Goal: Task Accomplishment & Management: Use online tool/utility

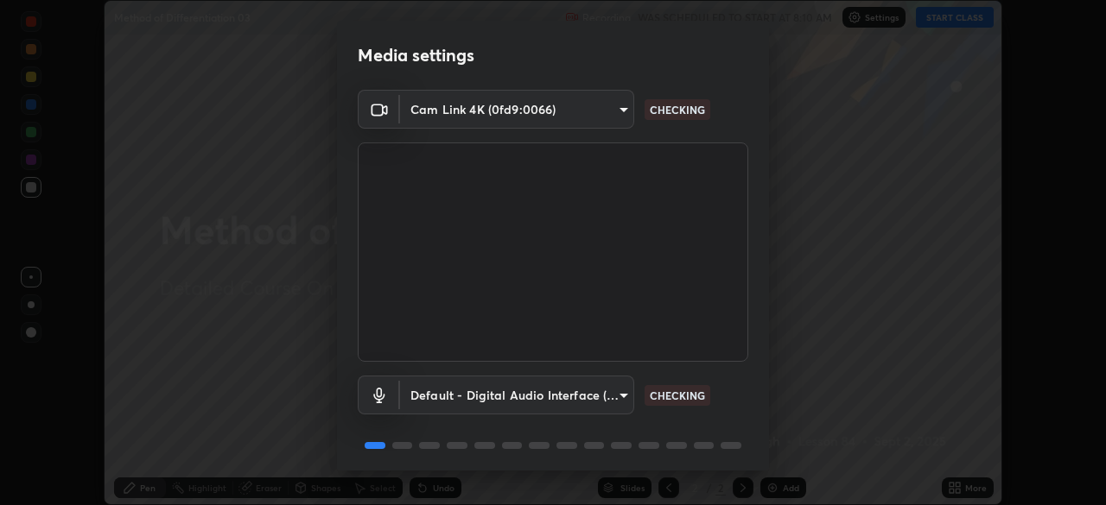
scroll to position [61, 0]
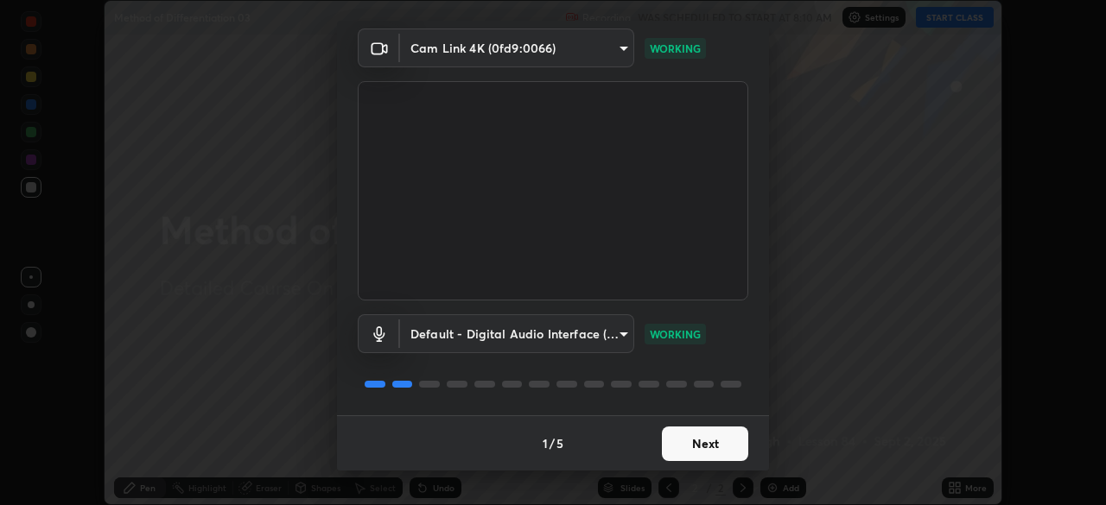
click at [708, 440] on button "Next" at bounding box center [705, 444] width 86 height 35
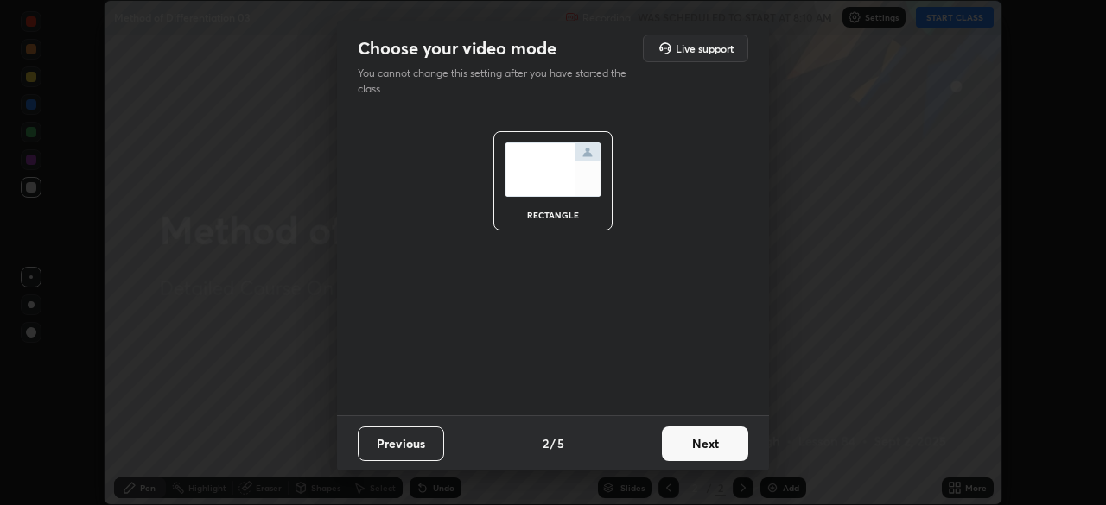
scroll to position [0, 0]
click at [721, 443] on button "Next" at bounding box center [705, 444] width 86 height 35
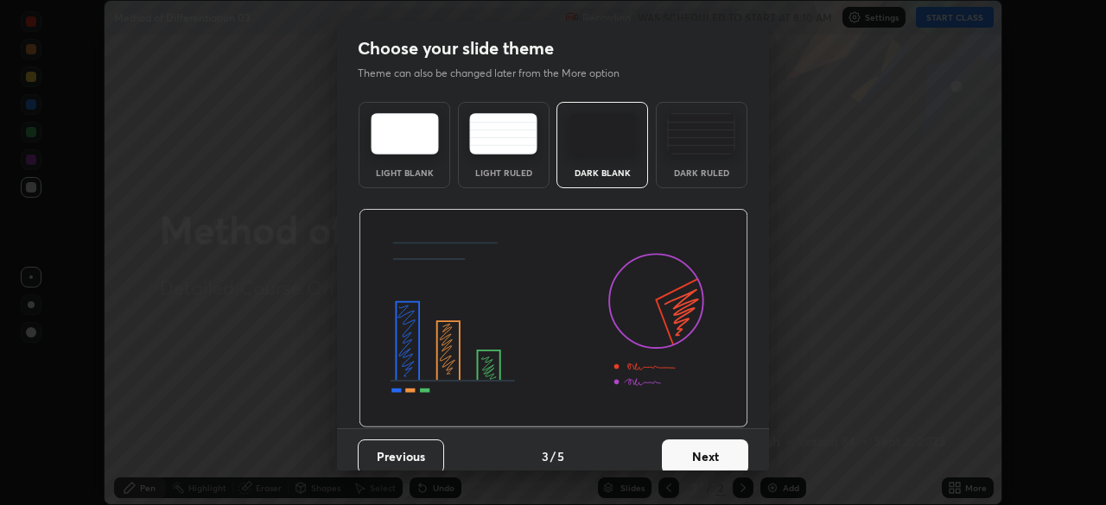
click at [729, 181] on div "Dark Ruled" at bounding box center [702, 145] width 92 height 86
click at [719, 452] on button "Next" at bounding box center [705, 457] width 86 height 35
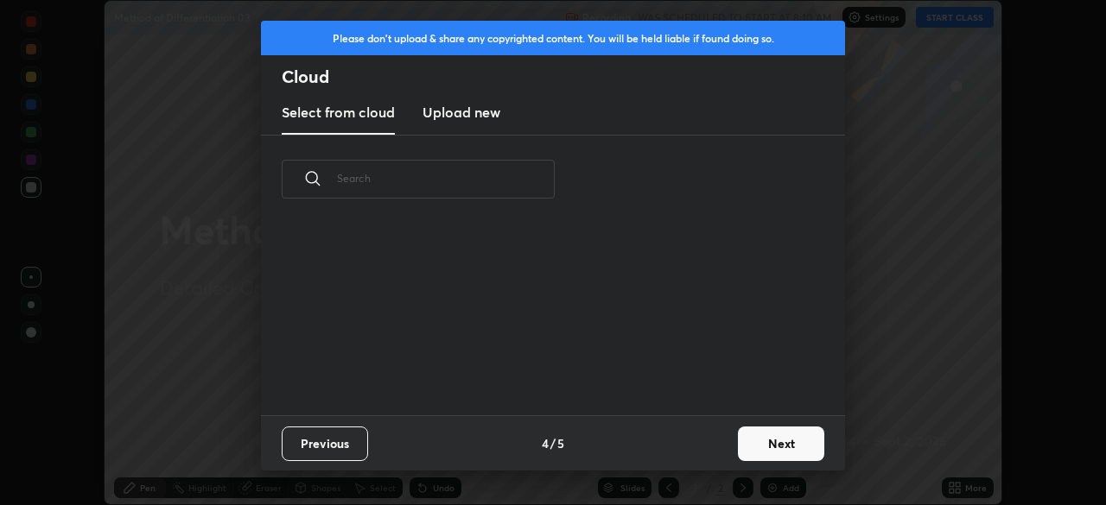
click at [778, 442] on button "Next" at bounding box center [781, 444] width 86 height 35
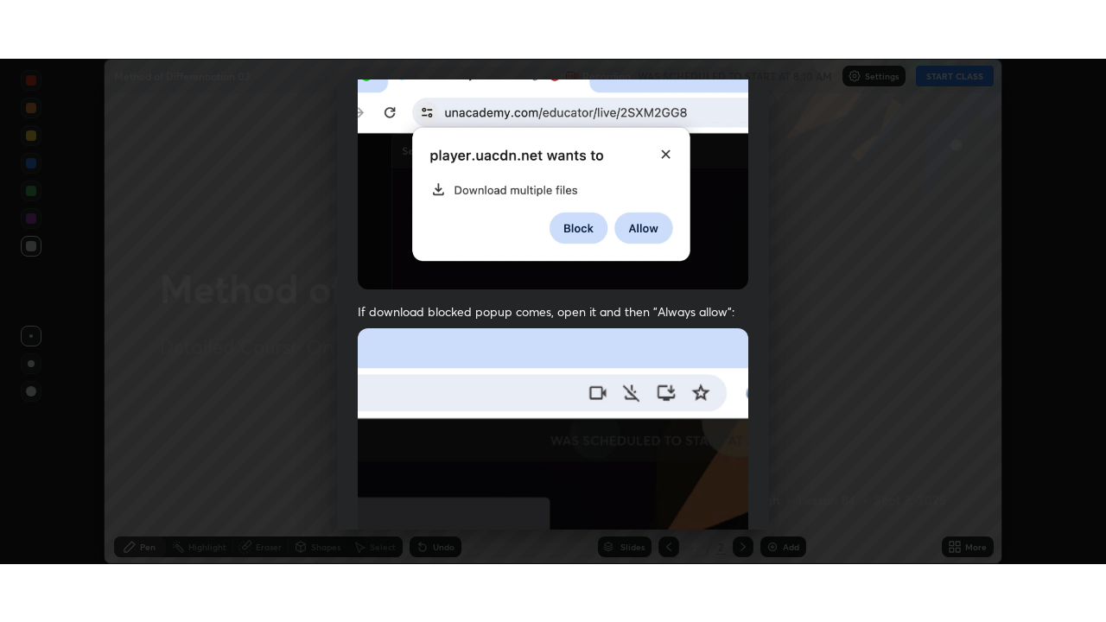
scroll to position [414, 0]
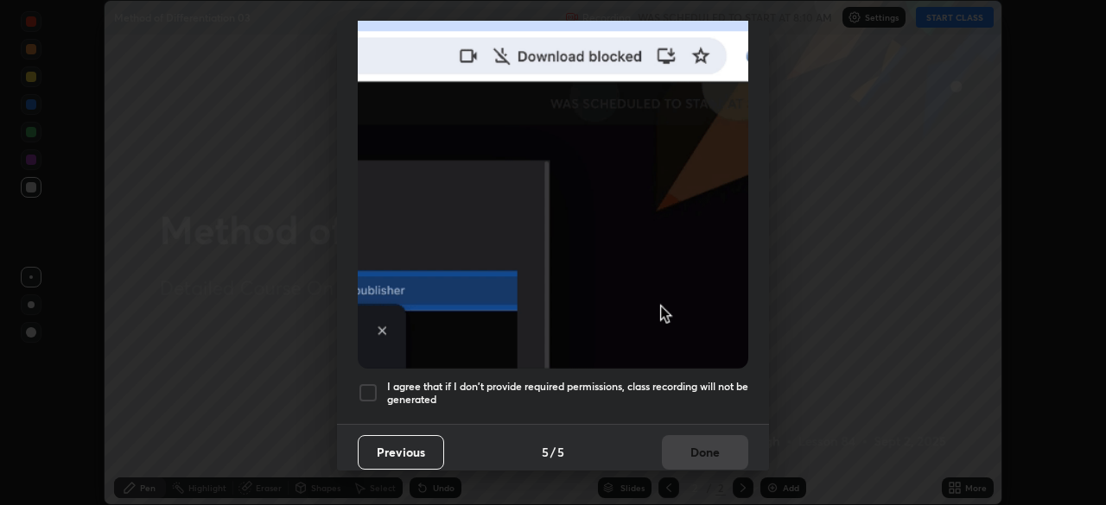
click at [703, 380] on h5 "I agree that if I don't provide required permissions, class recording will not …" at bounding box center [567, 393] width 361 height 27
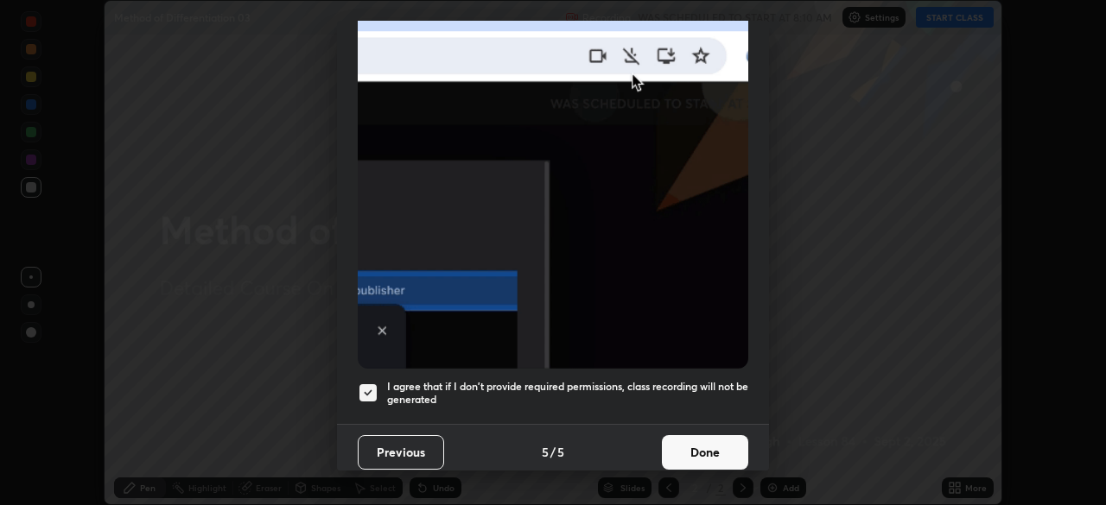
click at [714, 437] on button "Done" at bounding box center [705, 452] width 86 height 35
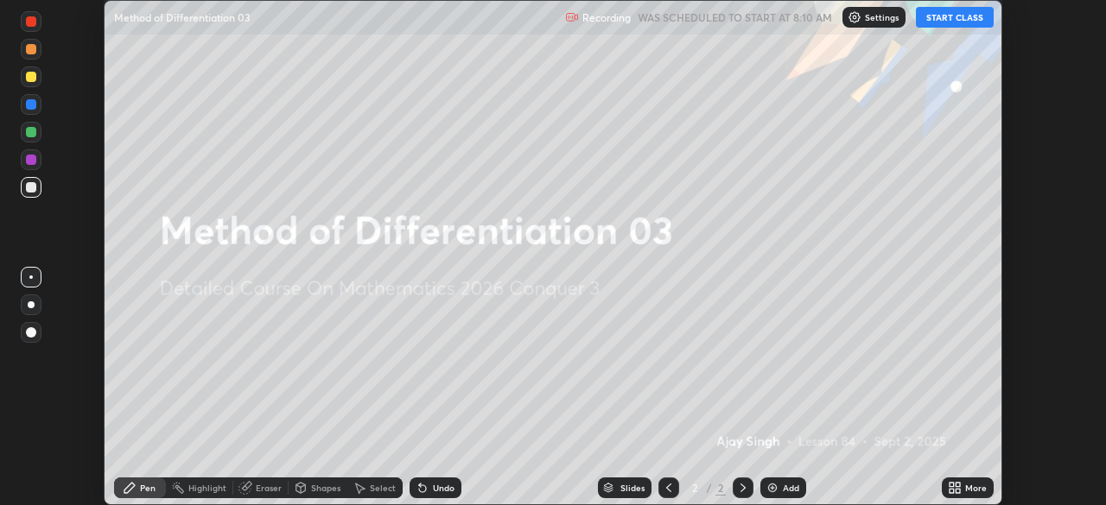
click at [951, 485] on icon at bounding box center [951, 485] width 4 height 4
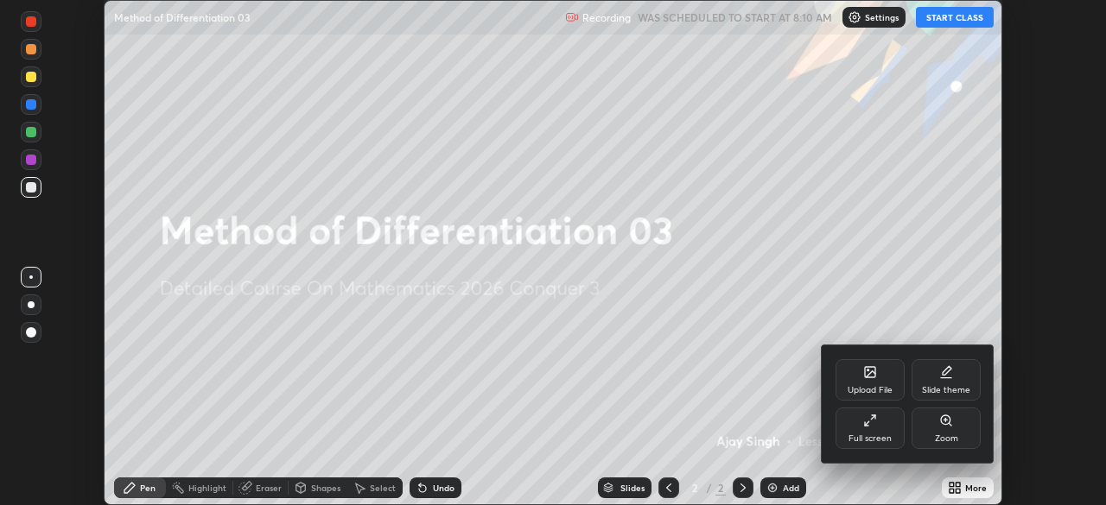
click at [885, 422] on div "Full screen" at bounding box center [869, 428] width 69 height 41
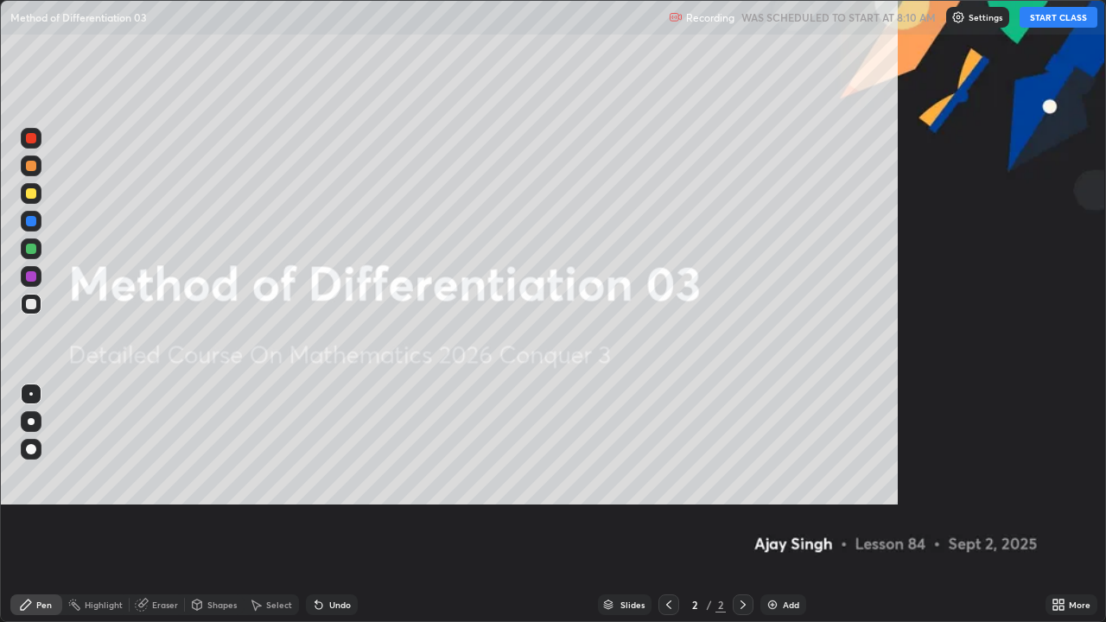
scroll to position [622, 1106]
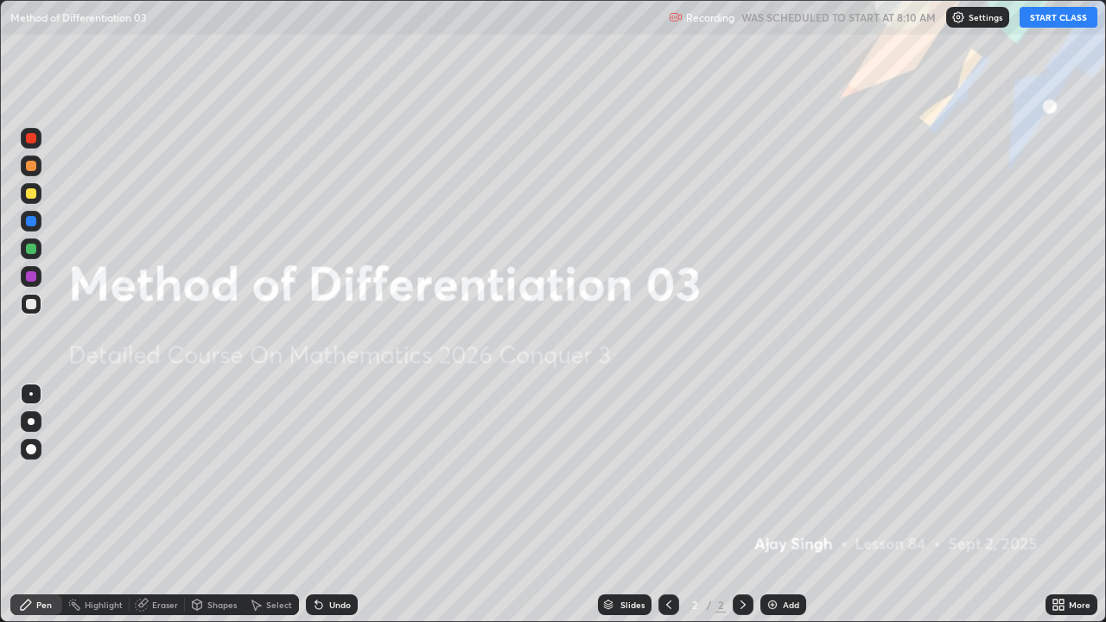
click at [1061, 16] on button "START CLASS" at bounding box center [1058, 17] width 78 height 21
click at [789, 504] on div "Add" at bounding box center [791, 604] width 16 height 9
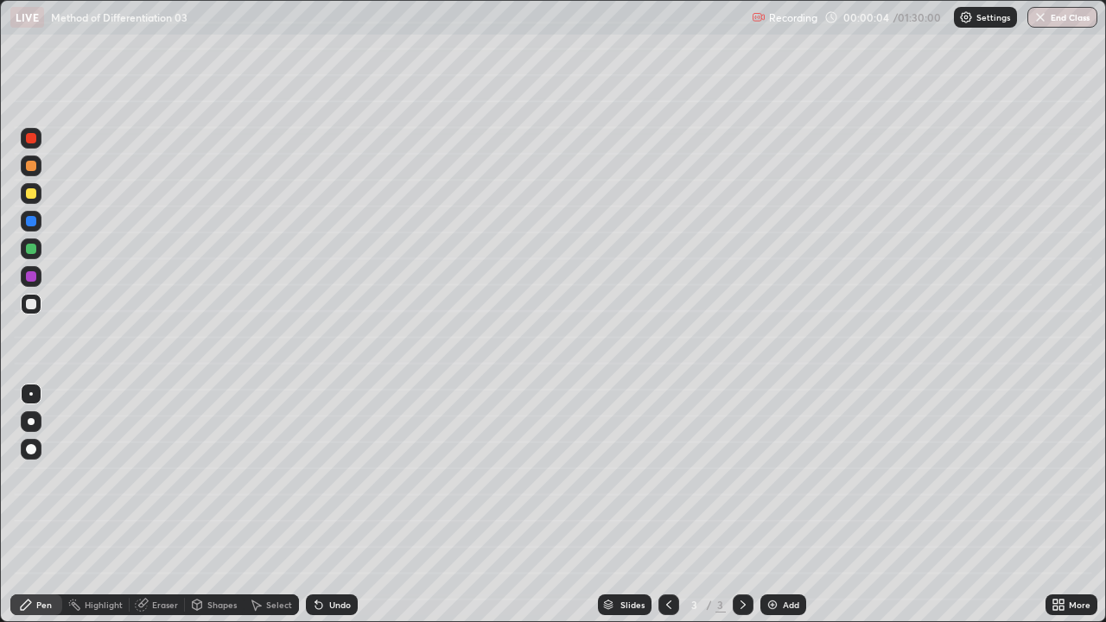
click at [34, 169] on div at bounding box center [31, 166] width 10 height 10
click at [39, 415] on div at bounding box center [31, 421] width 21 height 21
click at [30, 311] on div at bounding box center [31, 304] width 21 height 21
click at [796, 504] on div "Add" at bounding box center [791, 604] width 16 height 9
click at [35, 250] on div at bounding box center [31, 249] width 10 height 10
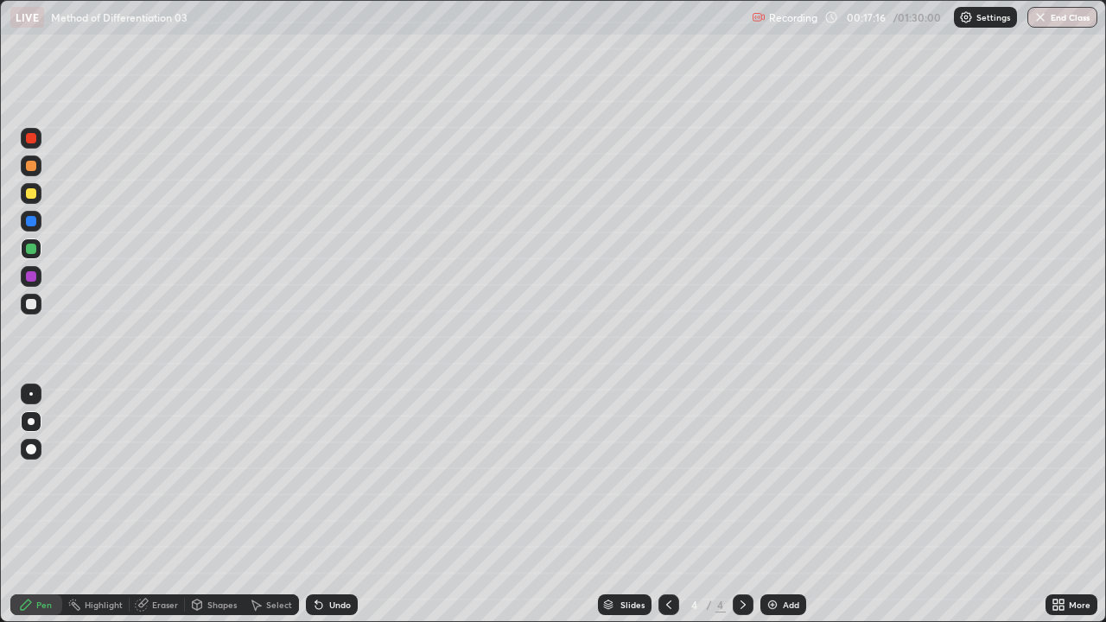
click at [282, 504] on div "Select" at bounding box center [279, 604] width 26 height 9
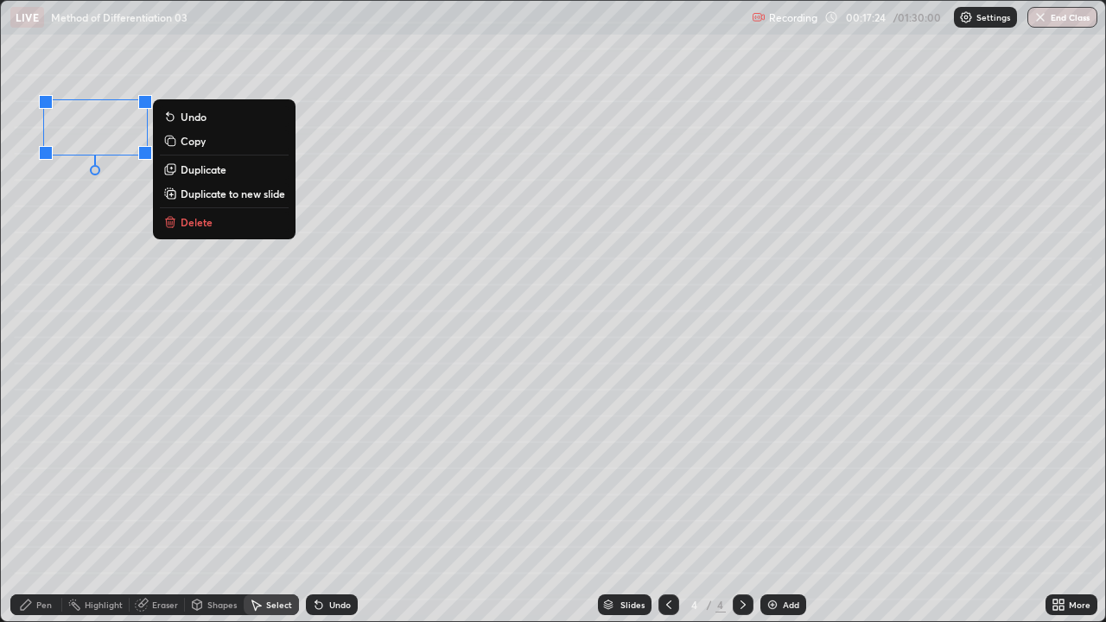
click at [97, 229] on div "0 ° Undo Copy Duplicate Duplicate to new slide Delete" at bounding box center [553, 311] width 1104 height 620
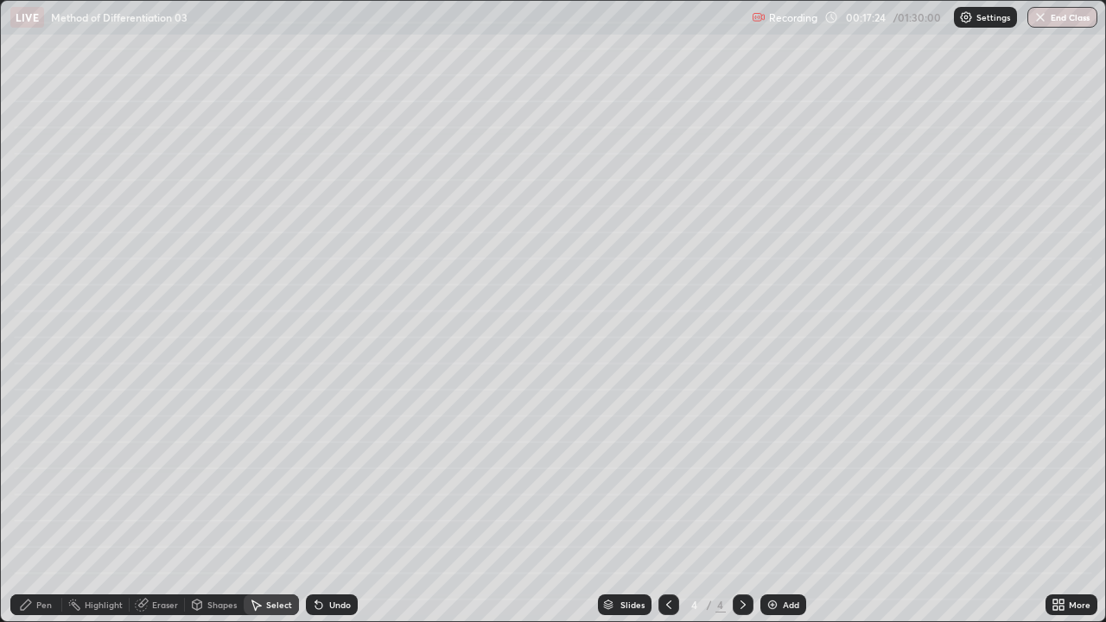
click at [92, 241] on div "0 ° Undo Copy Duplicate Duplicate to new slide Delete" at bounding box center [553, 311] width 1104 height 620
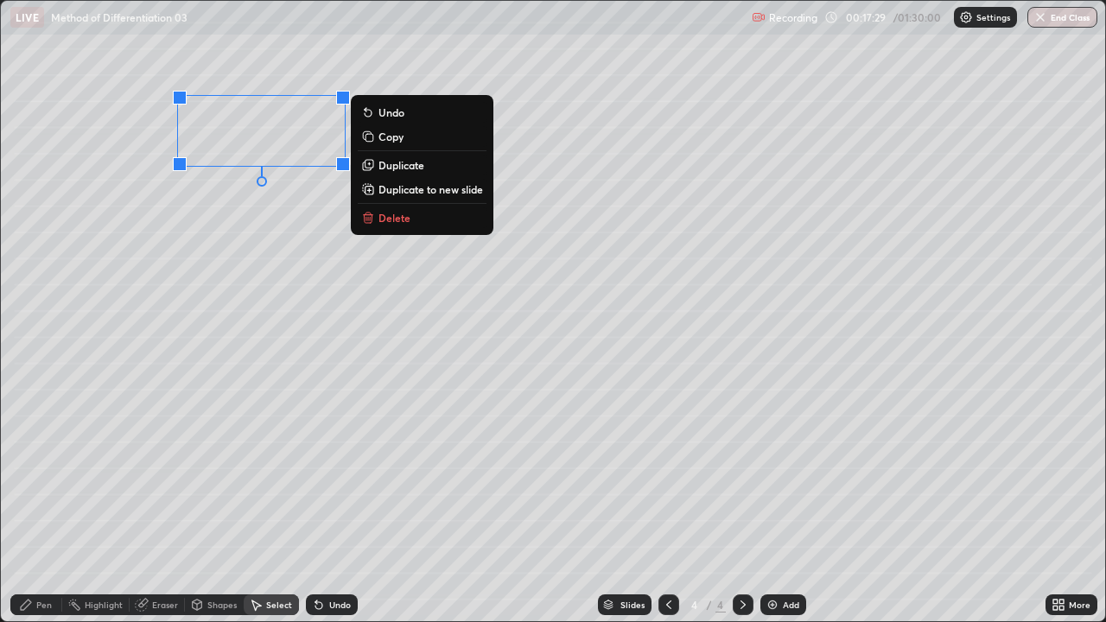
click at [236, 244] on div "0 ° Undo Copy Duplicate Duplicate to new slide Delete" at bounding box center [553, 311] width 1104 height 620
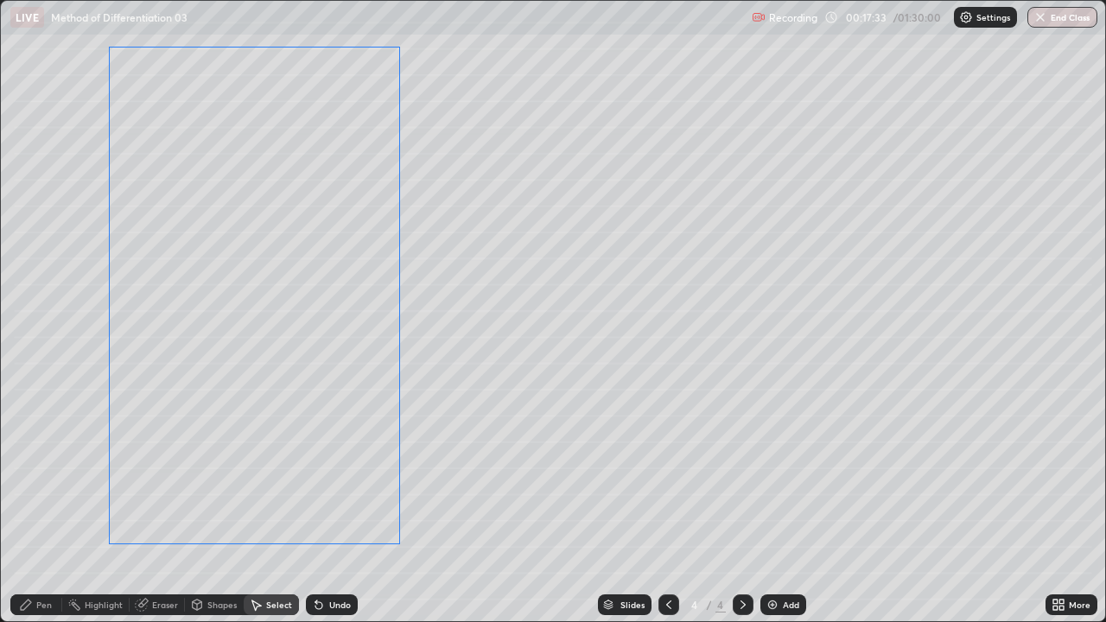
click at [328, 354] on div "0 ° Undo Copy Duplicate Duplicate to new slide Delete" at bounding box center [553, 311] width 1104 height 620
click at [72, 383] on div "0 ° Undo Copy Duplicate Duplicate to new slide Delete" at bounding box center [553, 311] width 1104 height 620
click at [149, 504] on div "Eraser" at bounding box center [157, 604] width 55 height 21
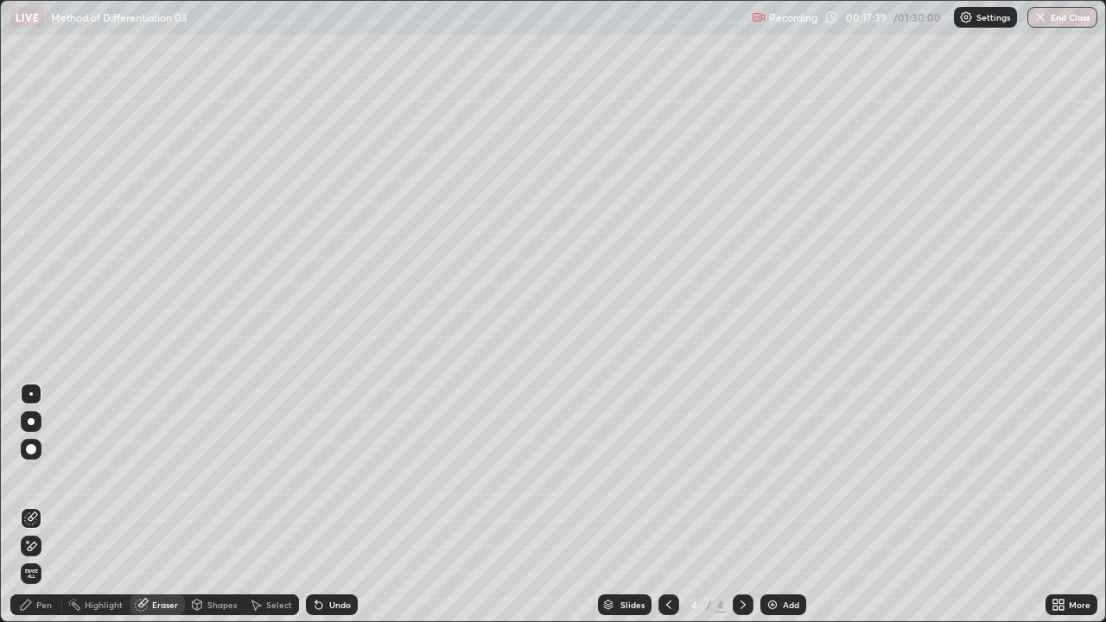
click at [41, 504] on div "Pen" at bounding box center [44, 604] width 16 height 9
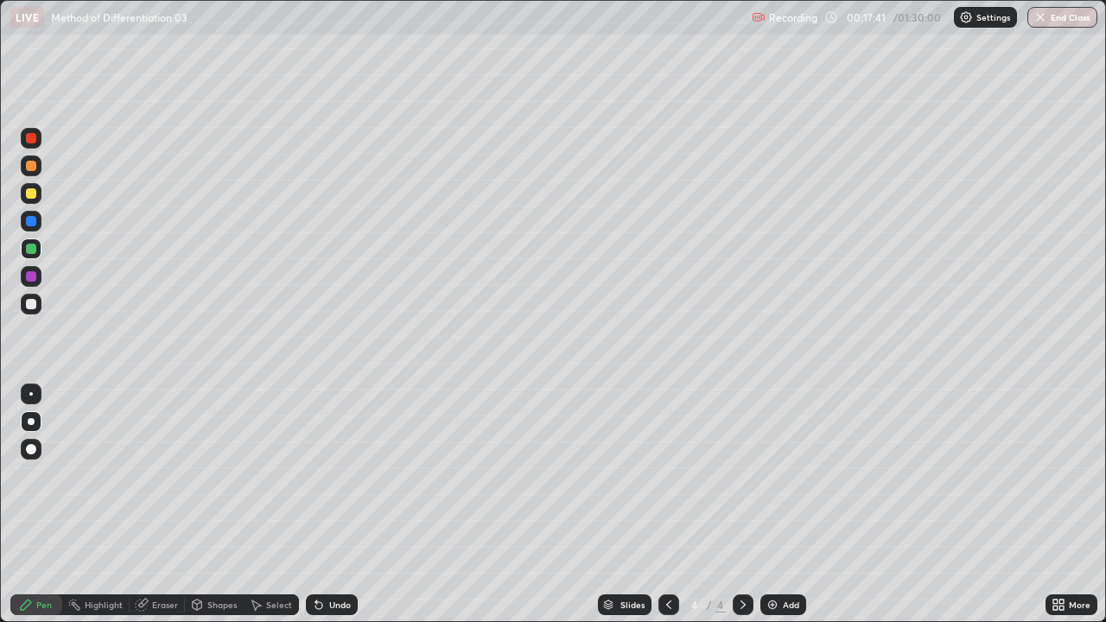
click at [33, 307] on div at bounding box center [31, 304] width 10 height 10
click at [266, 504] on div "Select" at bounding box center [279, 604] width 26 height 9
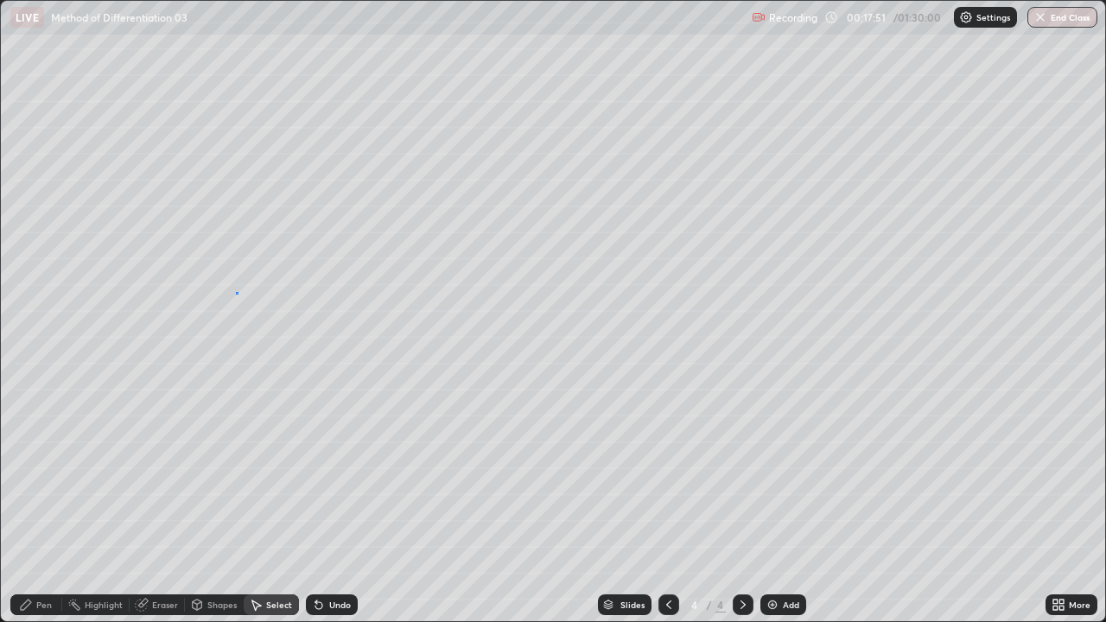
click at [237, 293] on div "0 ° Undo Copy Duplicate Duplicate to new slide Delete" at bounding box center [553, 311] width 1104 height 620
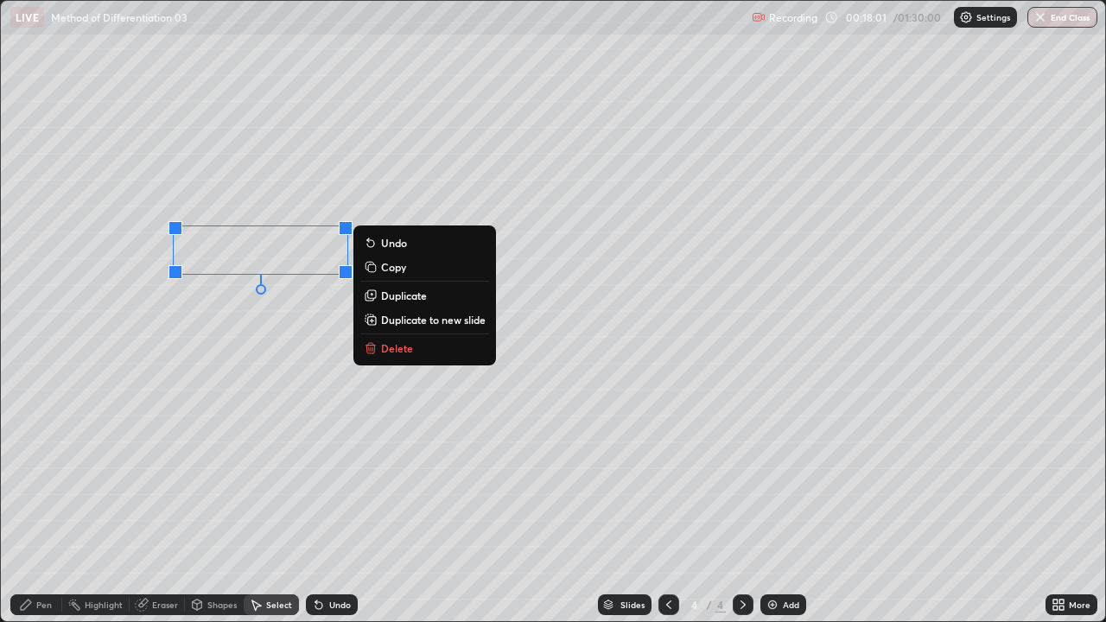
click at [261, 376] on div "0 ° Undo Copy Duplicate Duplicate to new slide Delete" at bounding box center [553, 311] width 1104 height 620
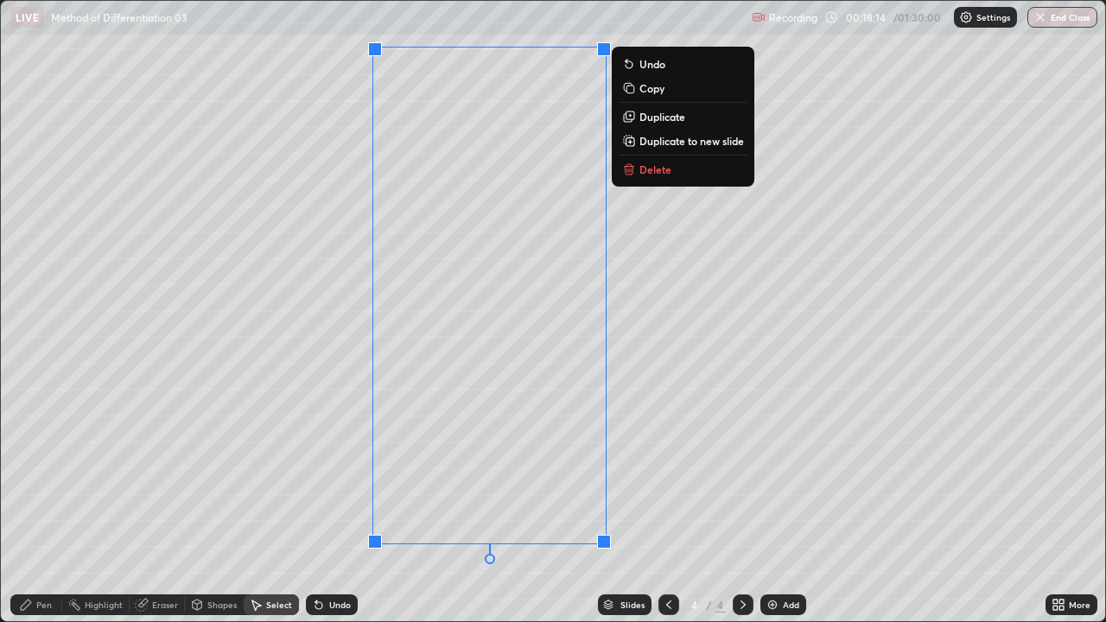
click at [287, 402] on div "0 ° Undo Copy Duplicate Duplicate to new slide Delete" at bounding box center [553, 311] width 1104 height 620
click at [301, 354] on div "0 ° Undo Copy Duplicate Duplicate to new slide Delete" at bounding box center [553, 311] width 1104 height 620
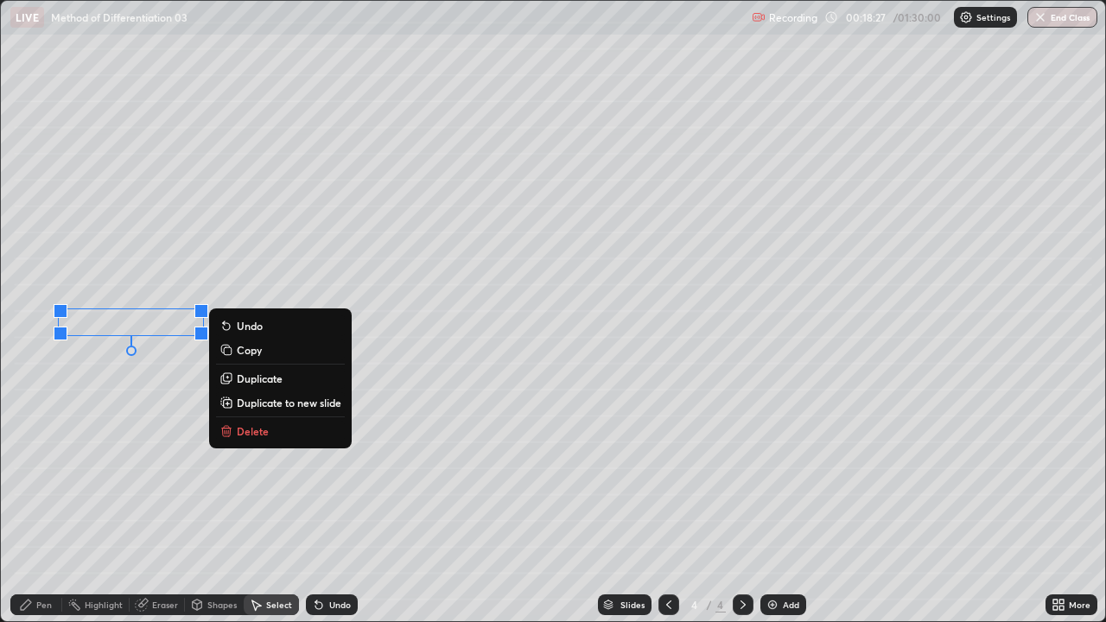
click at [37, 504] on div "Pen" at bounding box center [44, 604] width 16 height 9
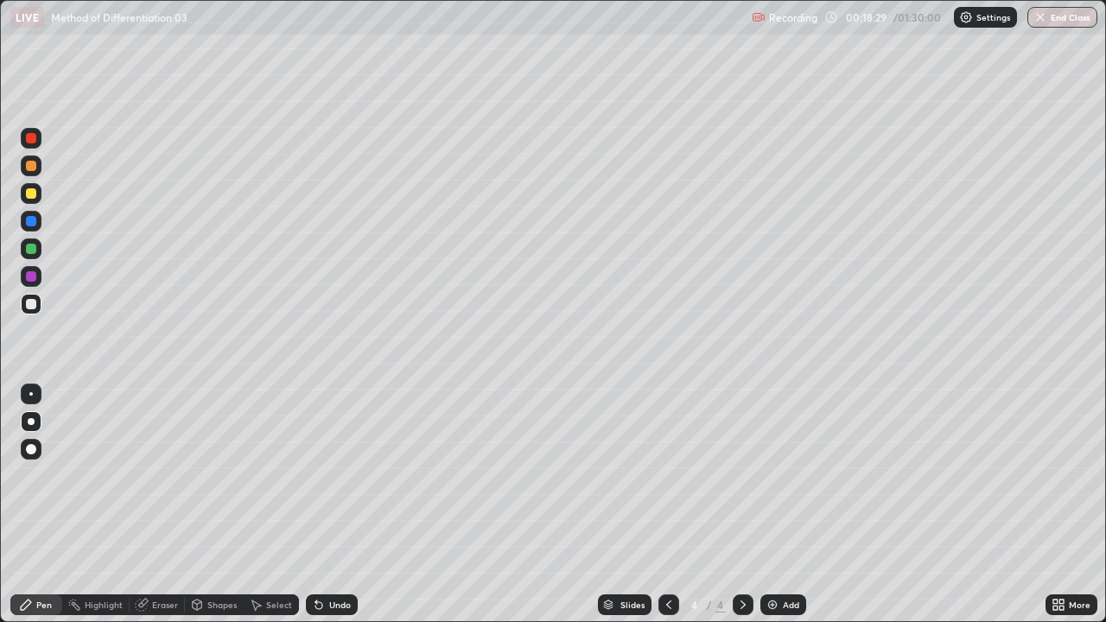
click at [47, 339] on div "Erase all" at bounding box center [30, 311] width 41 height 553
click at [270, 504] on div "Select" at bounding box center [271, 604] width 55 height 21
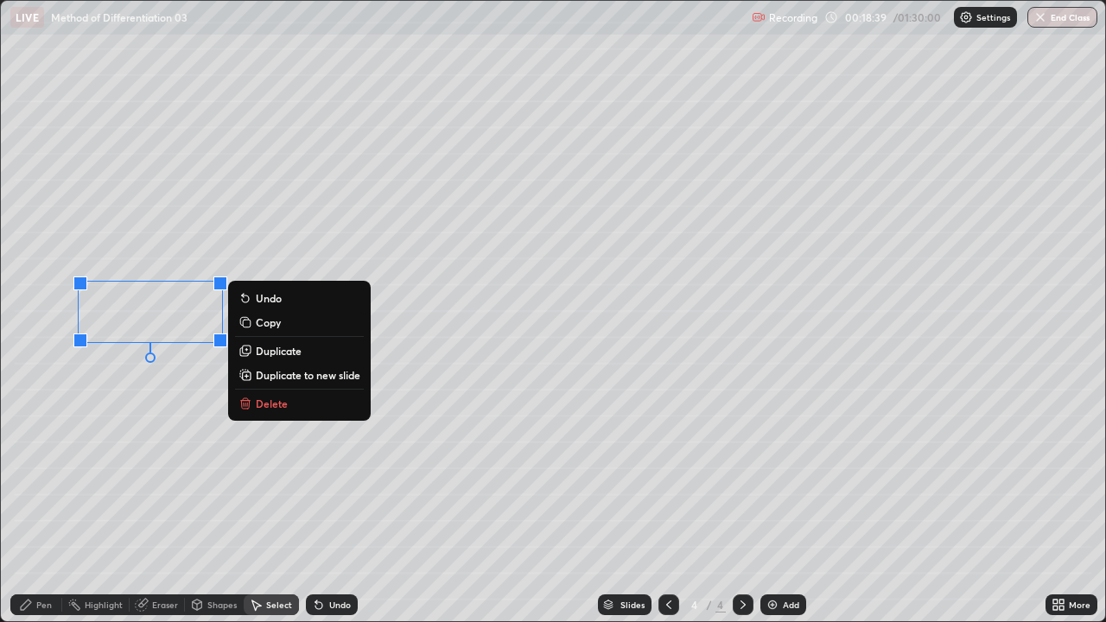
click at [44, 504] on div "Pen" at bounding box center [44, 604] width 16 height 9
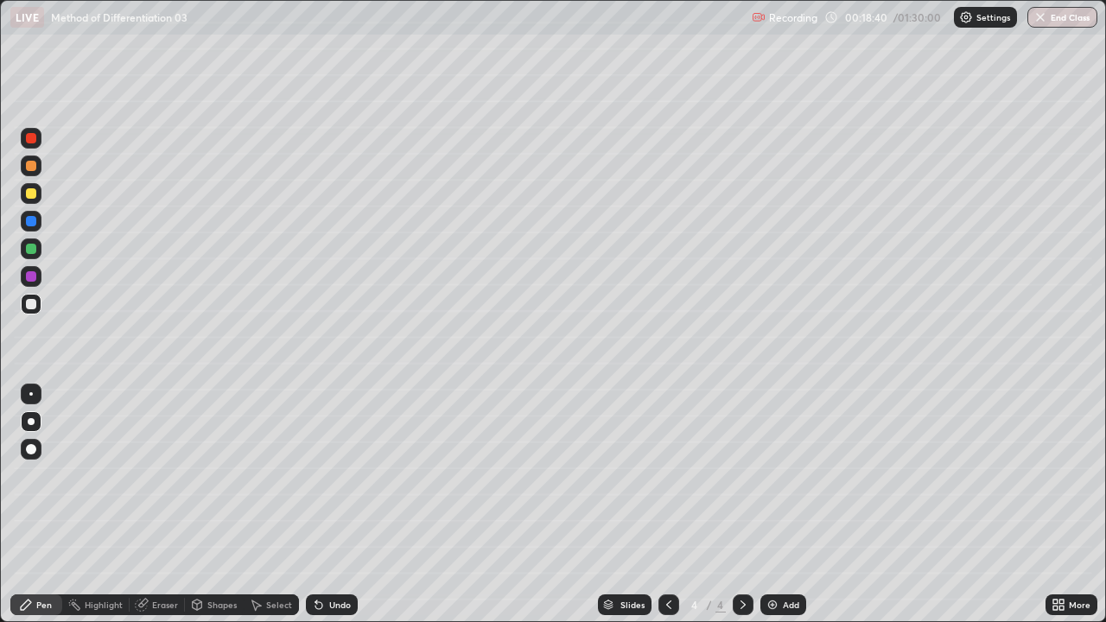
click at [168, 504] on div "Eraser" at bounding box center [165, 604] width 26 height 9
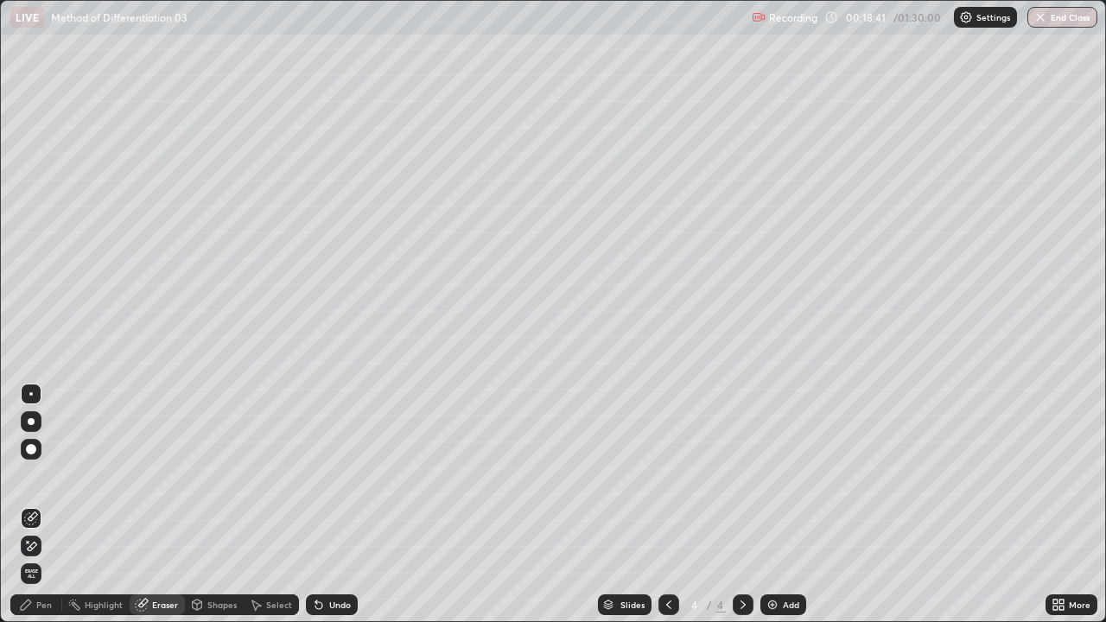
click at [35, 504] on icon at bounding box center [31, 546] width 14 height 15
click at [40, 504] on div "Pen" at bounding box center [44, 604] width 16 height 9
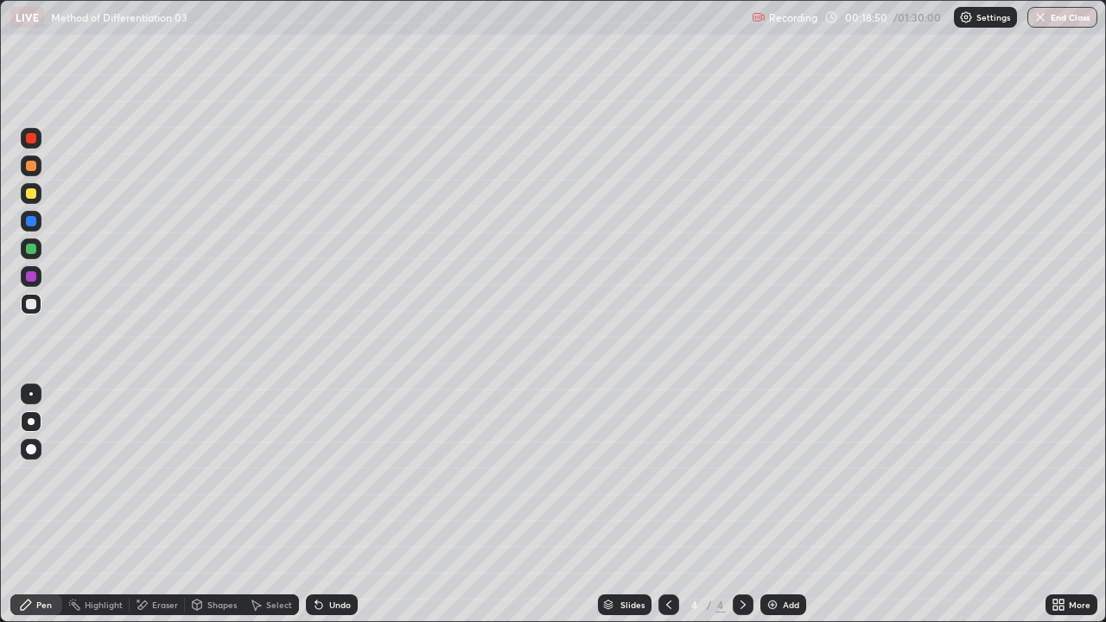
click at [39, 504] on div "Pen" at bounding box center [44, 604] width 16 height 9
click at [267, 504] on div "Select" at bounding box center [279, 604] width 26 height 9
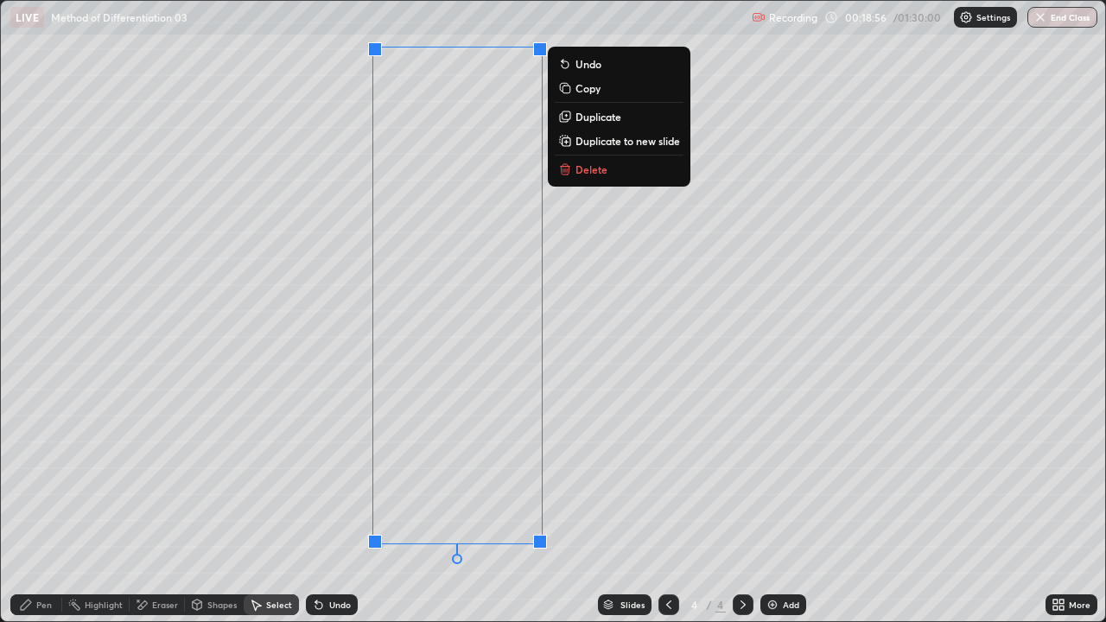
click at [581, 279] on div "0 ° Undo Copy Duplicate Duplicate to new slide Delete" at bounding box center [553, 311] width 1104 height 620
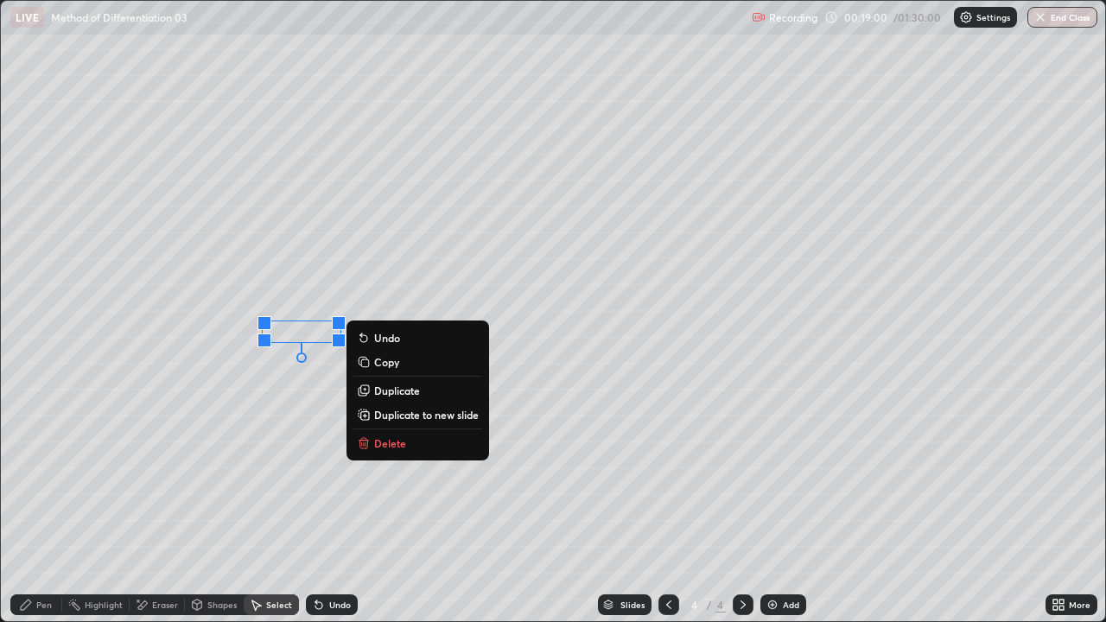
click at [320, 398] on div "0 ° Undo Copy Duplicate Duplicate to new slide Delete" at bounding box center [553, 311] width 1104 height 620
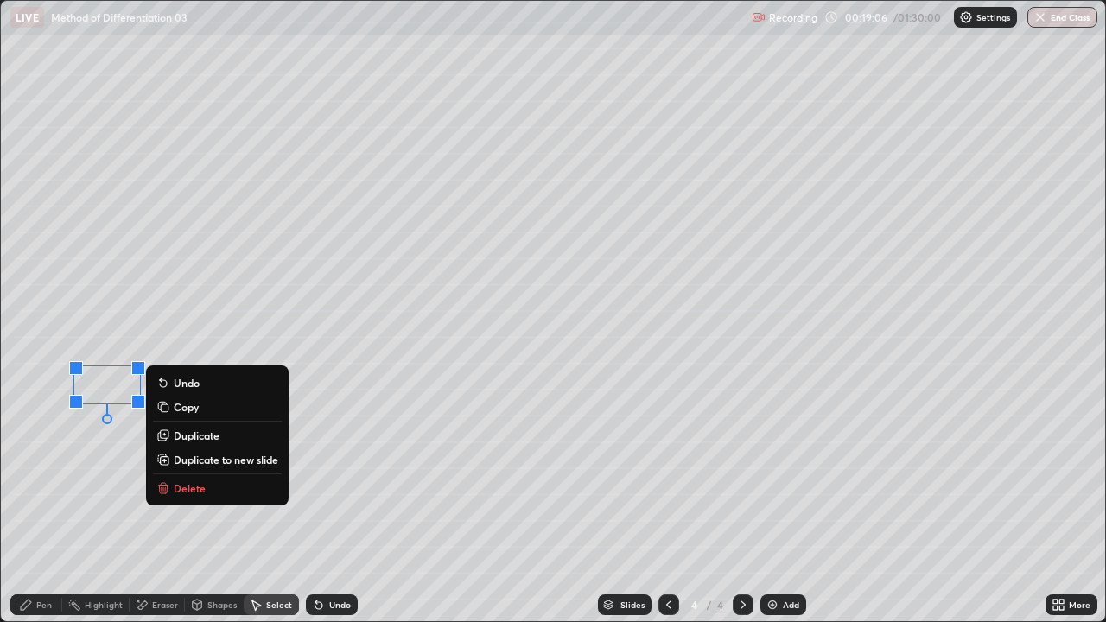
click at [546, 260] on div "0 ° Undo Copy Duplicate Duplicate to new slide Delete" at bounding box center [553, 311] width 1104 height 620
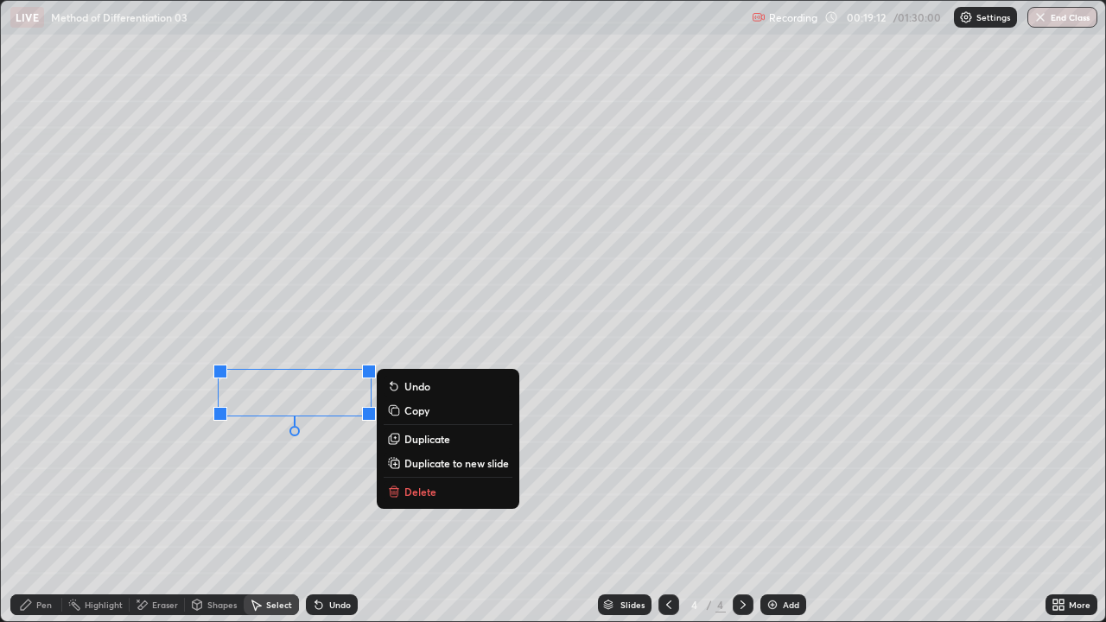
click at [48, 504] on div "Pen" at bounding box center [44, 604] width 16 height 9
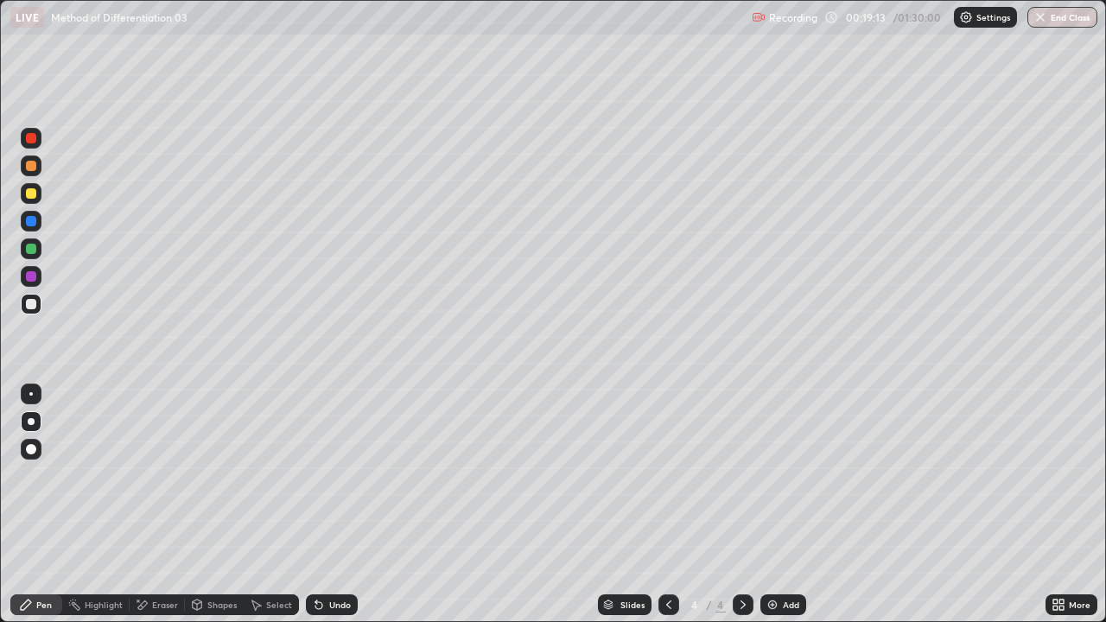
click at [33, 251] on div at bounding box center [31, 249] width 10 height 10
click at [147, 504] on icon at bounding box center [142, 605] width 14 height 15
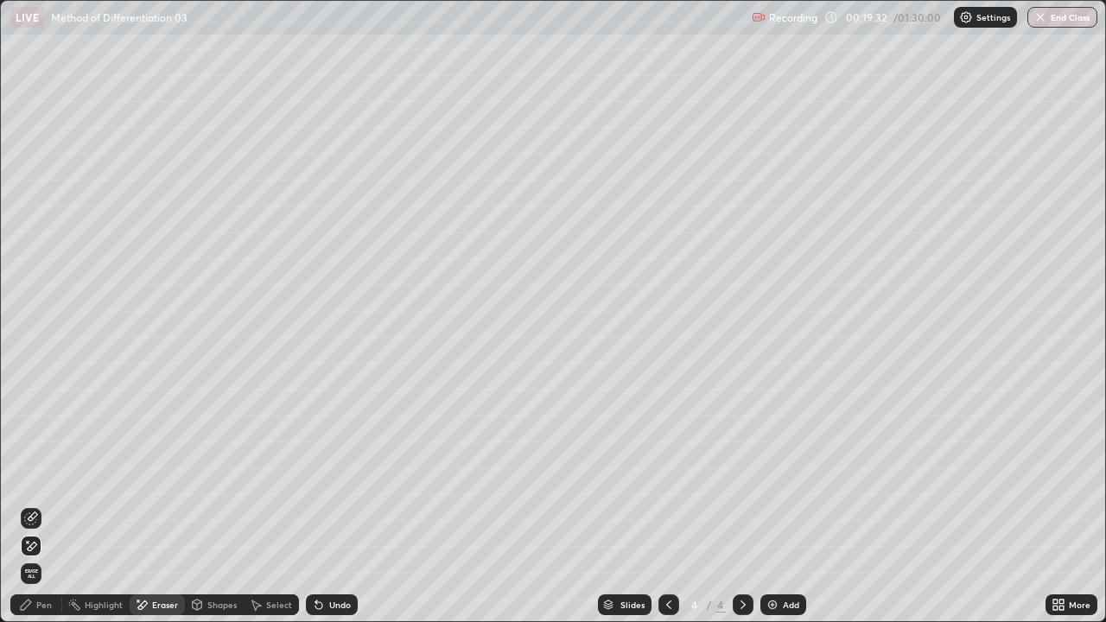
click at [32, 504] on icon at bounding box center [26, 605] width 14 height 14
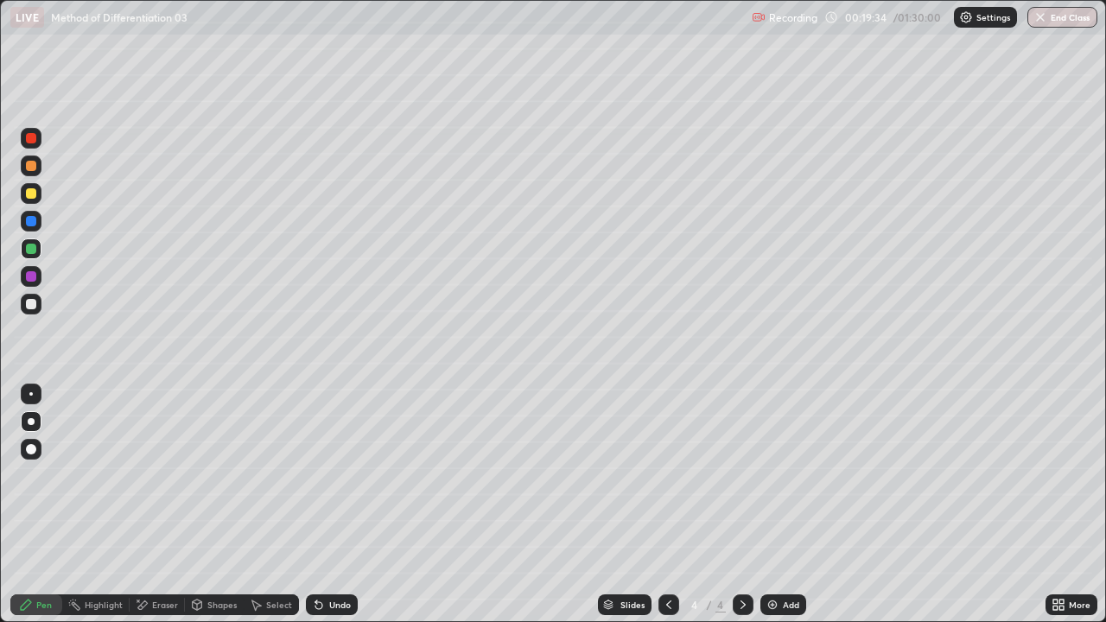
click at [339, 504] on div "Undo" at bounding box center [340, 604] width 22 height 9
click at [273, 504] on div "Select" at bounding box center [279, 604] width 26 height 9
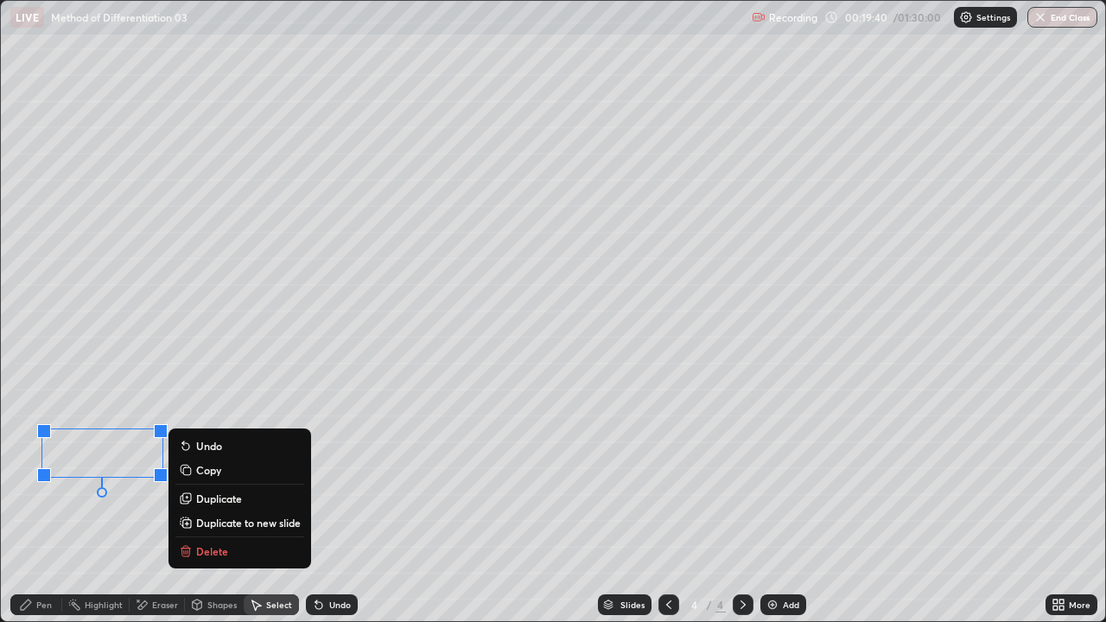
click at [348, 474] on div "0 ° Undo Copy Duplicate Duplicate to new slide Delete" at bounding box center [553, 311] width 1104 height 620
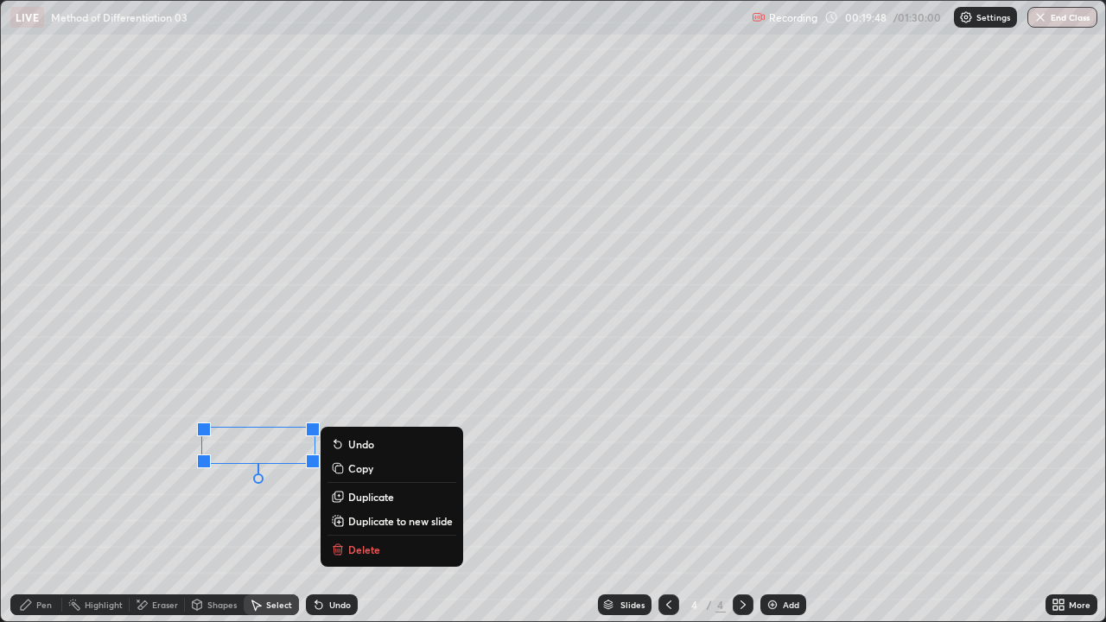
click at [278, 504] on div "0 ° Undo Copy Duplicate Duplicate to new slide Delete" at bounding box center [553, 311] width 1104 height 620
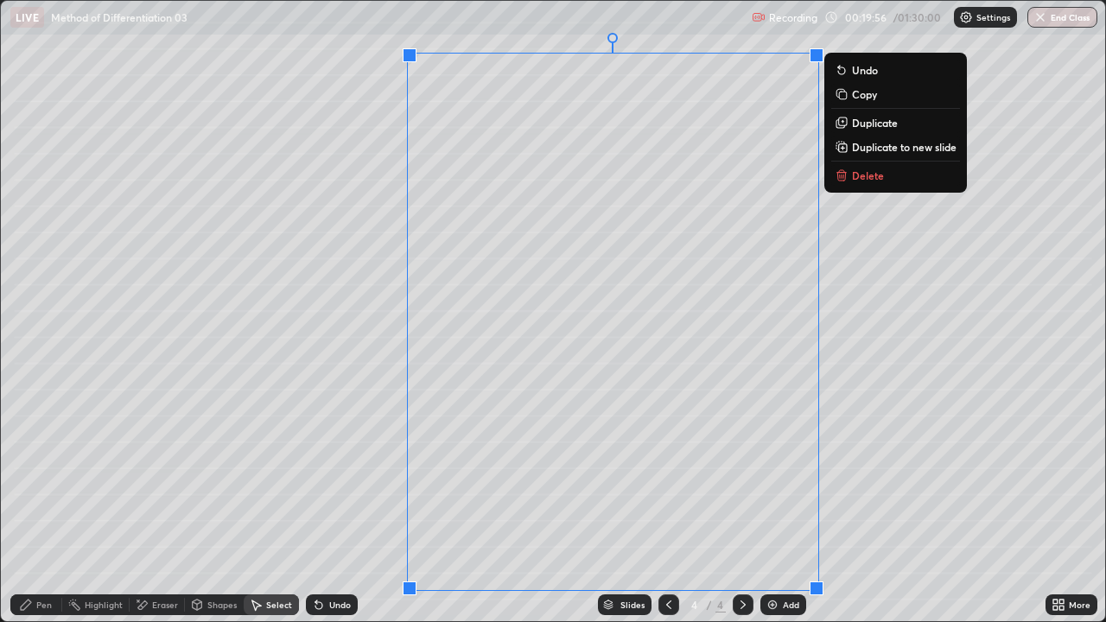
click at [297, 504] on div "0 ° Undo Copy Duplicate Duplicate to new slide Delete" at bounding box center [553, 311] width 1104 height 620
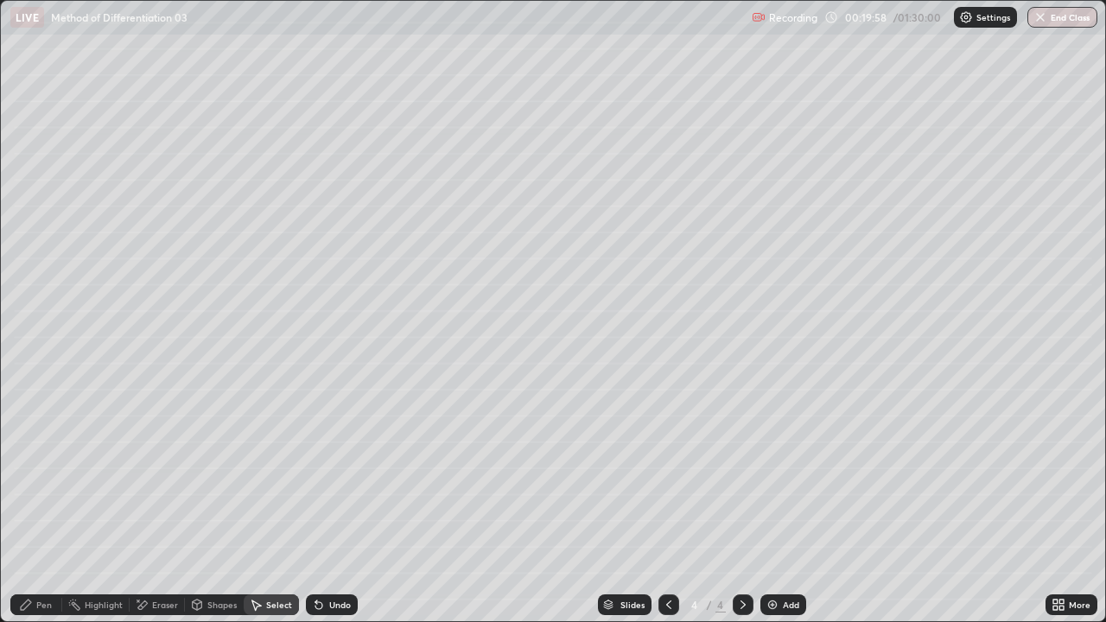
click at [165, 504] on div "Eraser" at bounding box center [165, 604] width 26 height 9
click at [286, 504] on div "Select" at bounding box center [279, 604] width 26 height 9
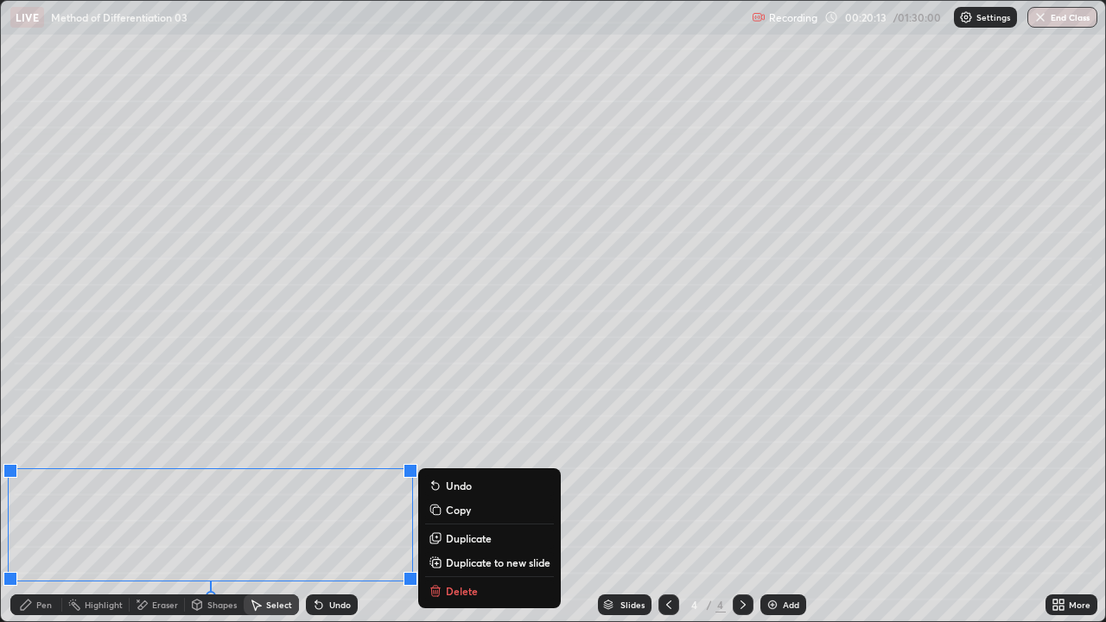
click at [493, 411] on div "0 ° Undo Copy Duplicate Duplicate to new slide Delete" at bounding box center [553, 311] width 1104 height 620
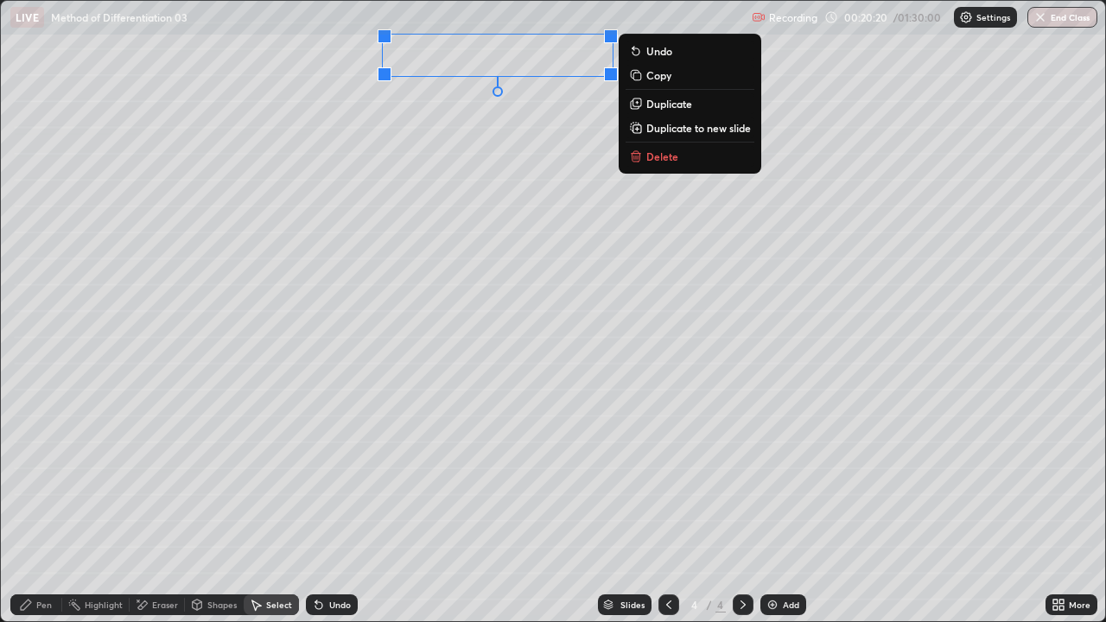
click at [530, 312] on div "0 ° Undo Copy Duplicate Duplicate to new slide Delete" at bounding box center [553, 311] width 1104 height 620
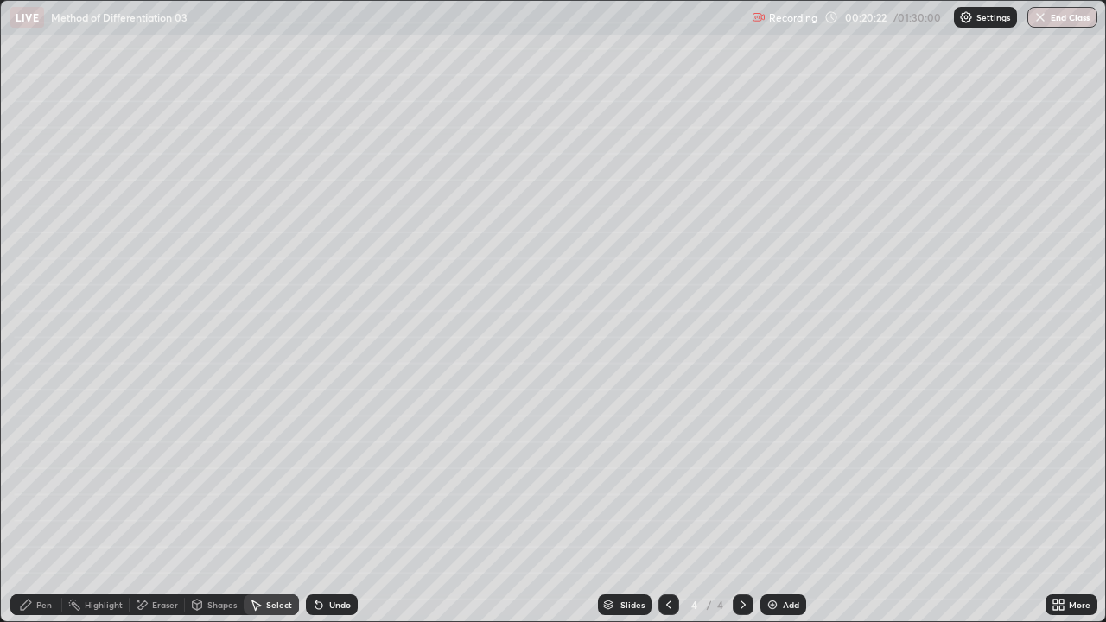
click at [164, 504] on div "Eraser" at bounding box center [165, 604] width 26 height 9
click at [29, 504] on icon at bounding box center [26, 605] width 14 height 14
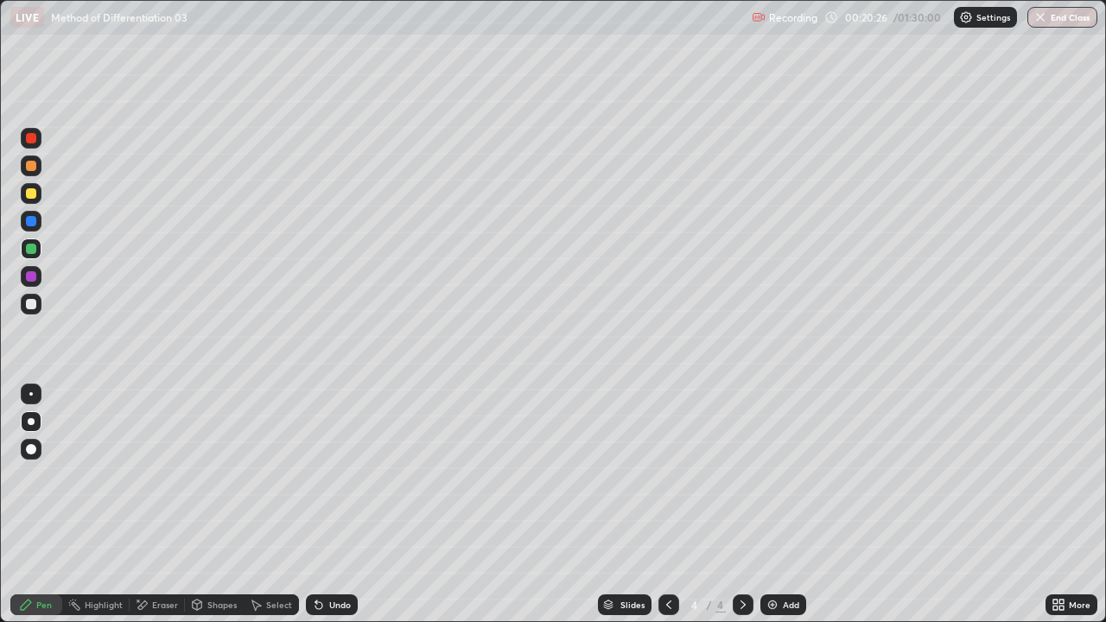
click at [29, 250] on div at bounding box center [31, 249] width 10 height 10
click at [287, 504] on div "Select" at bounding box center [279, 604] width 26 height 9
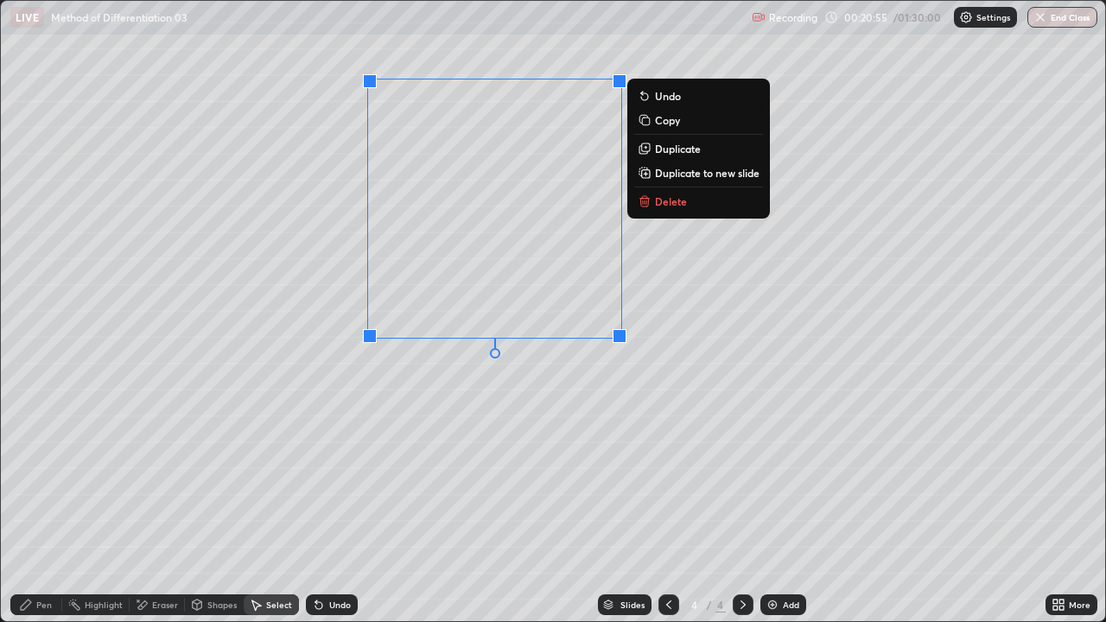
click at [516, 444] on div "0 ° Undo Copy Duplicate Duplicate to new slide Delete" at bounding box center [553, 311] width 1104 height 620
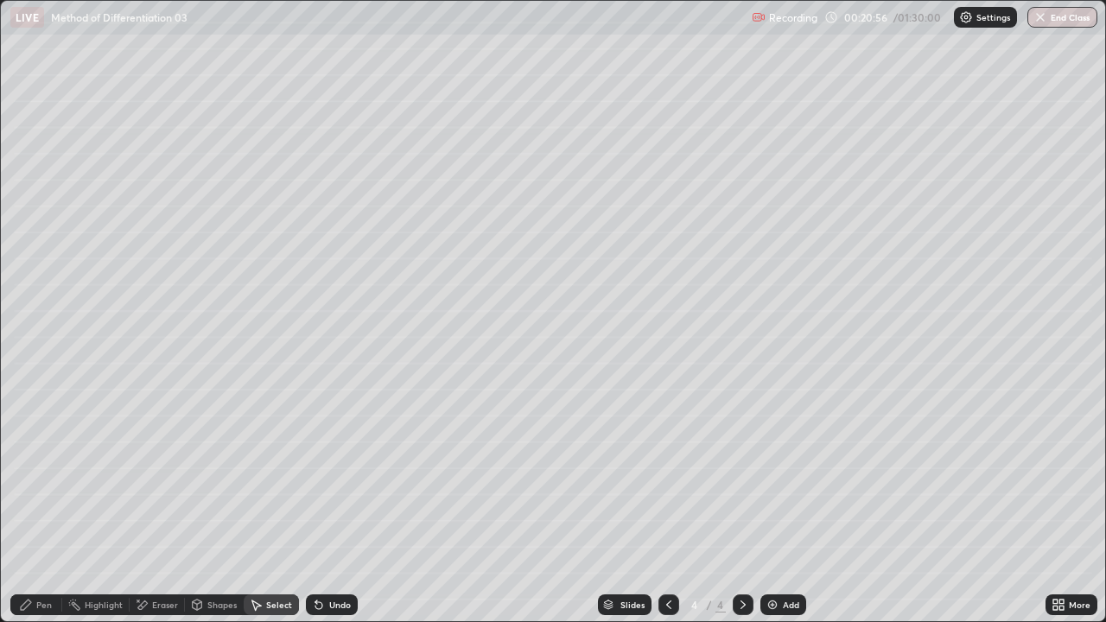
click at [167, 504] on div "Eraser" at bounding box center [165, 604] width 26 height 9
click at [47, 504] on div "Pen" at bounding box center [44, 604] width 16 height 9
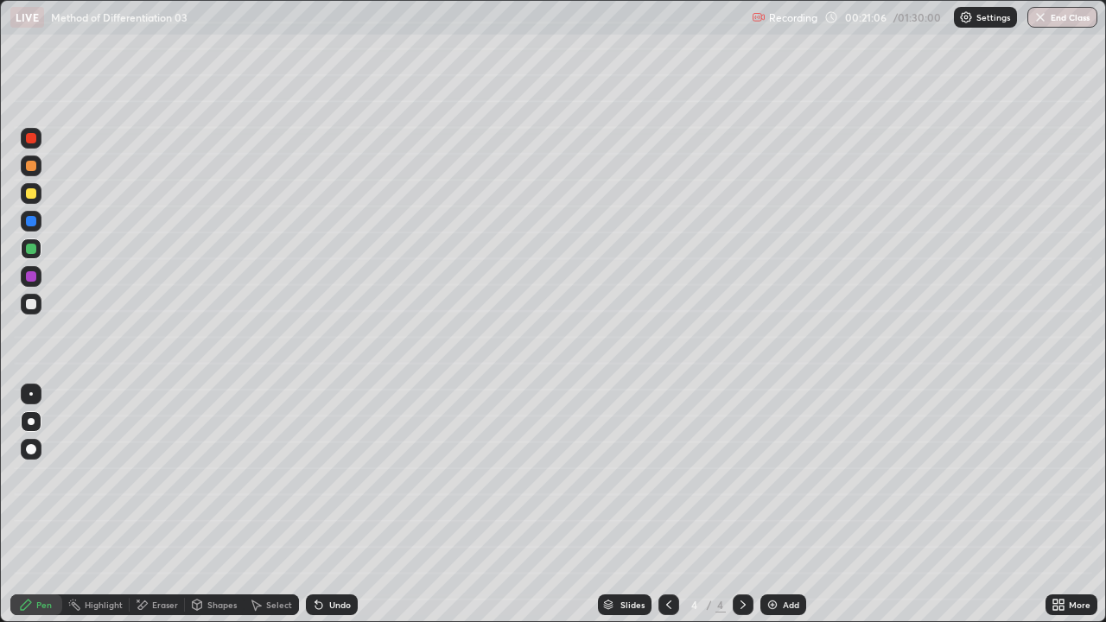
click at [282, 504] on div "Select" at bounding box center [279, 604] width 26 height 9
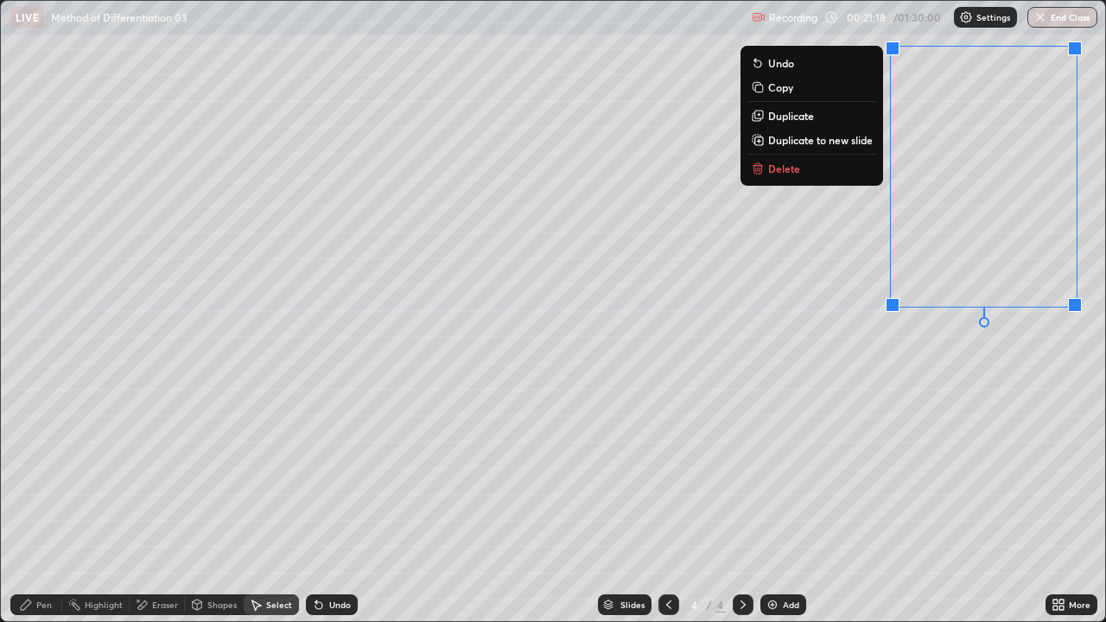
click at [830, 280] on div "0 ° Undo Copy Duplicate Duplicate to new slide Delete" at bounding box center [553, 311] width 1104 height 620
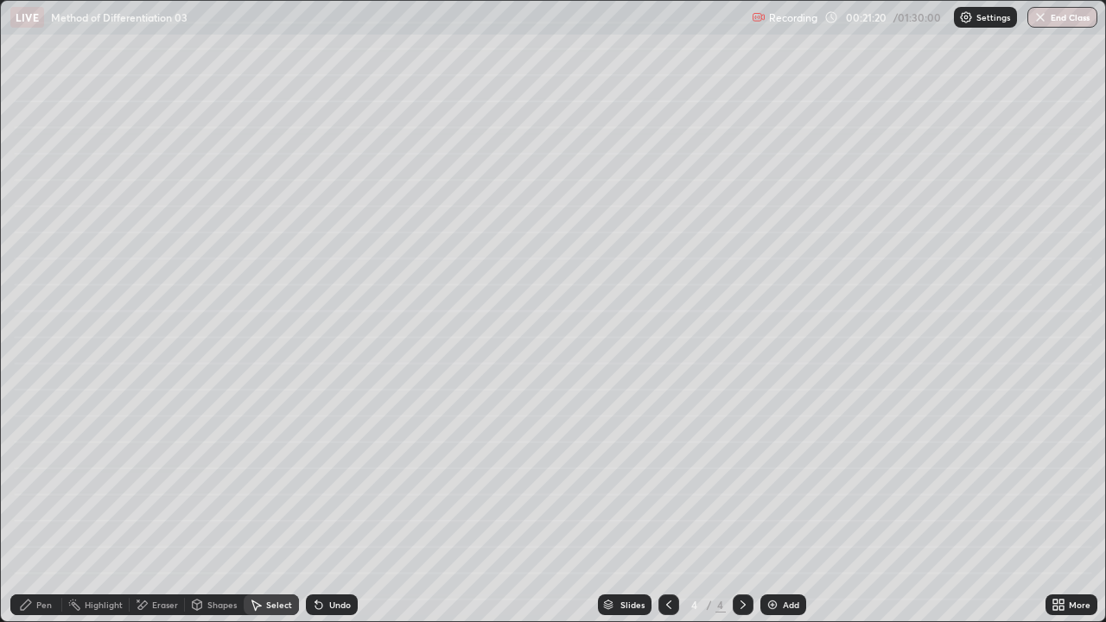
click at [51, 504] on div "Pen" at bounding box center [44, 604] width 16 height 9
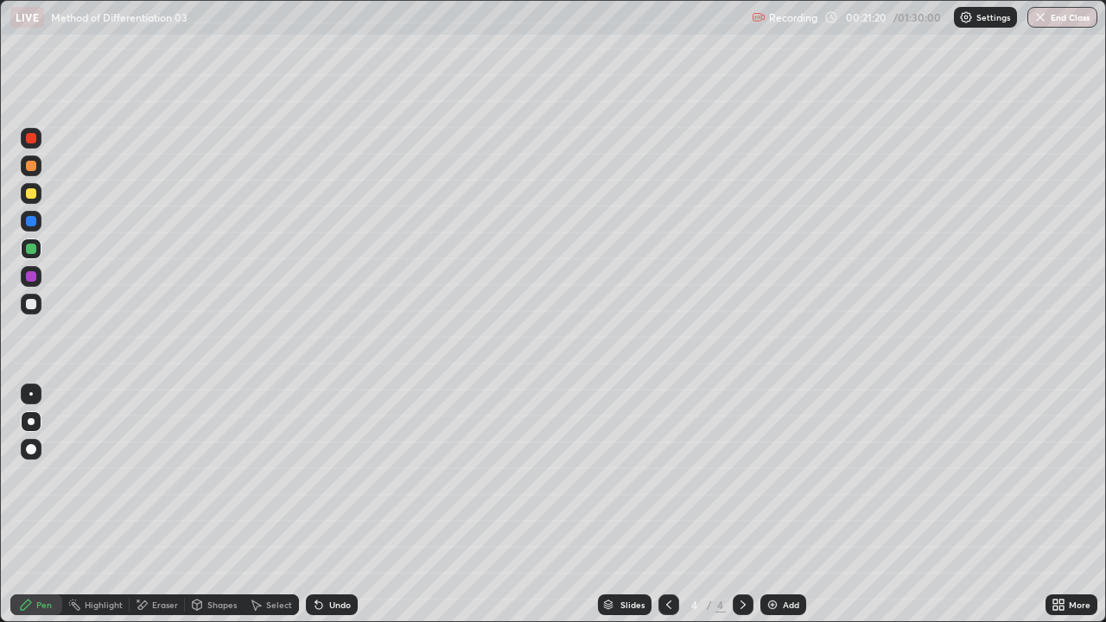
click at [34, 306] on div at bounding box center [31, 304] width 10 height 10
click at [156, 504] on div "Eraser" at bounding box center [157, 604] width 55 height 21
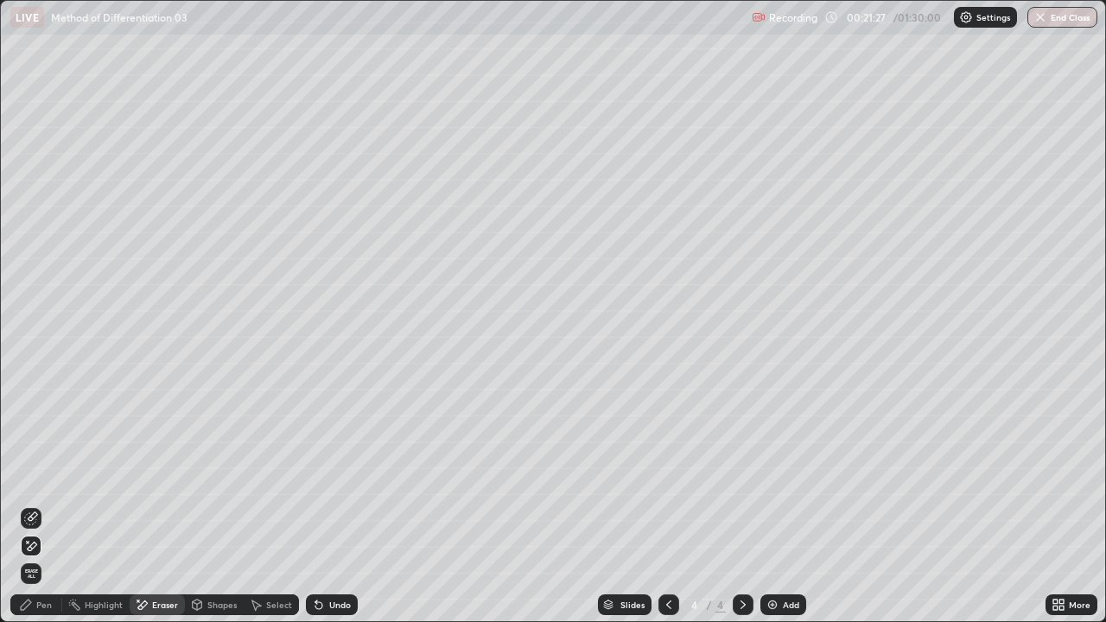
click at [270, 504] on div "Select" at bounding box center [279, 604] width 26 height 9
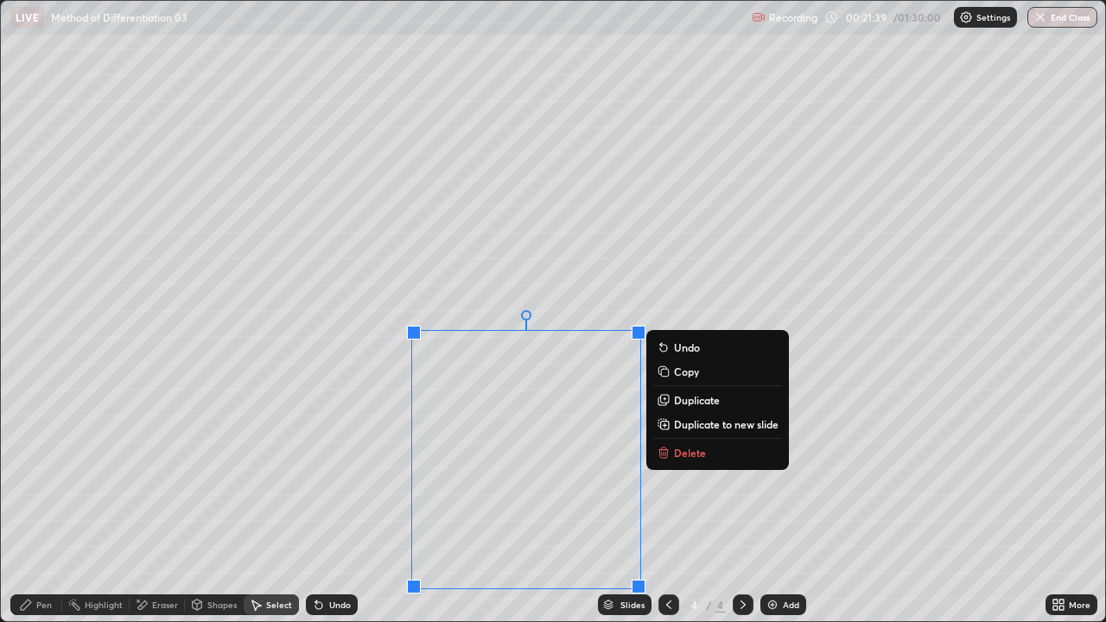
click at [675, 504] on div "0 ° Undo Copy Duplicate Duplicate to new slide Delete" at bounding box center [553, 311] width 1104 height 620
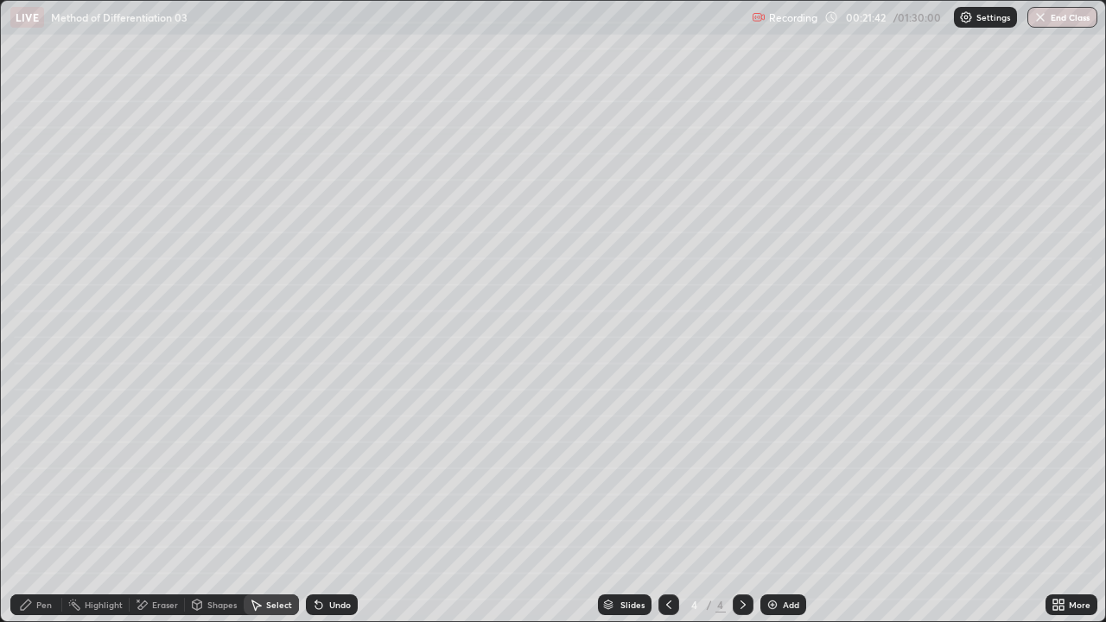
click at [50, 504] on div "Pen" at bounding box center [44, 604] width 16 height 9
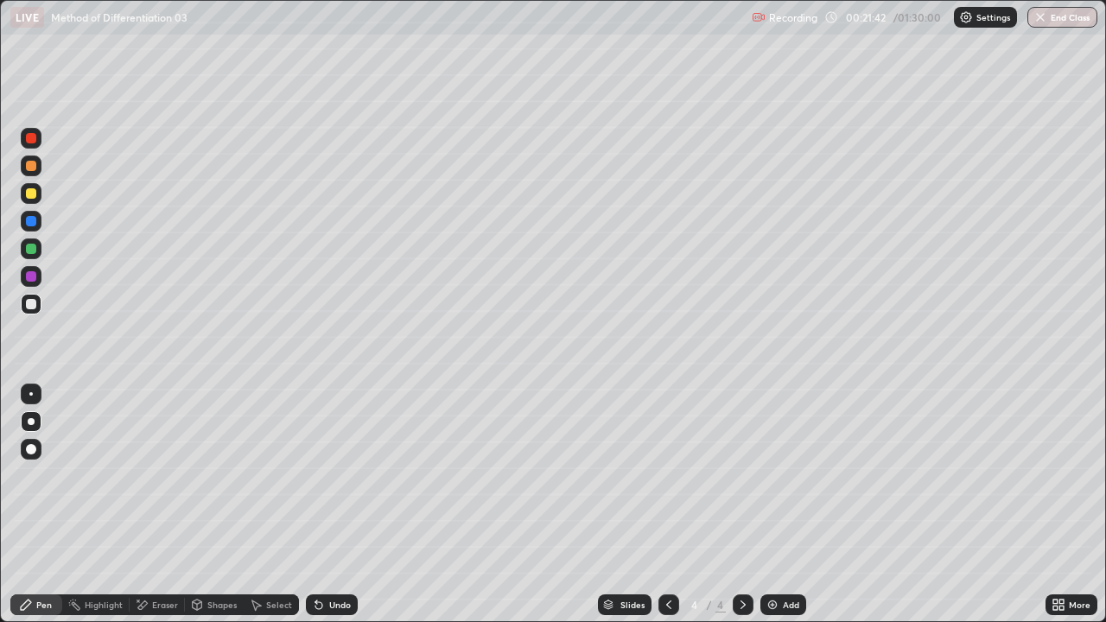
click at [33, 280] on div at bounding box center [31, 276] width 10 height 10
click at [266, 504] on div "Select" at bounding box center [279, 604] width 26 height 9
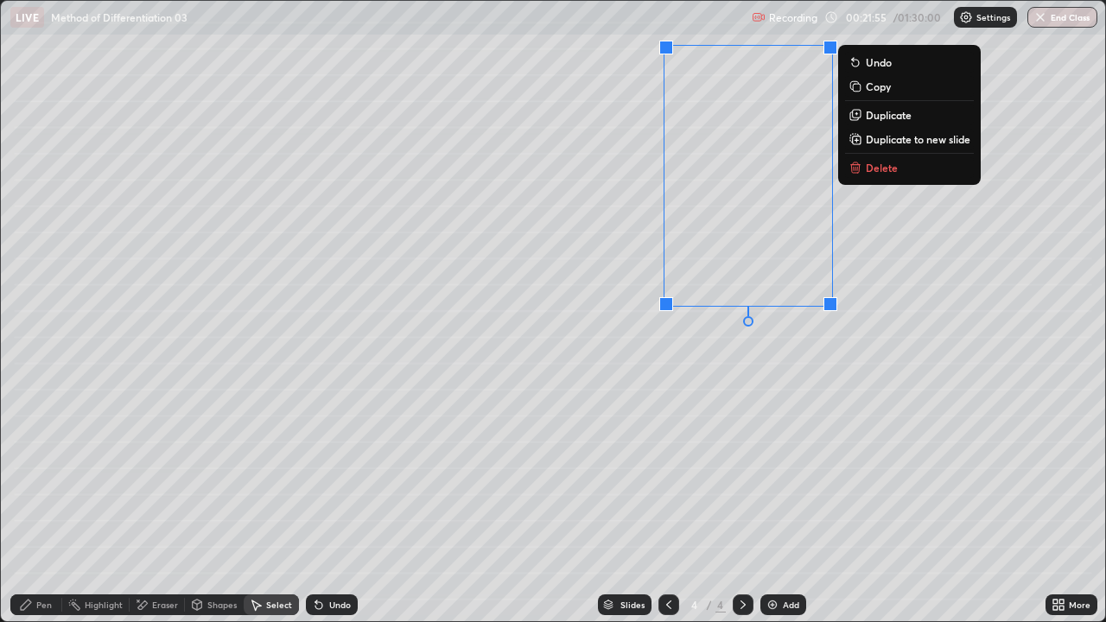
click at [927, 308] on div "0 ° Undo Copy Duplicate Duplicate to new slide Delete" at bounding box center [553, 311] width 1104 height 620
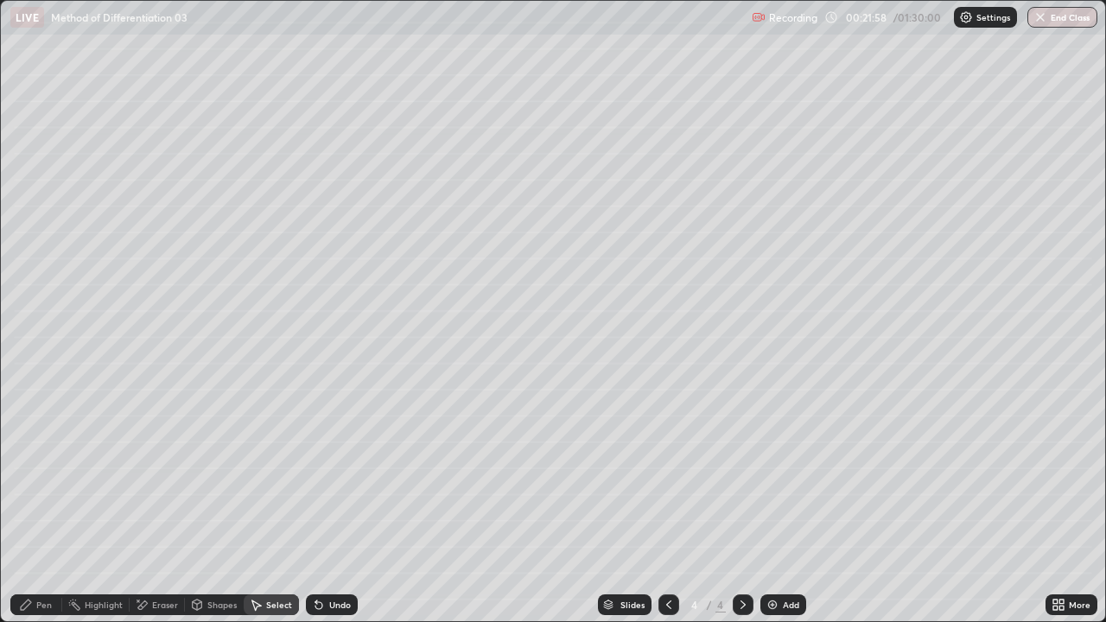
click at [54, 504] on div "Pen" at bounding box center [36, 604] width 52 height 21
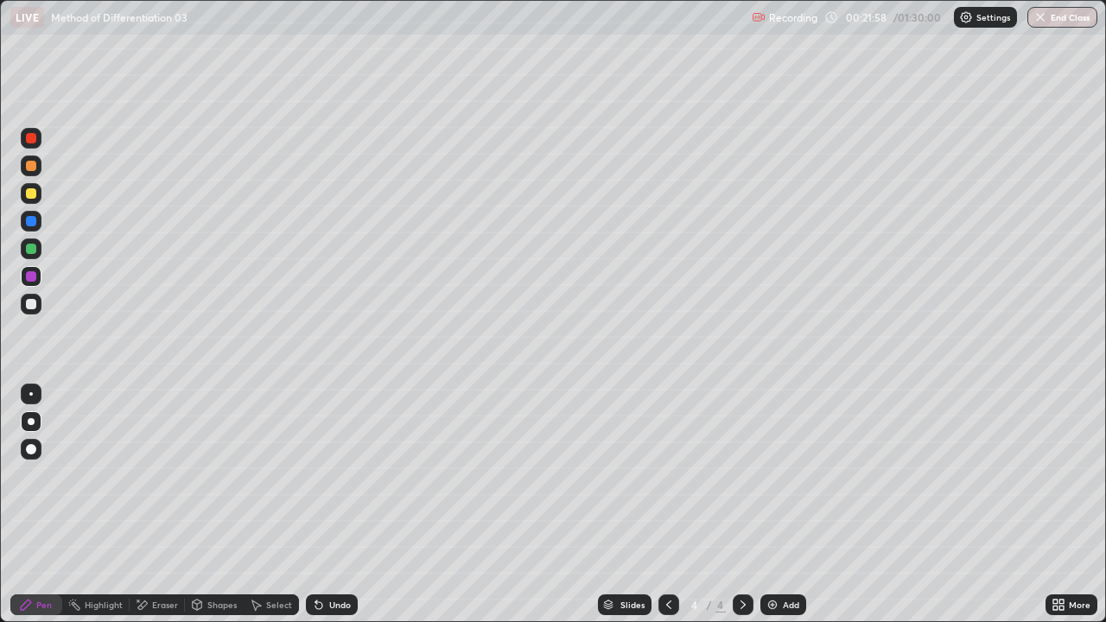
click at [27, 253] on div at bounding box center [31, 248] width 21 height 21
click at [169, 504] on div "Eraser" at bounding box center [165, 604] width 26 height 9
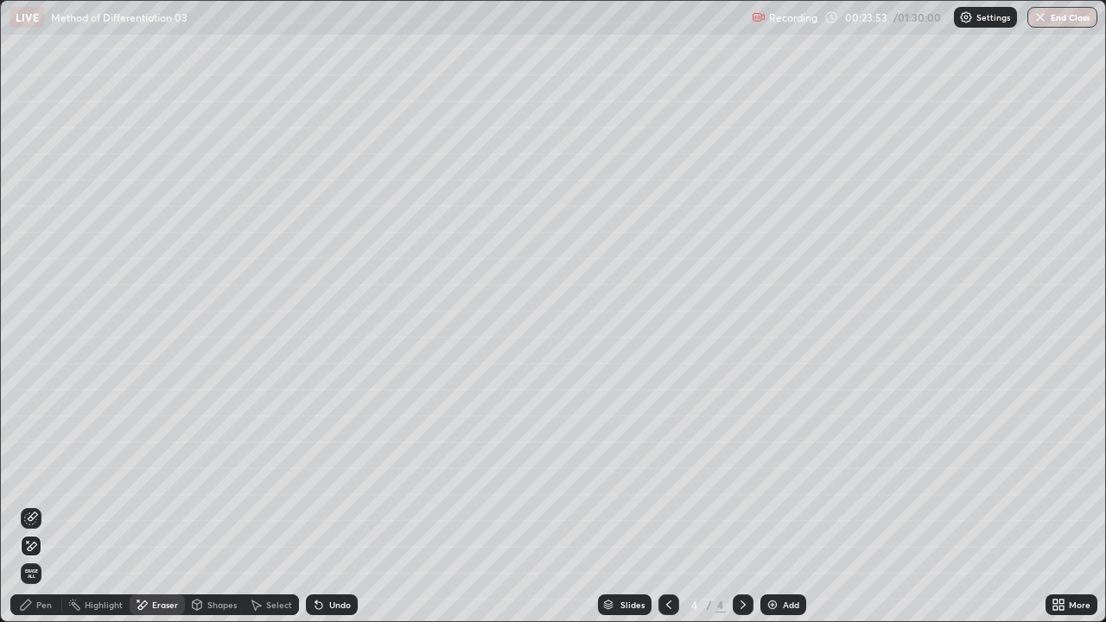
click at [49, 504] on div "Pen" at bounding box center [44, 604] width 16 height 9
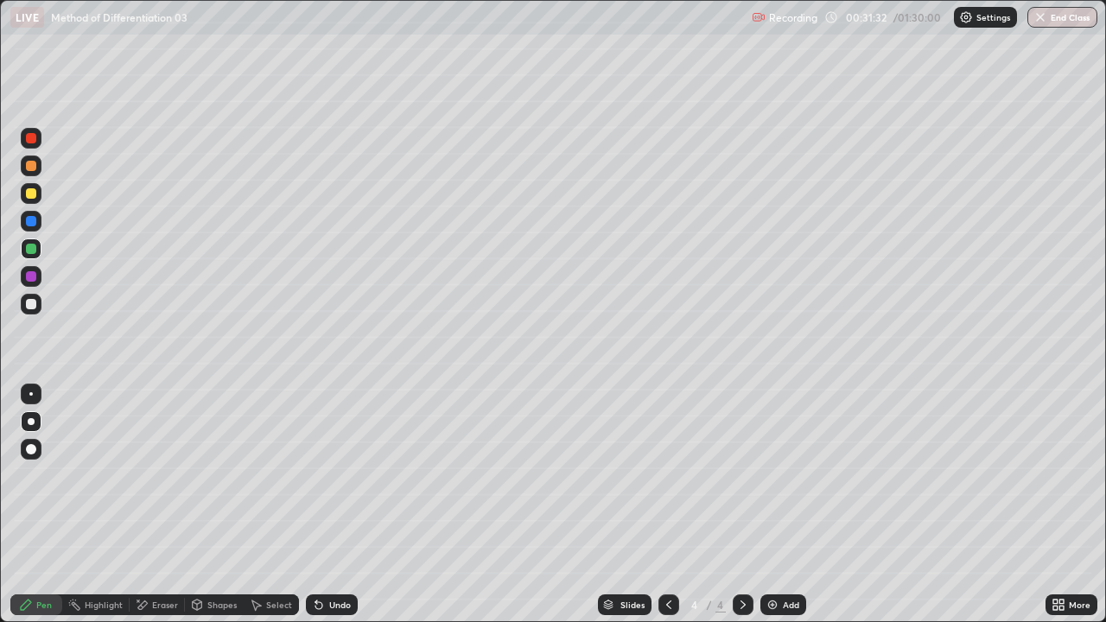
click at [271, 504] on div "Select" at bounding box center [279, 604] width 26 height 9
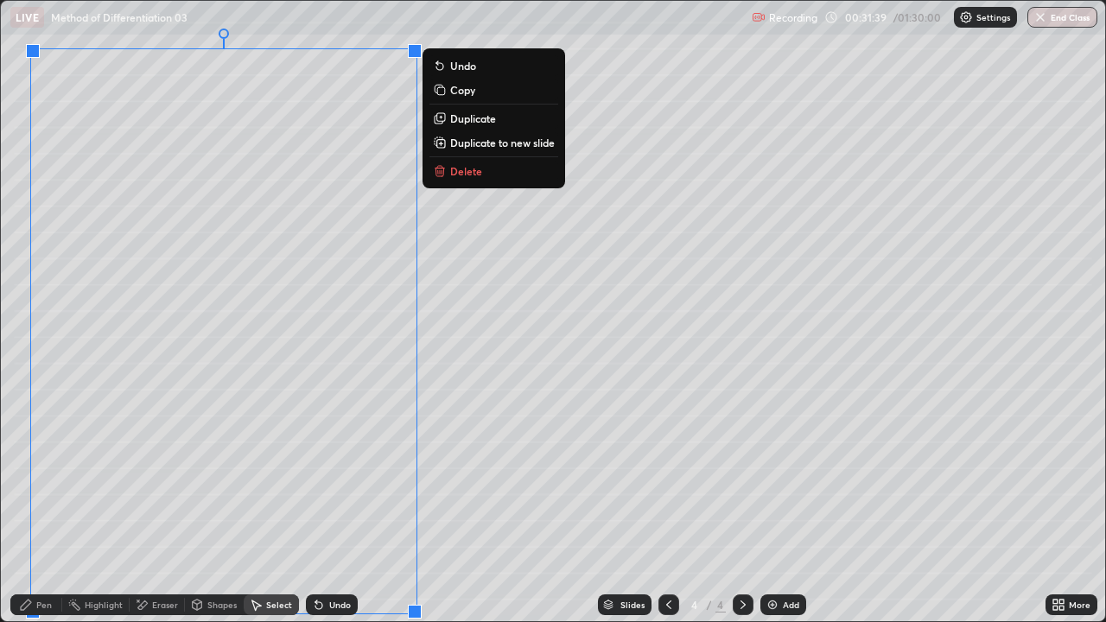
click at [479, 137] on p "Duplicate to new slide" at bounding box center [502, 143] width 105 height 14
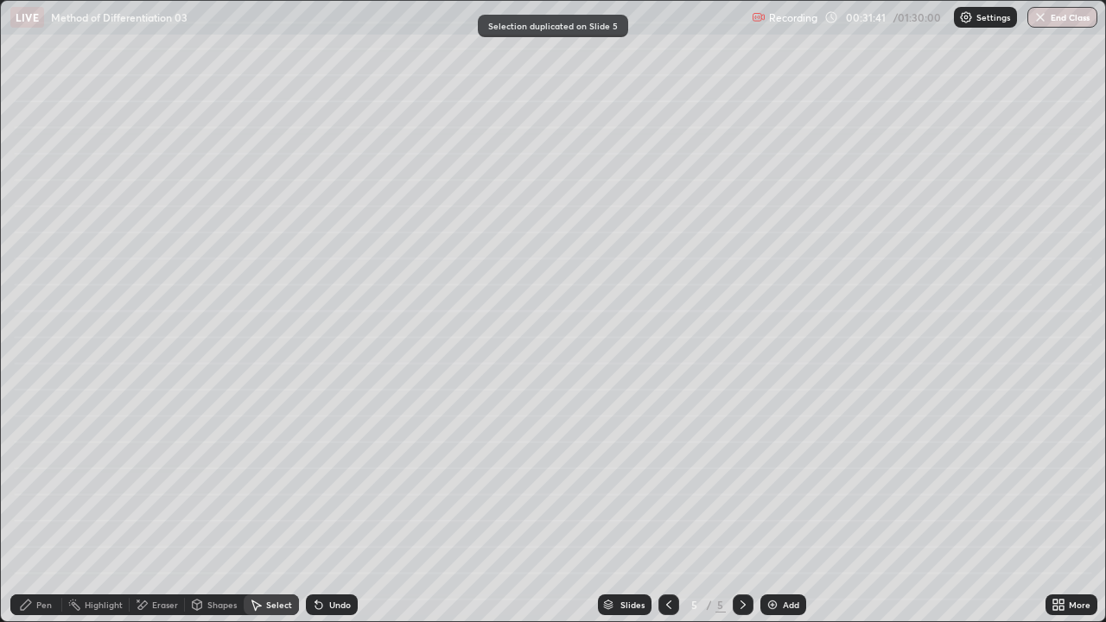
click at [163, 504] on div "Eraser" at bounding box center [165, 604] width 26 height 9
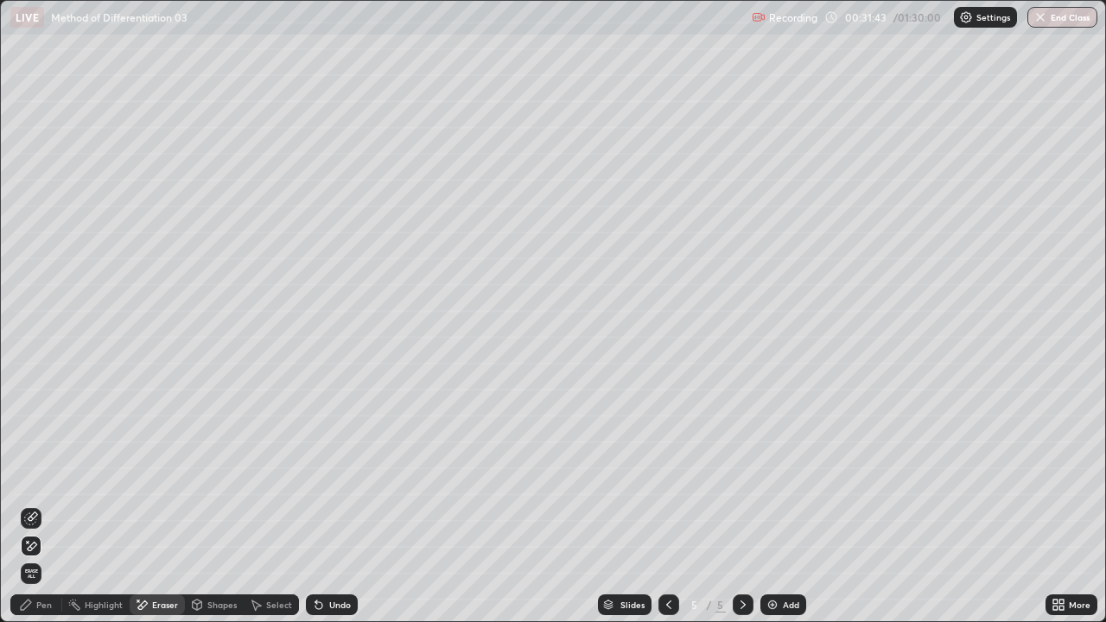
click at [268, 504] on div "Select" at bounding box center [279, 604] width 26 height 9
click at [166, 504] on div "Eraser" at bounding box center [165, 604] width 26 height 9
click at [51, 504] on div "Pen" at bounding box center [44, 604] width 16 height 9
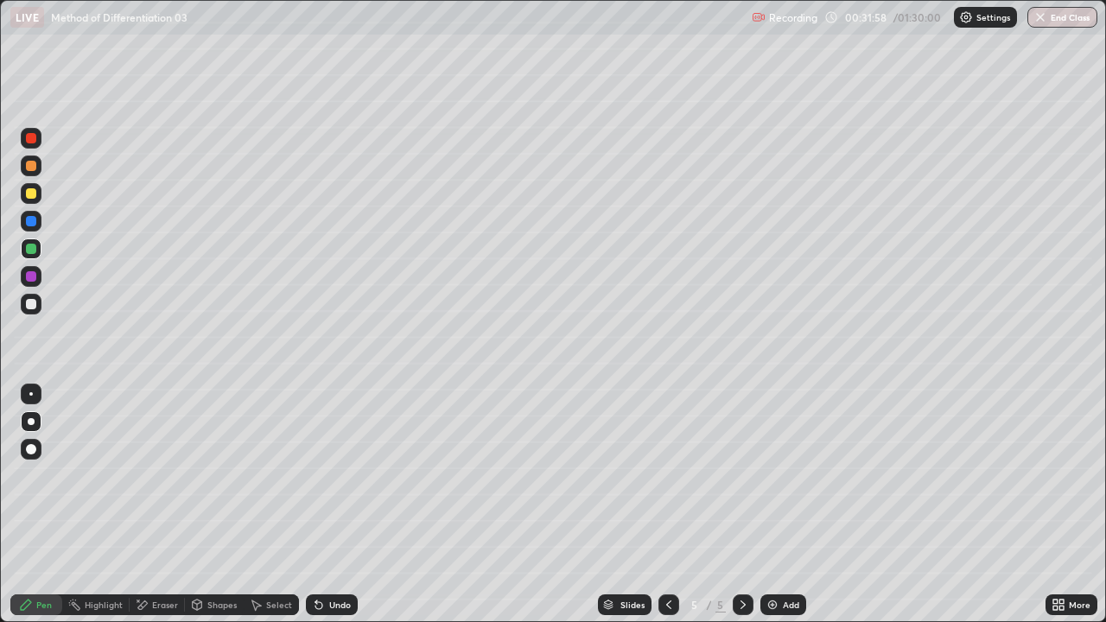
click at [270, 504] on div "Select" at bounding box center [279, 604] width 26 height 9
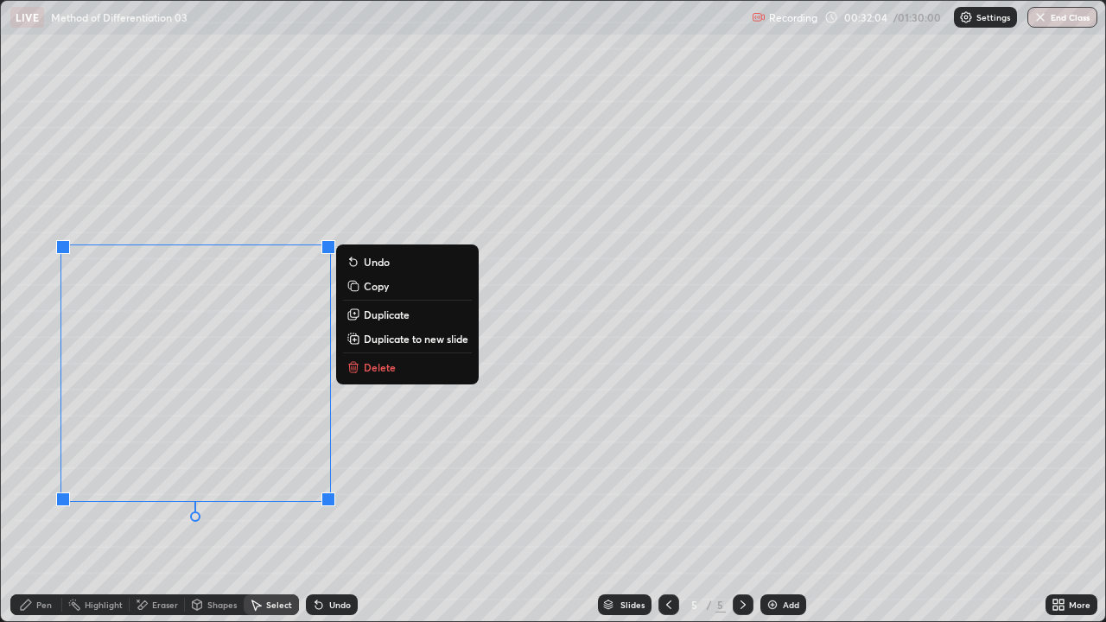
click at [45, 504] on div "Pen" at bounding box center [44, 604] width 16 height 9
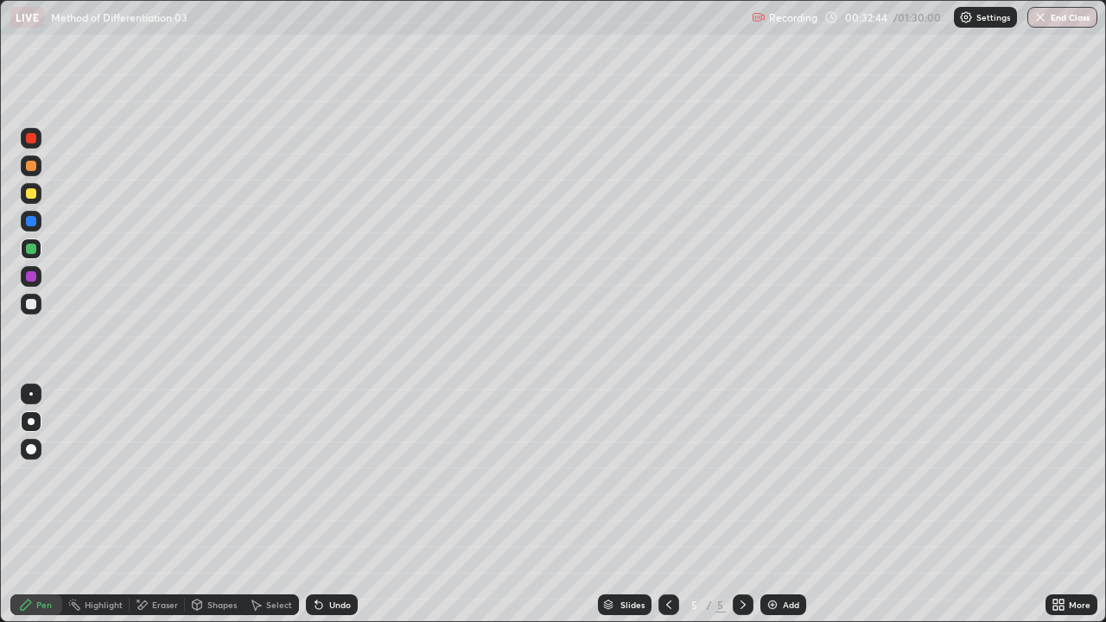
click at [160, 504] on div "Eraser" at bounding box center [165, 604] width 26 height 9
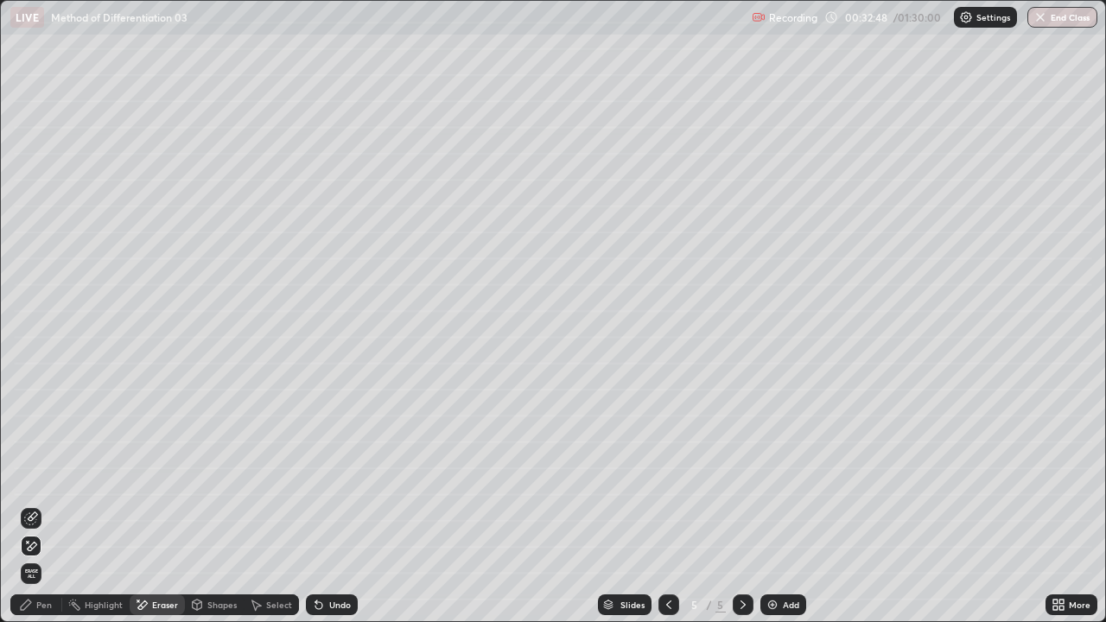
click at [270, 504] on div "Select" at bounding box center [271, 604] width 55 height 21
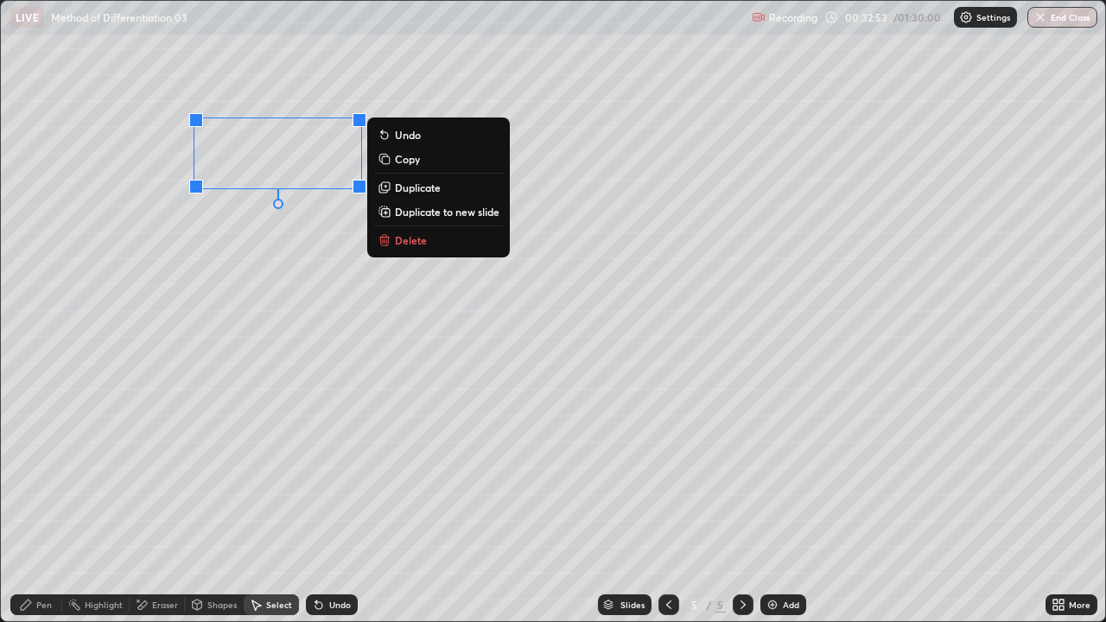
click at [46, 504] on div "Pen" at bounding box center [44, 604] width 16 height 9
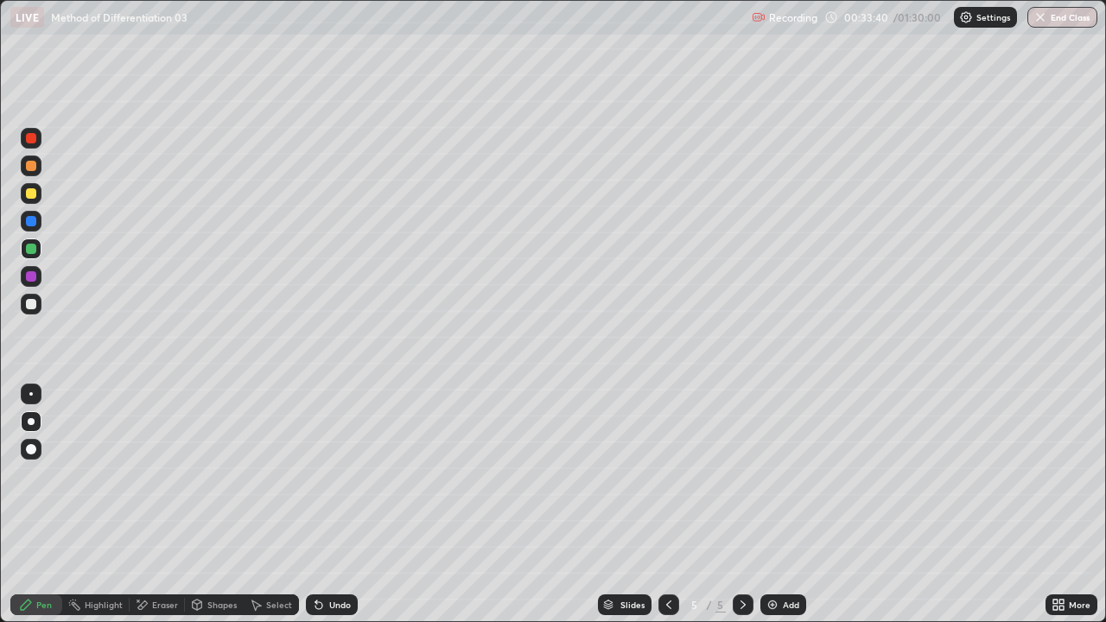
click at [667, 504] on icon at bounding box center [669, 605] width 14 height 14
click at [740, 504] on icon at bounding box center [743, 605] width 14 height 14
click at [168, 504] on div "Eraser" at bounding box center [165, 604] width 26 height 9
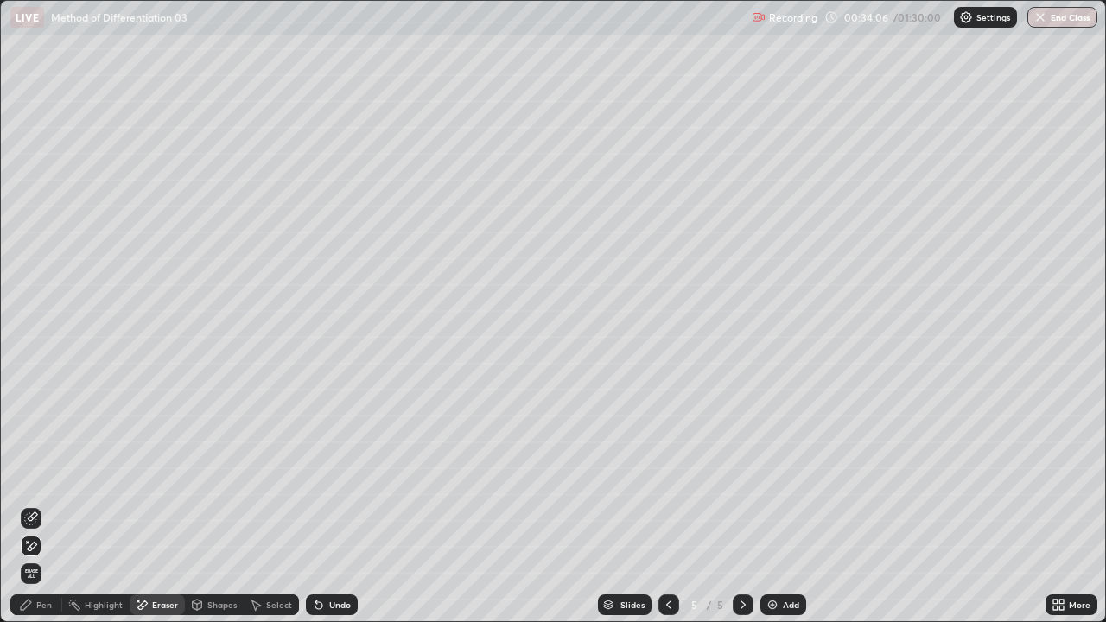
click at [40, 504] on div "Pen" at bounding box center [44, 604] width 16 height 9
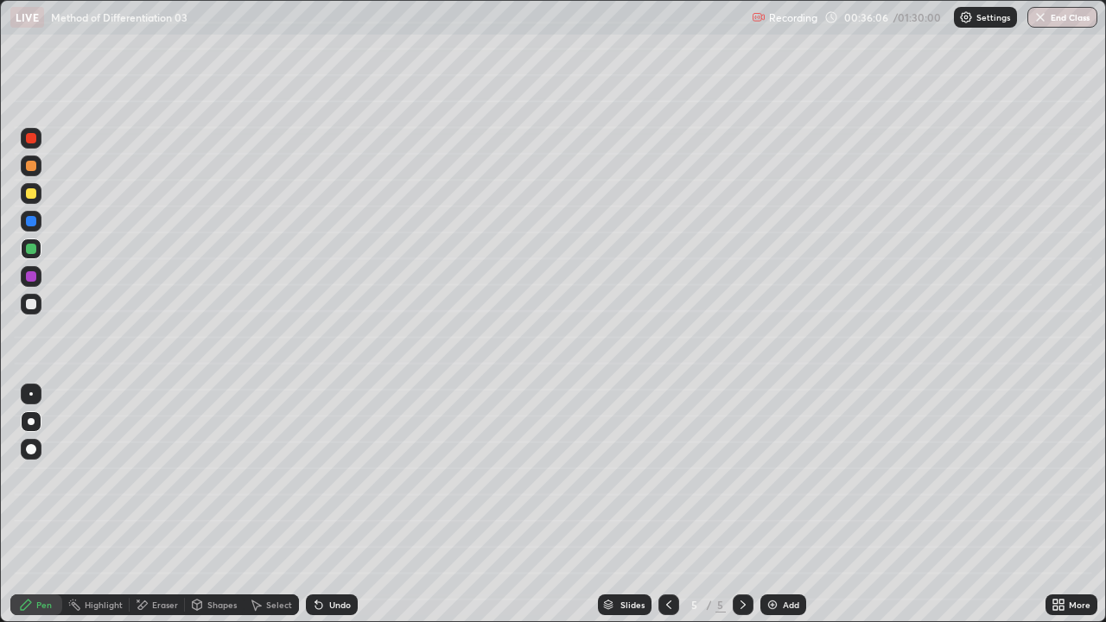
click at [666, 504] on icon at bounding box center [669, 605] width 14 height 14
click at [741, 504] on icon at bounding box center [743, 605] width 14 height 14
click at [667, 504] on icon at bounding box center [668, 604] width 5 height 9
click at [149, 504] on div "Eraser" at bounding box center [157, 604] width 55 height 21
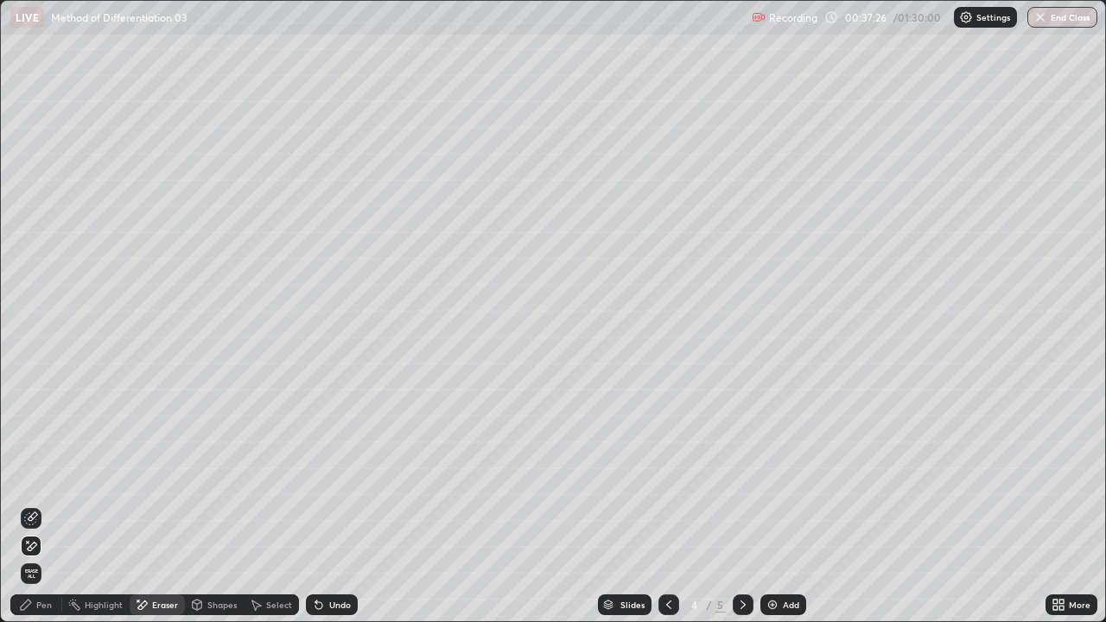
click at [46, 504] on div "Pen" at bounding box center [44, 604] width 16 height 9
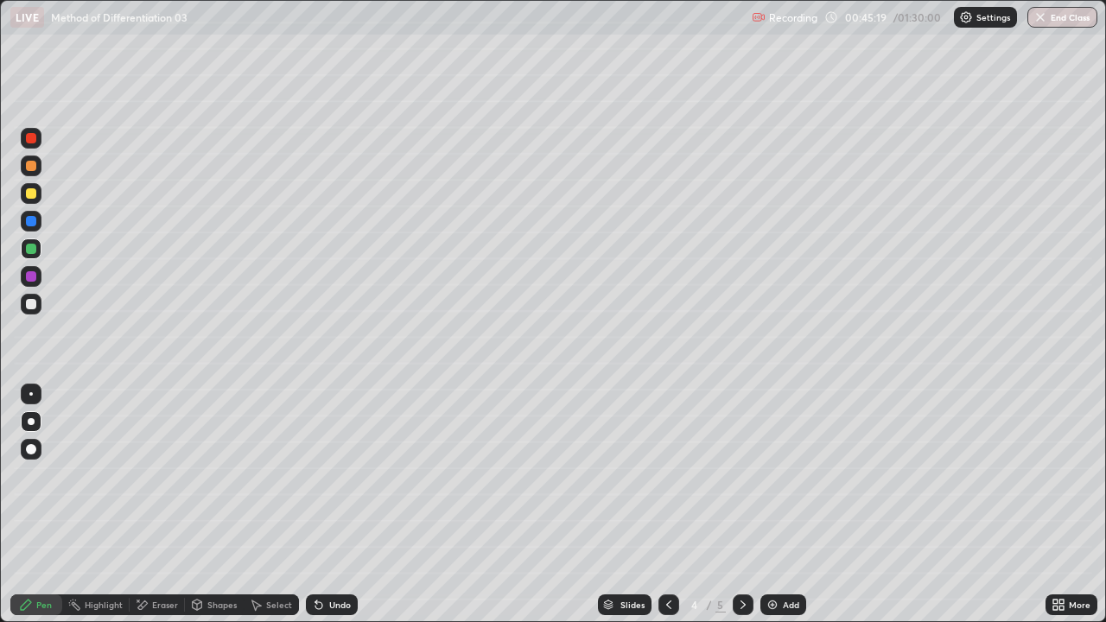
click at [269, 504] on div "Select" at bounding box center [271, 604] width 55 height 21
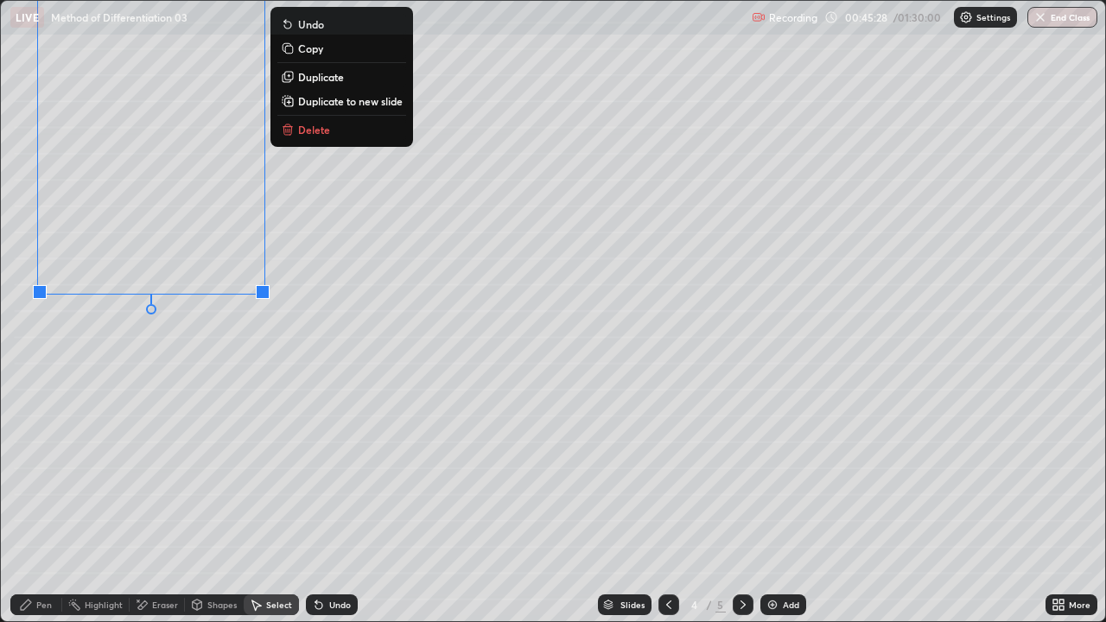
click at [171, 504] on div "Eraser" at bounding box center [165, 604] width 26 height 9
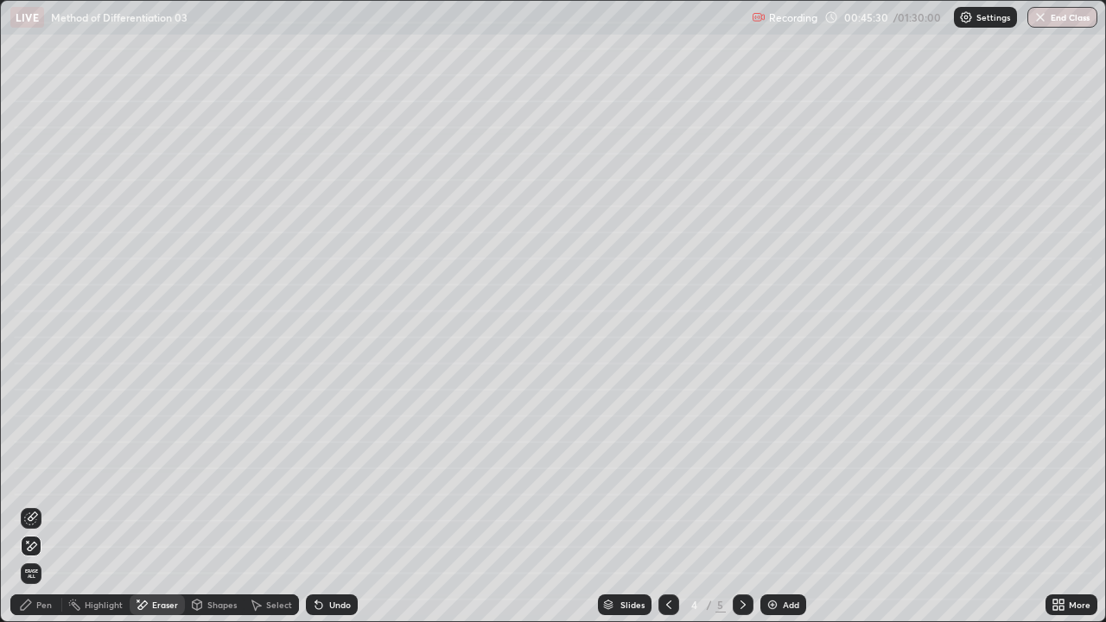
click at [29, 504] on icon at bounding box center [26, 605] width 14 height 14
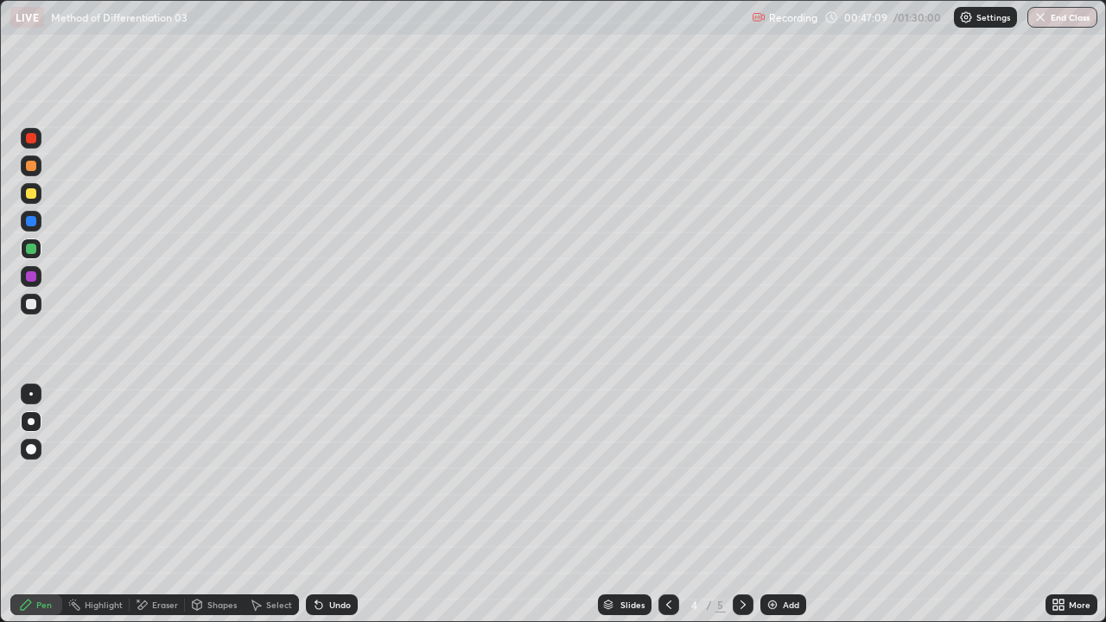
click at [165, 504] on div "Eraser" at bounding box center [165, 604] width 26 height 9
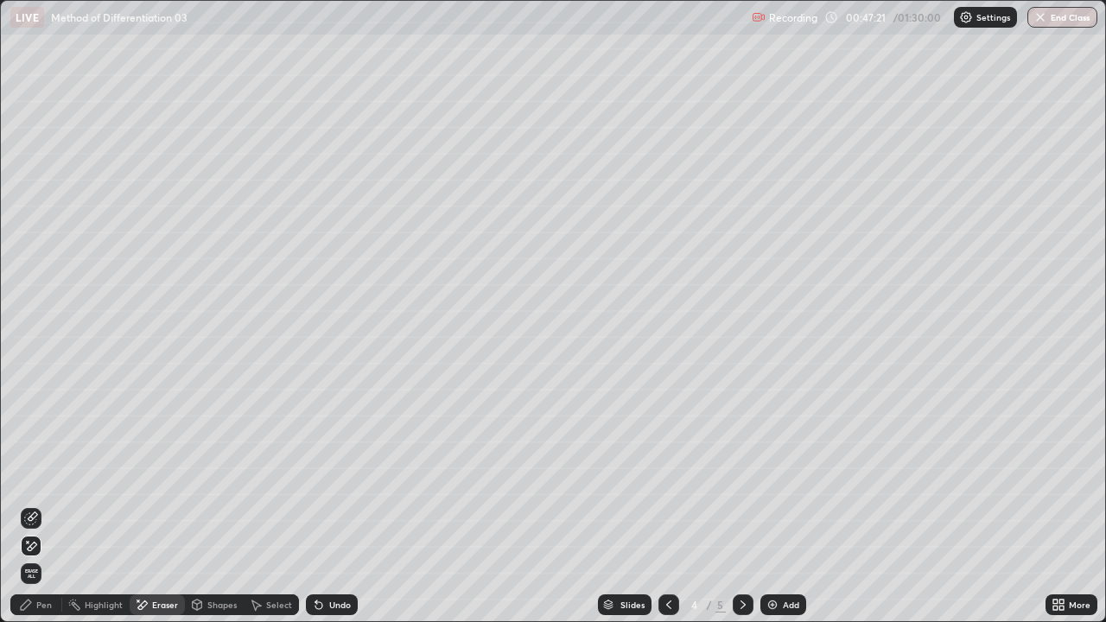
click at [37, 504] on div "Pen" at bounding box center [44, 604] width 16 height 9
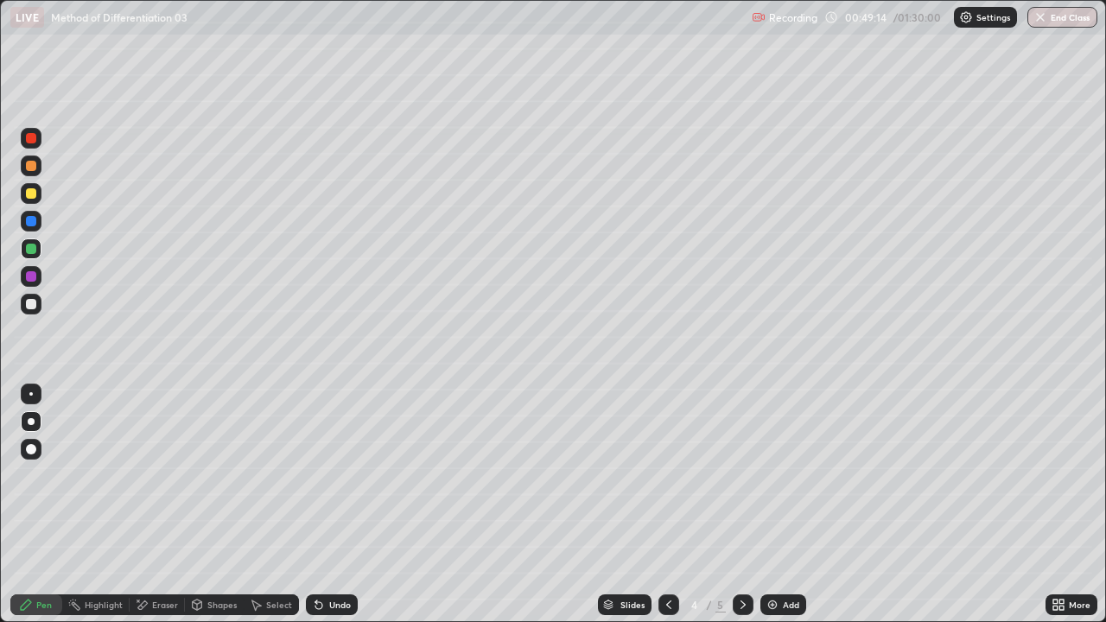
click at [265, 504] on div "Select" at bounding box center [271, 604] width 55 height 21
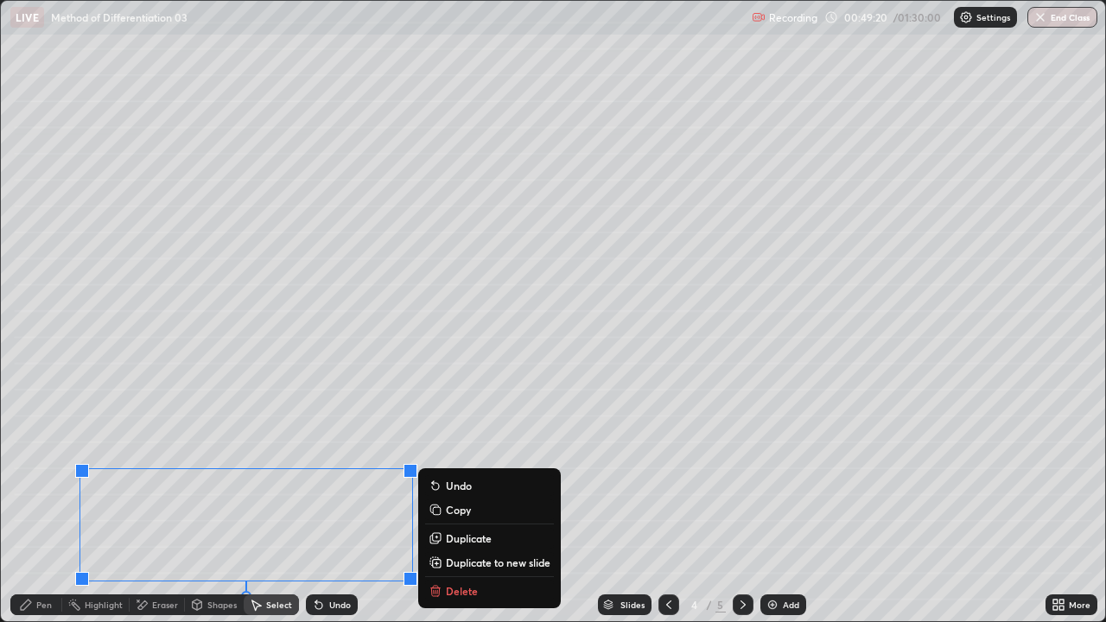
click at [447, 504] on p "Duplicate to new slide" at bounding box center [498, 562] width 105 height 14
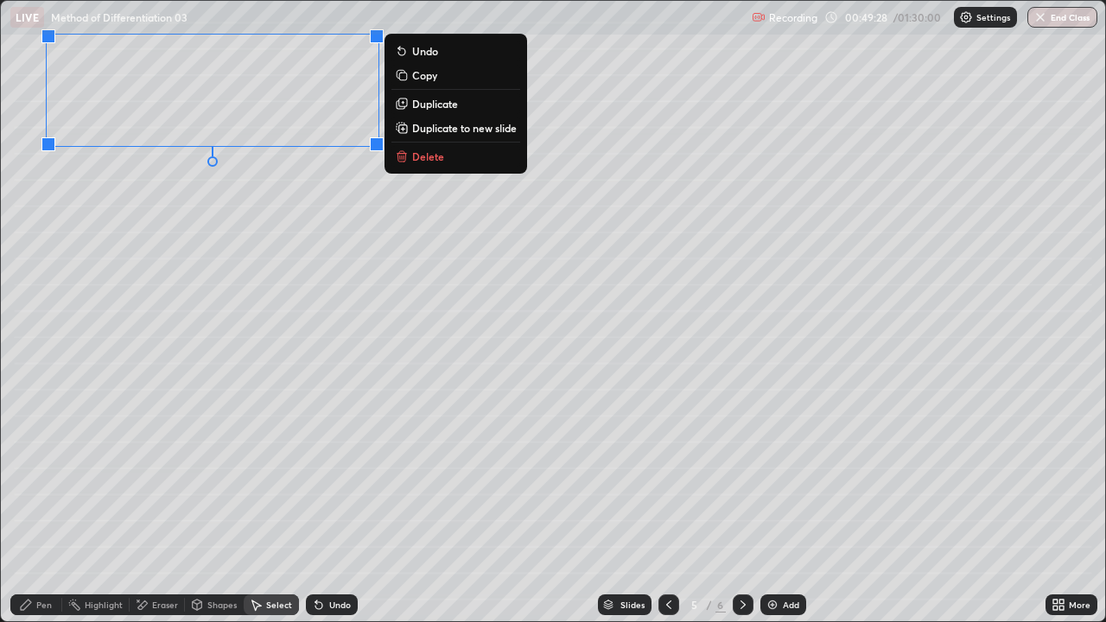
click at [149, 210] on div "0 ° Undo Copy Duplicate Duplicate to new slide Delete" at bounding box center [553, 311] width 1104 height 620
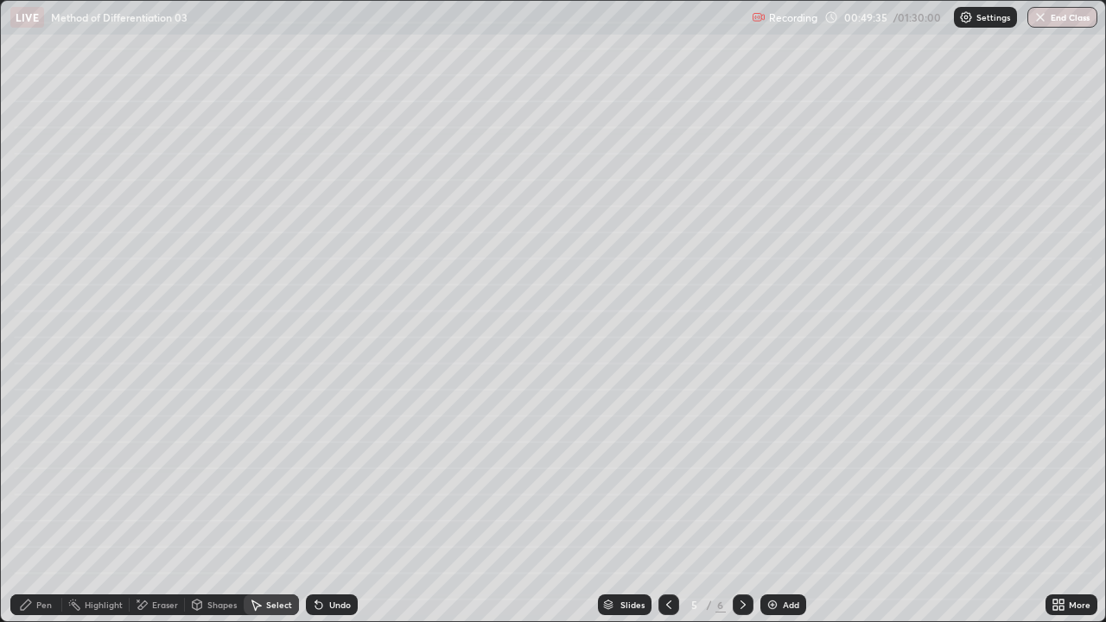
click at [26, 504] on icon at bounding box center [26, 604] width 10 height 10
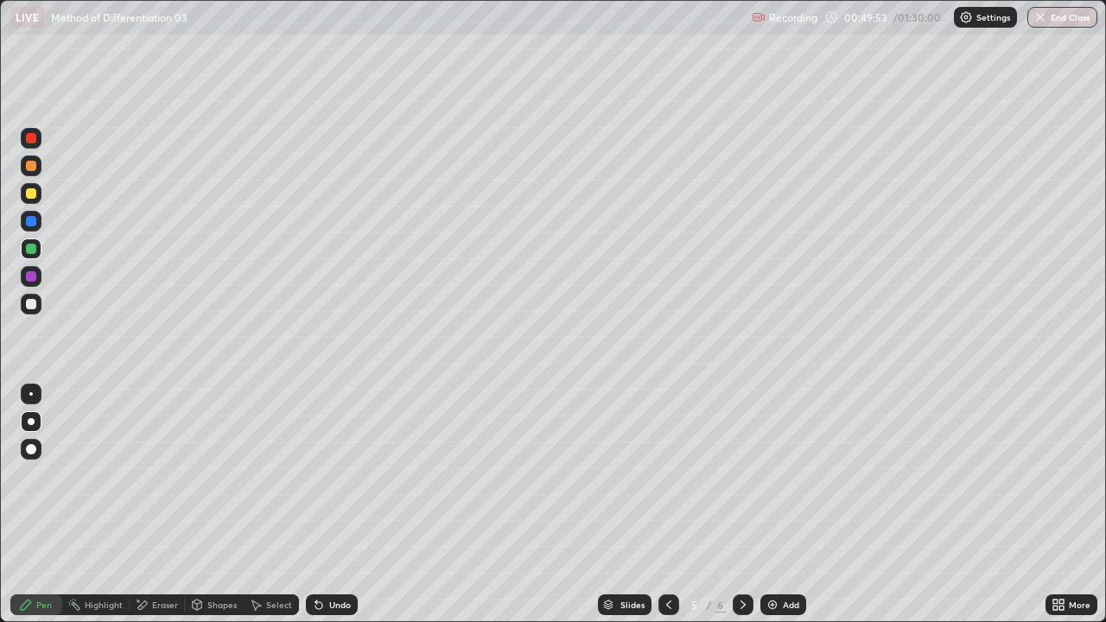
click at [332, 504] on div "Undo" at bounding box center [340, 604] width 22 height 9
click at [158, 504] on div "Eraser" at bounding box center [165, 604] width 26 height 9
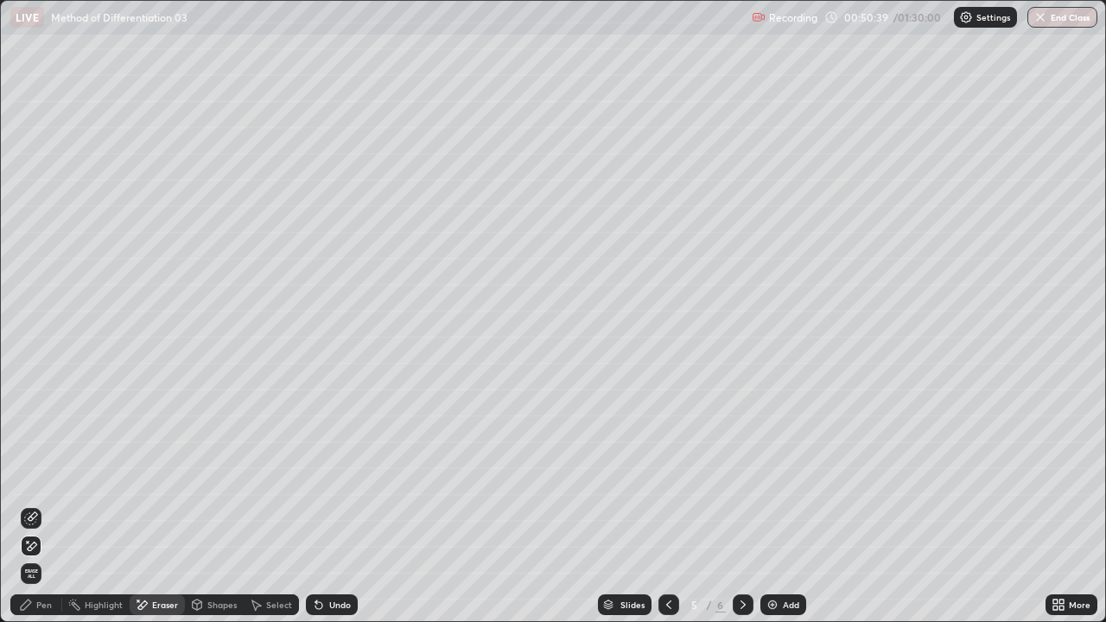
click at [41, 504] on div "Pen" at bounding box center [44, 604] width 16 height 9
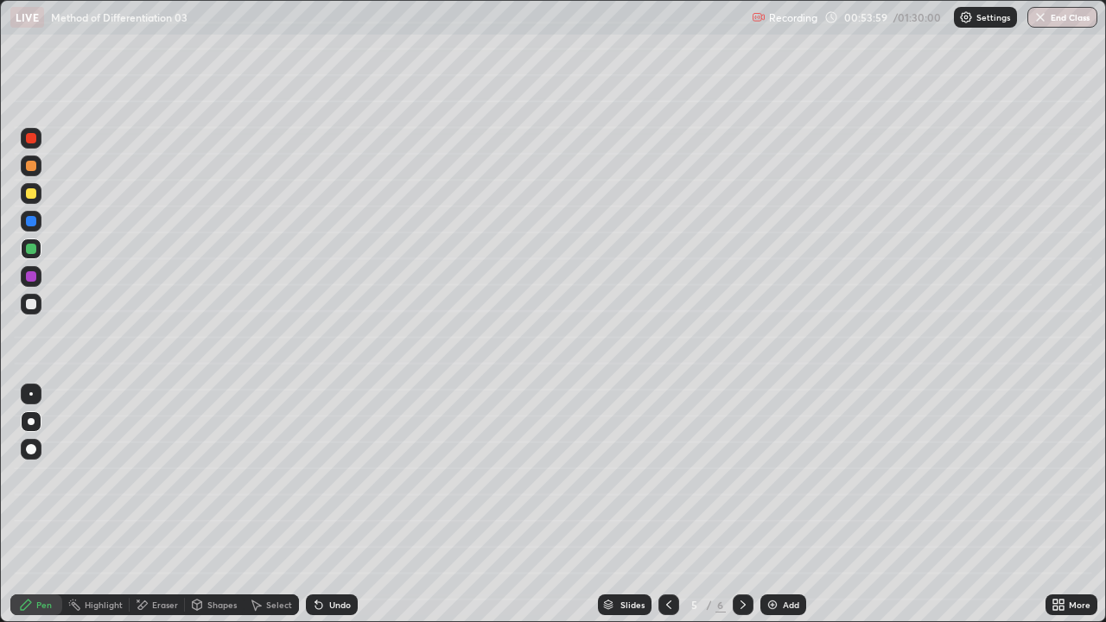
click at [667, 504] on icon at bounding box center [669, 605] width 14 height 14
click at [164, 504] on div "Eraser" at bounding box center [165, 604] width 26 height 9
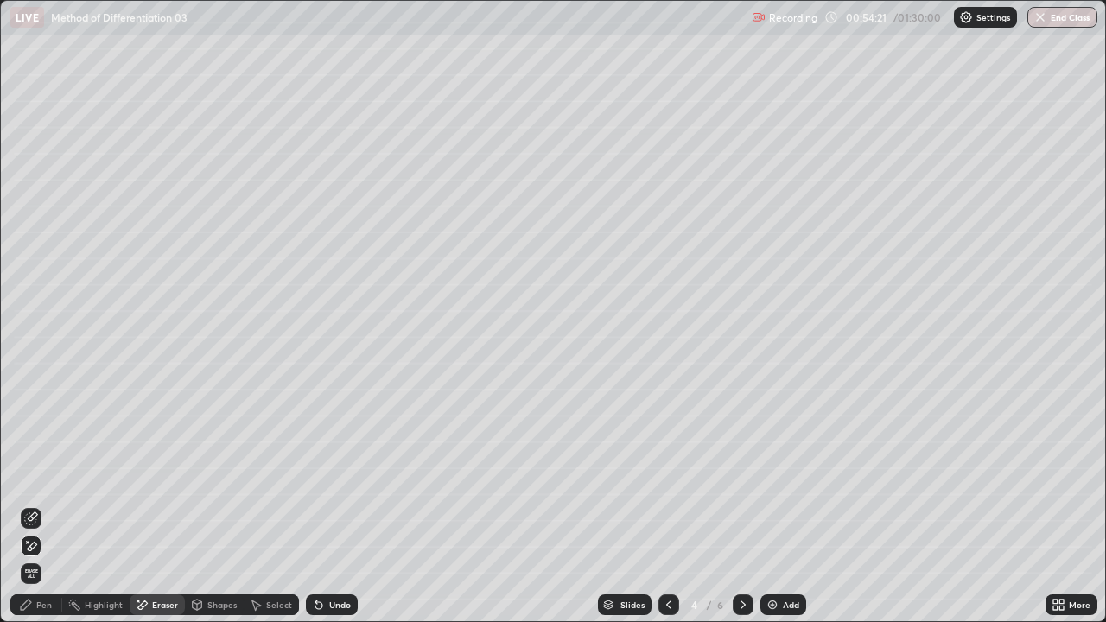
click at [32, 504] on icon at bounding box center [26, 605] width 14 height 14
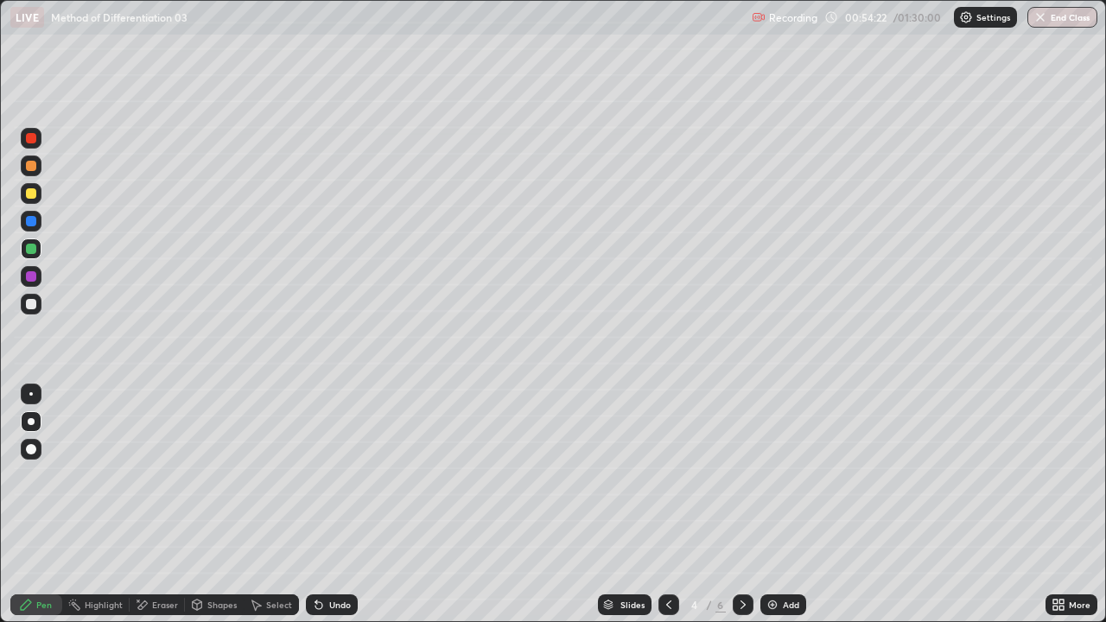
click at [162, 504] on div "Eraser" at bounding box center [165, 604] width 26 height 9
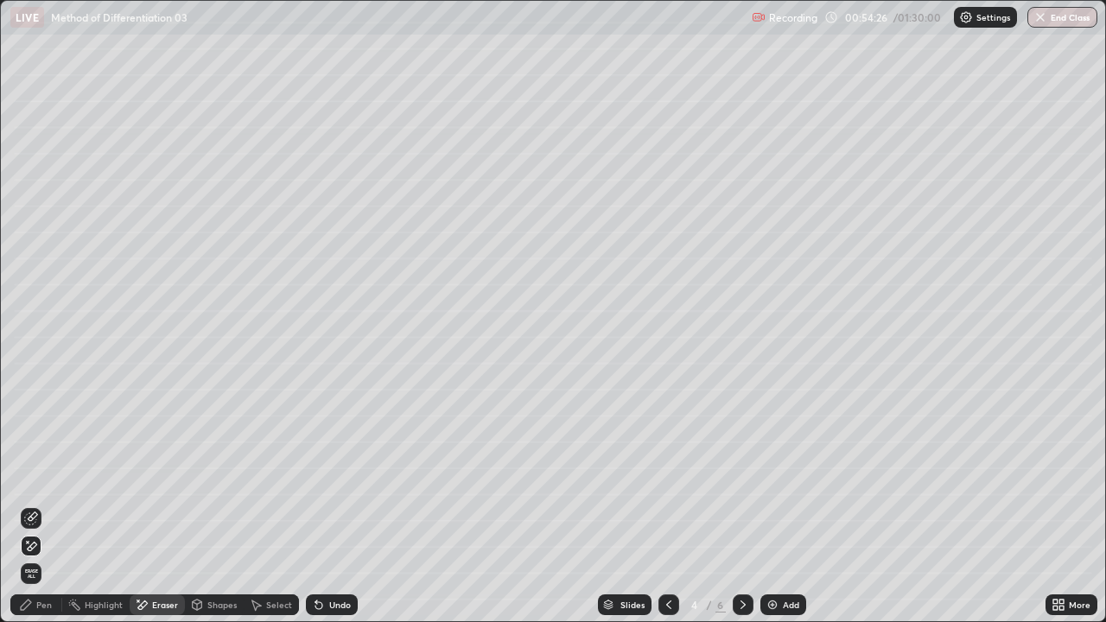
click at [35, 504] on div "Pen" at bounding box center [36, 604] width 52 height 21
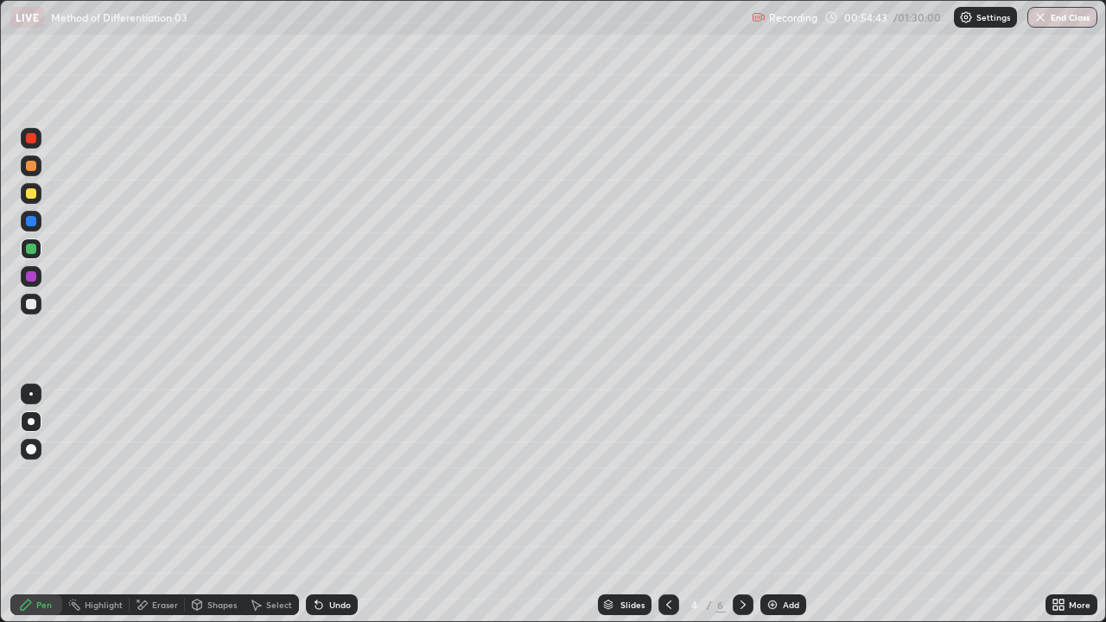
click at [166, 504] on div "Eraser" at bounding box center [165, 604] width 26 height 9
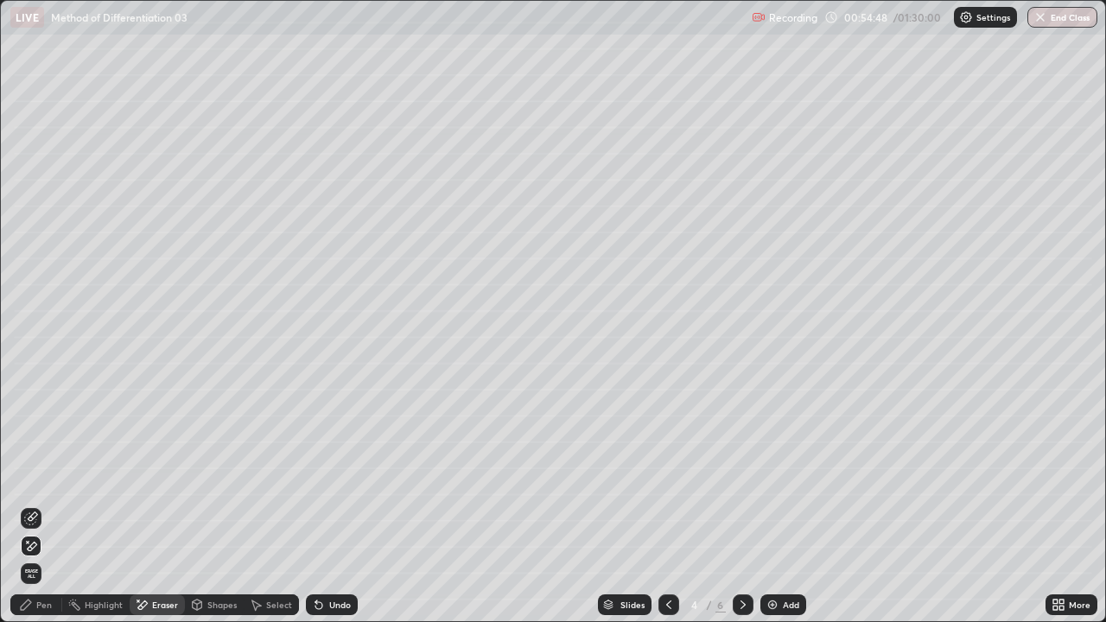
click at [44, 504] on div "Pen" at bounding box center [44, 604] width 16 height 9
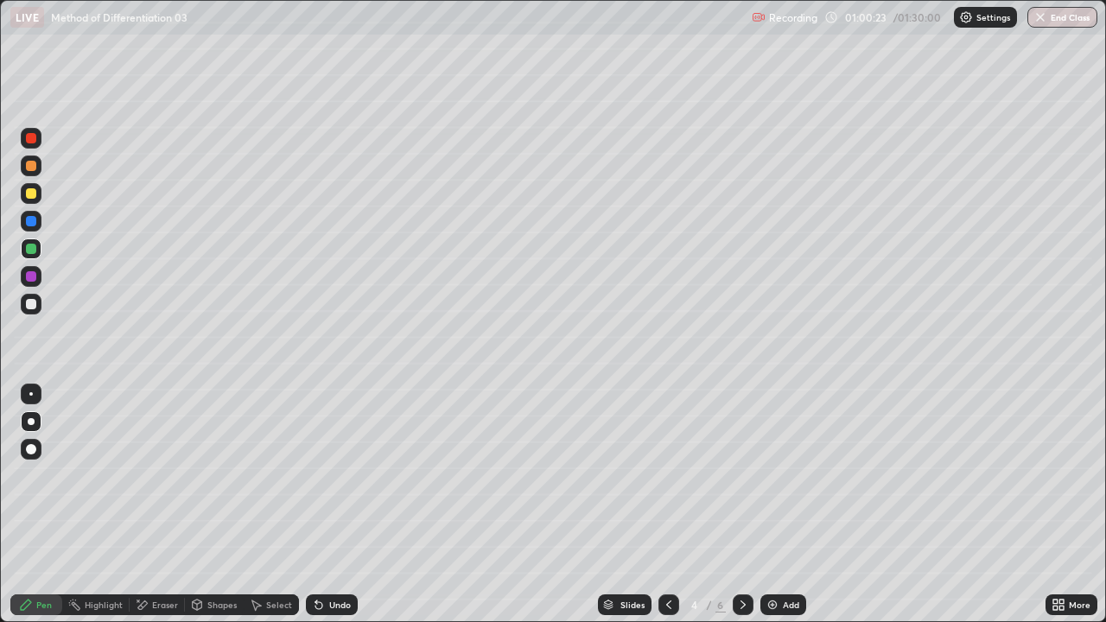
click at [148, 504] on icon at bounding box center [142, 605] width 14 height 15
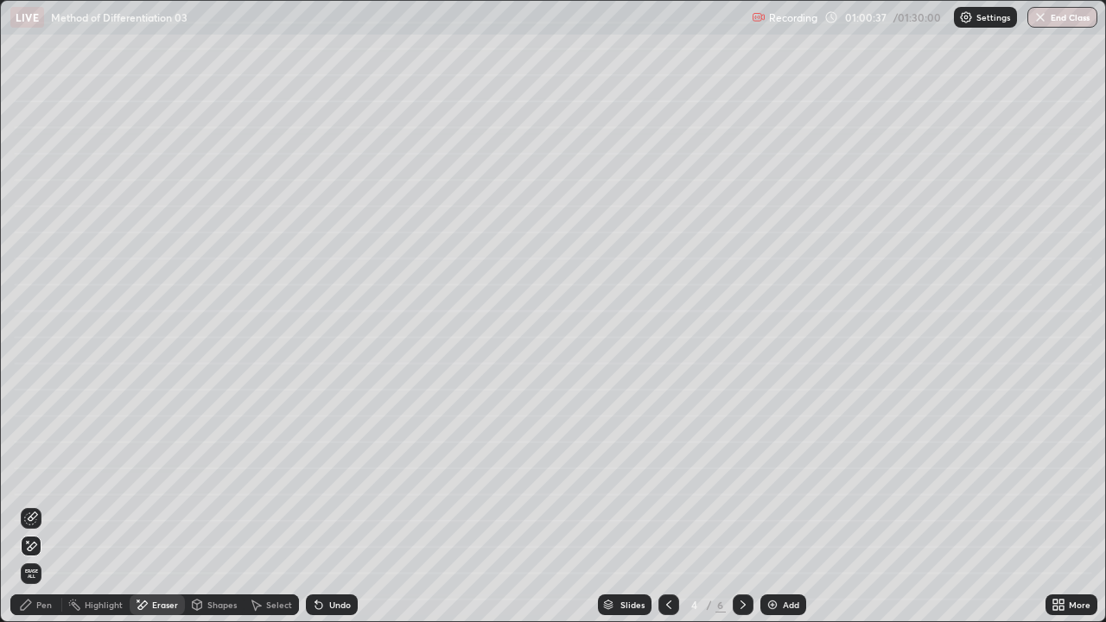
click at [39, 504] on div "Pen" at bounding box center [44, 604] width 16 height 9
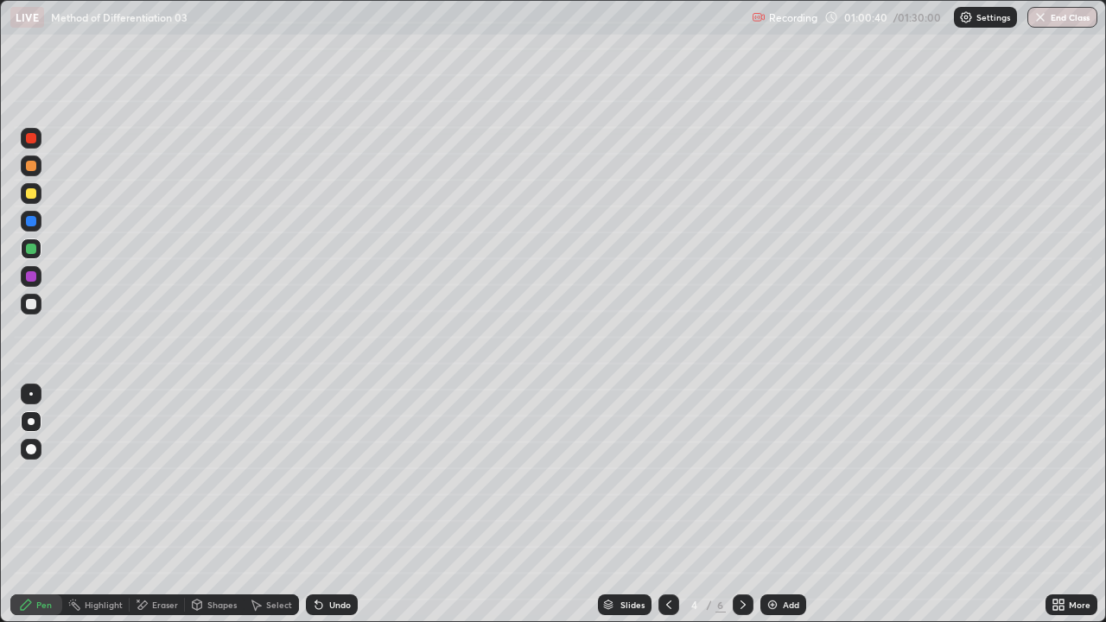
click at [270, 504] on div "Select" at bounding box center [279, 604] width 26 height 9
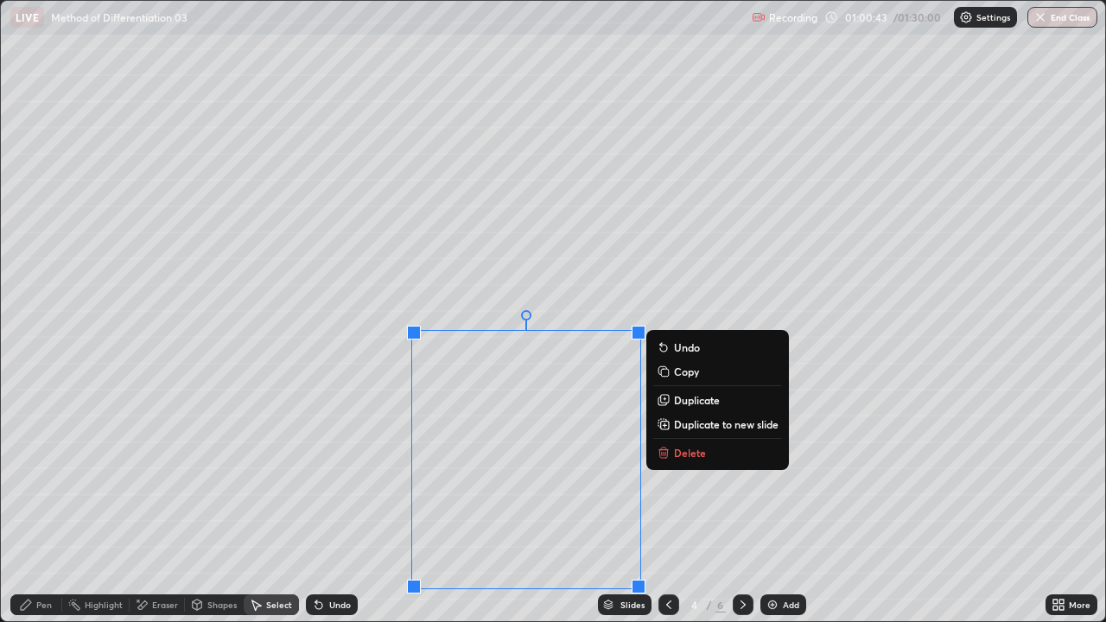
click at [693, 425] on p "Duplicate to new slide" at bounding box center [726, 424] width 105 height 14
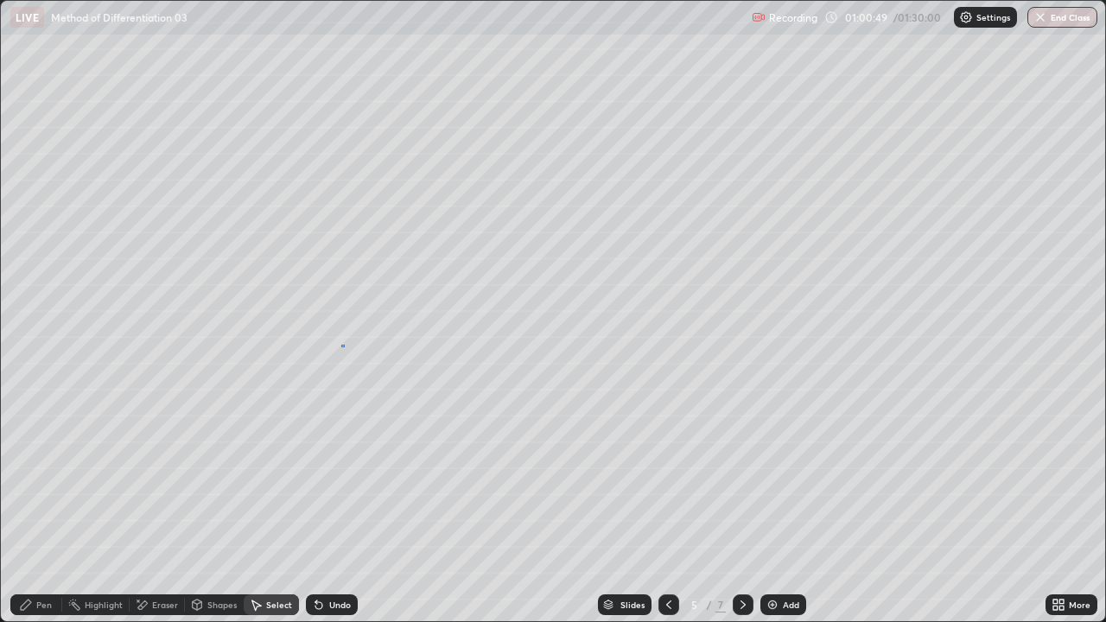
click at [341, 345] on div "0 ° Undo Copy Duplicate Duplicate to new slide Delete" at bounding box center [553, 311] width 1104 height 620
click at [667, 504] on icon at bounding box center [669, 605] width 14 height 14
click at [170, 504] on div "Eraser" at bounding box center [165, 604] width 26 height 9
click at [270, 504] on div "Select" at bounding box center [279, 604] width 26 height 9
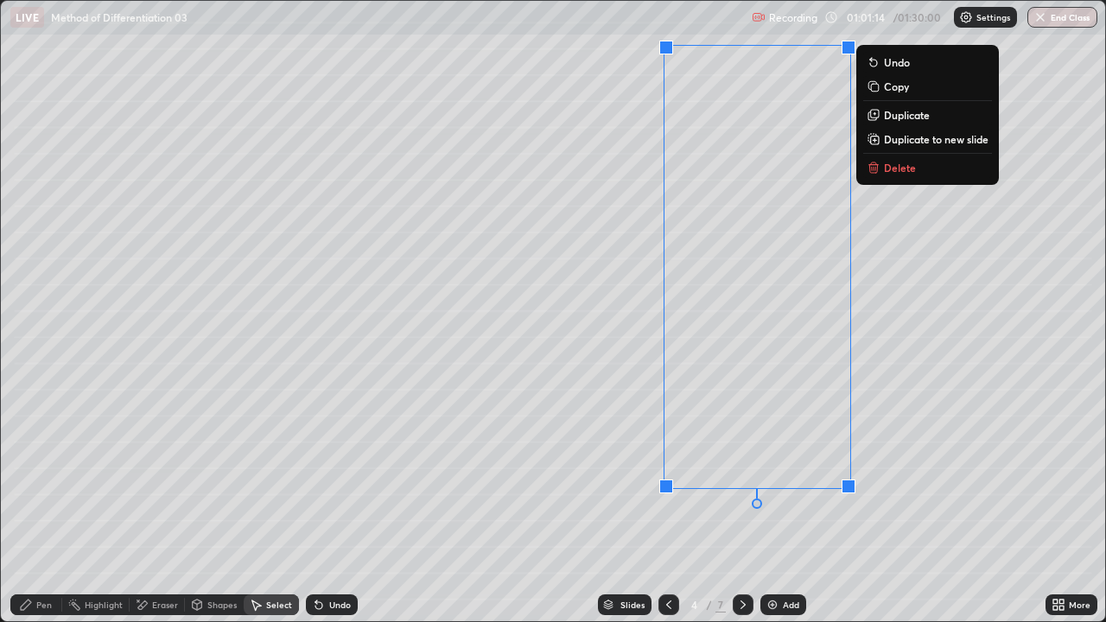
click at [910, 140] on p "Duplicate to new slide" at bounding box center [936, 139] width 105 height 14
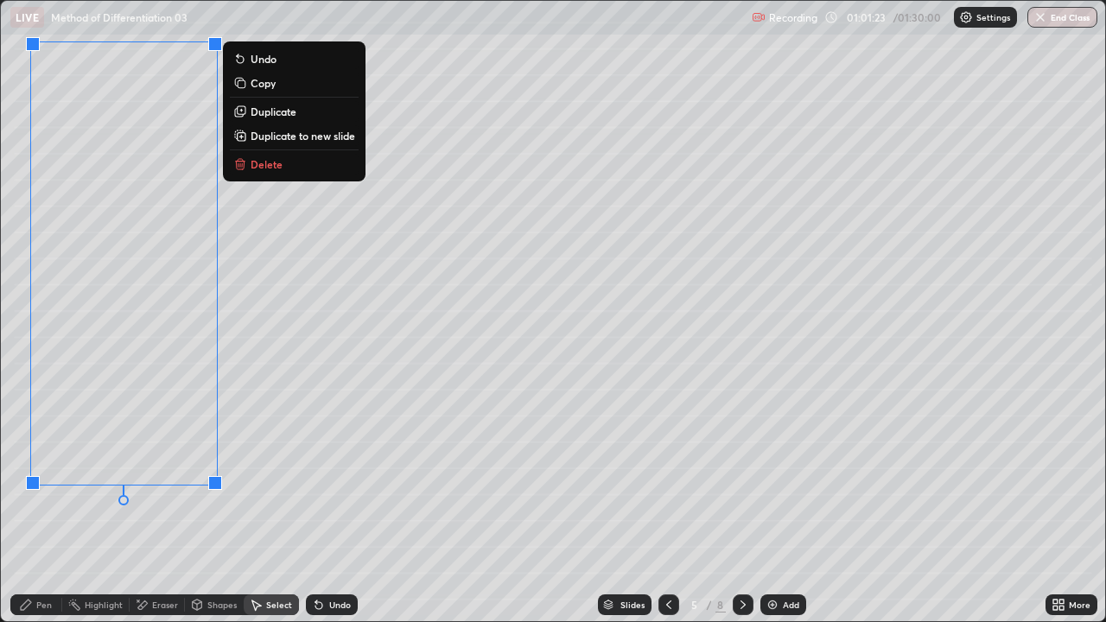
click at [496, 427] on div "0 ° Undo Copy Duplicate Duplicate to new slide Delete" at bounding box center [553, 311] width 1104 height 620
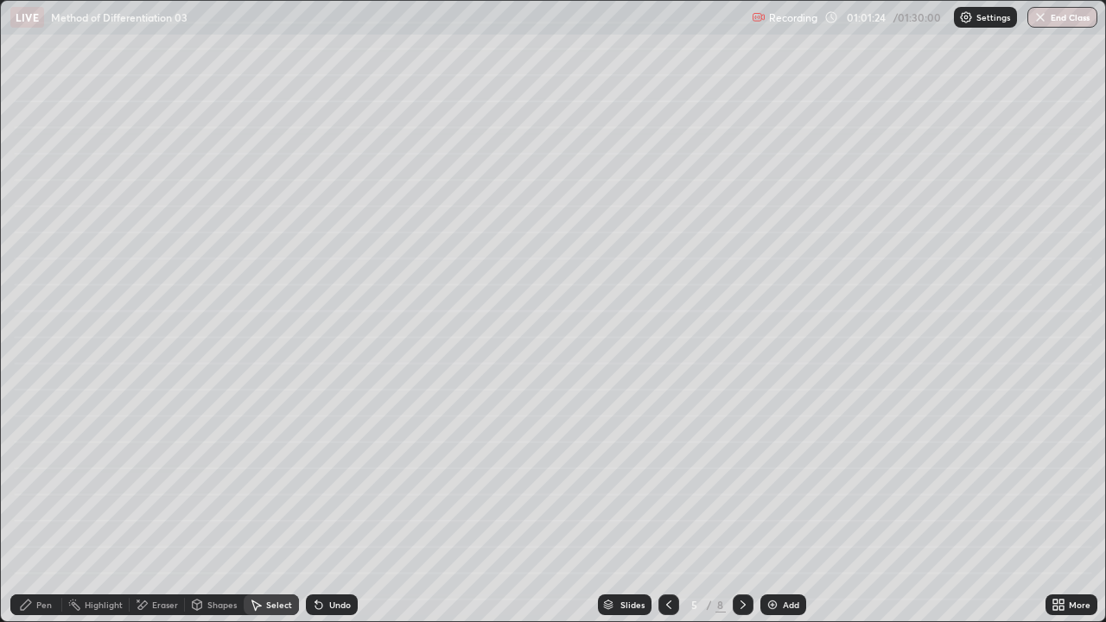
click at [669, 504] on icon at bounding box center [669, 605] width 14 height 14
click at [741, 504] on icon at bounding box center [743, 605] width 14 height 14
click at [740, 504] on icon at bounding box center [743, 605] width 14 height 14
click at [284, 66] on div "0 ° Undo Copy Duplicate Duplicate to new slide Delete" at bounding box center [553, 311] width 1104 height 620
click at [48, 504] on div "Pen" at bounding box center [44, 604] width 16 height 9
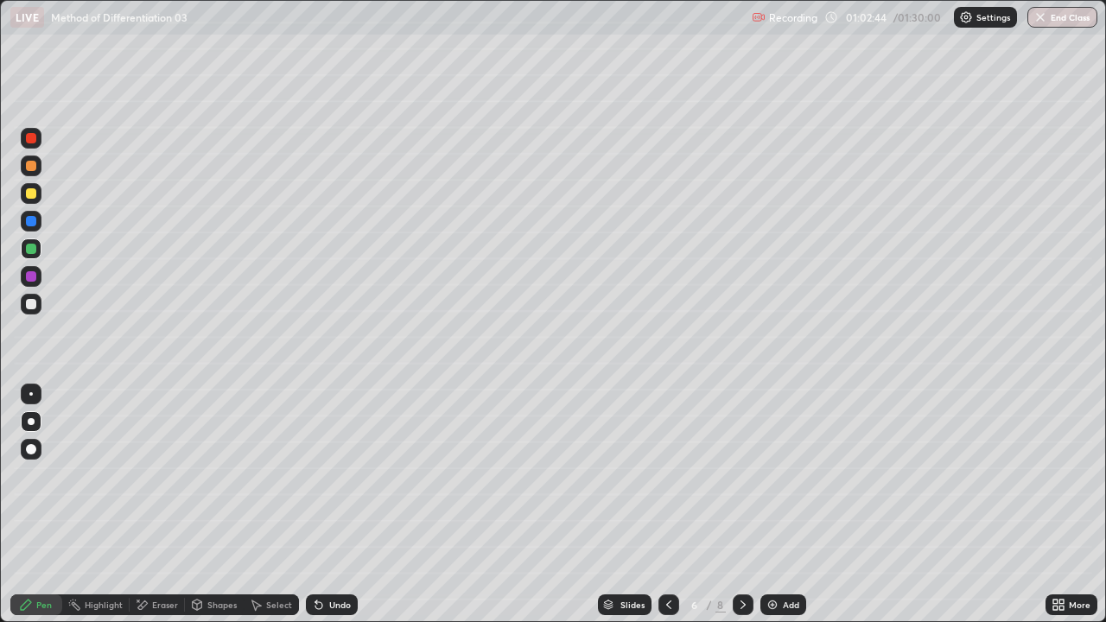
click at [29, 193] on div at bounding box center [31, 193] width 10 height 10
click at [337, 504] on div "Undo" at bounding box center [340, 604] width 22 height 9
click at [736, 504] on icon at bounding box center [743, 605] width 14 height 14
click at [664, 504] on icon at bounding box center [669, 605] width 14 height 14
click at [662, 504] on icon at bounding box center [669, 605] width 14 height 14
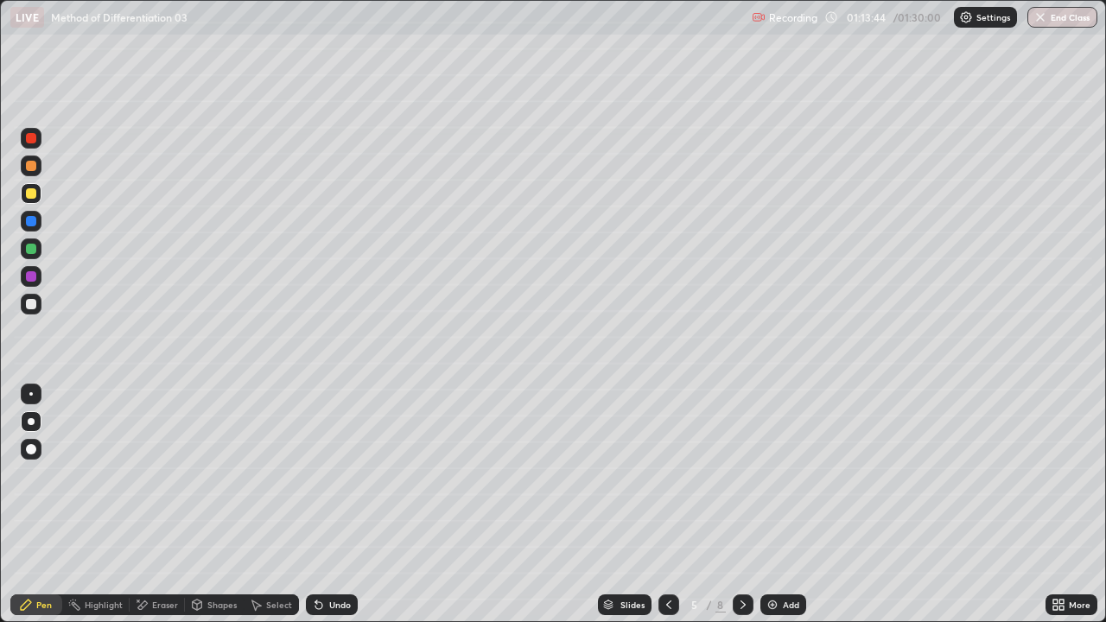
click at [40, 226] on div at bounding box center [31, 221] width 21 height 21
click at [270, 504] on div "Select" at bounding box center [279, 604] width 26 height 9
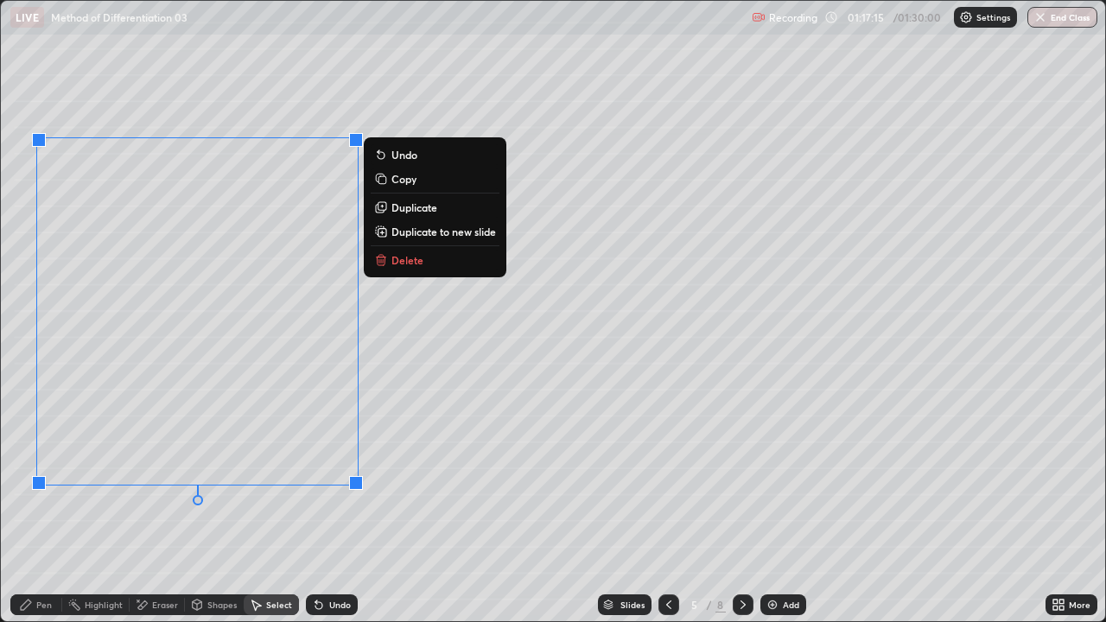
click at [411, 231] on p "Duplicate to new slide" at bounding box center [443, 232] width 105 height 14
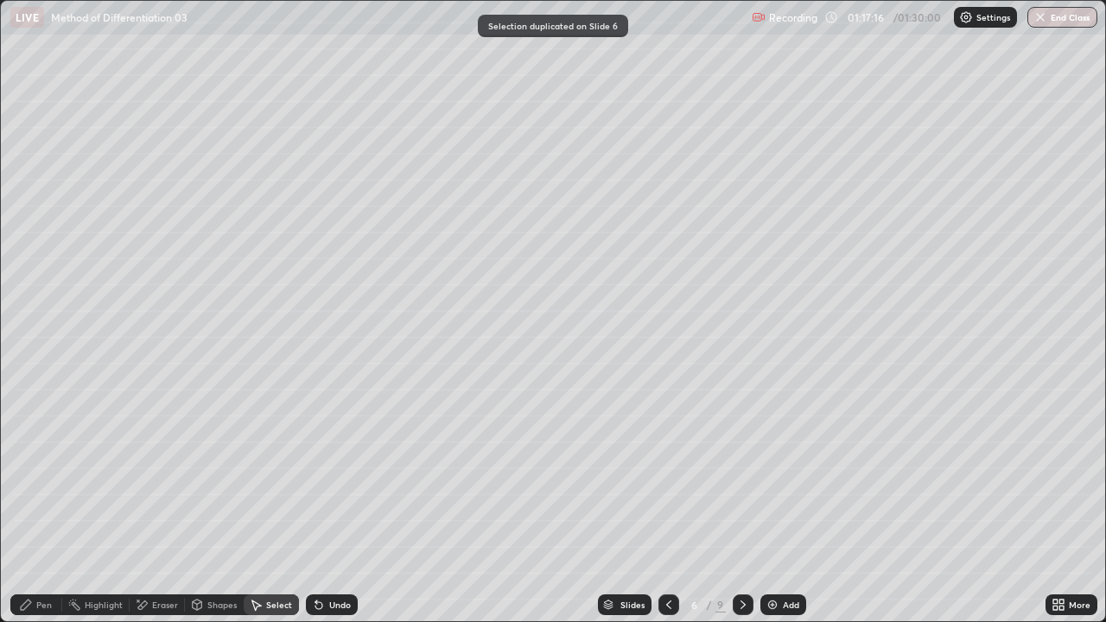
click at [168, 504] on div "Eraser" at bounding box center [165, 604] width 26 height 9
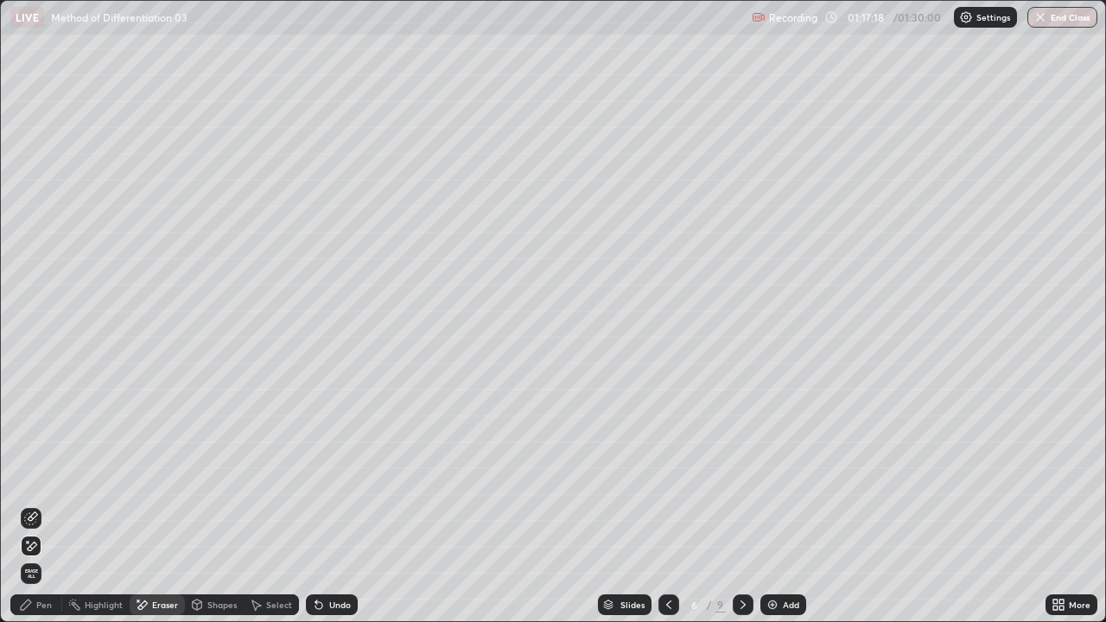
click at [270, 504] on div "Select" at bounding box center [279, 604] width 26 height 9
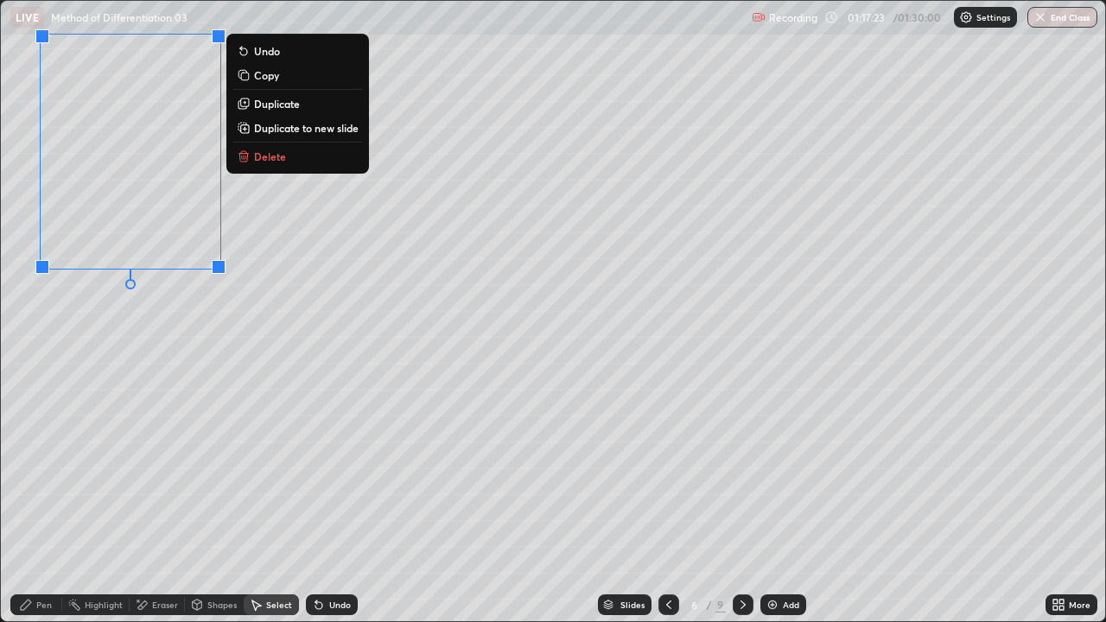
click at [35, 504] on div "Pen" at bounding box center [36, 604] width 52 height 21
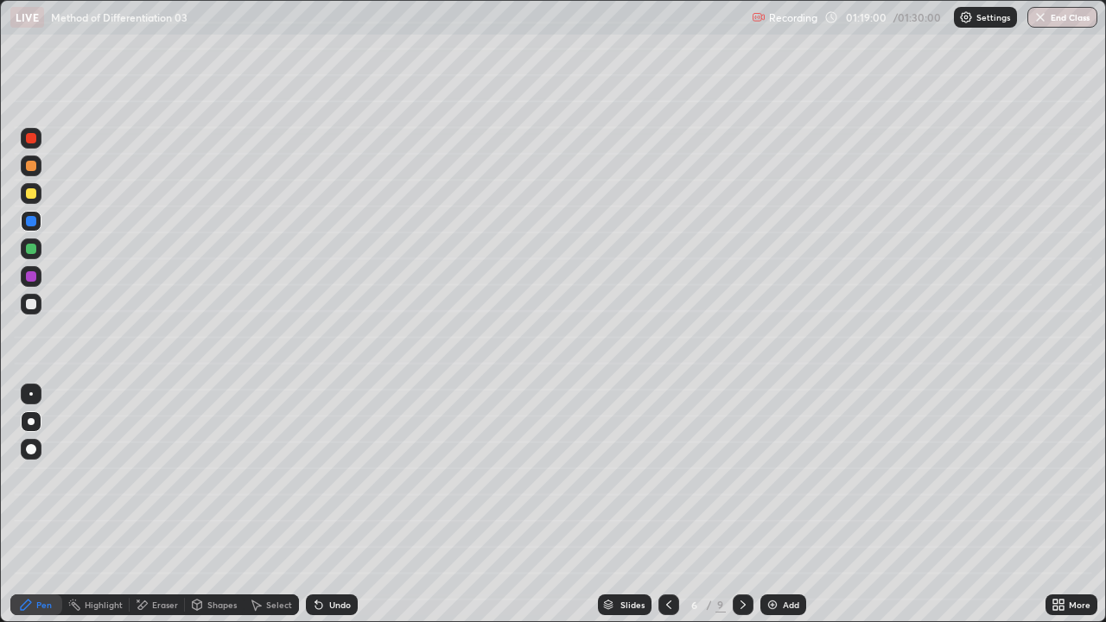
click at [34, 194] on div at bounding box center [31, 193] width 10 height 10
click at [162, 504] on div "Eraser" at bounding box center [165, 604] width 26 height 9
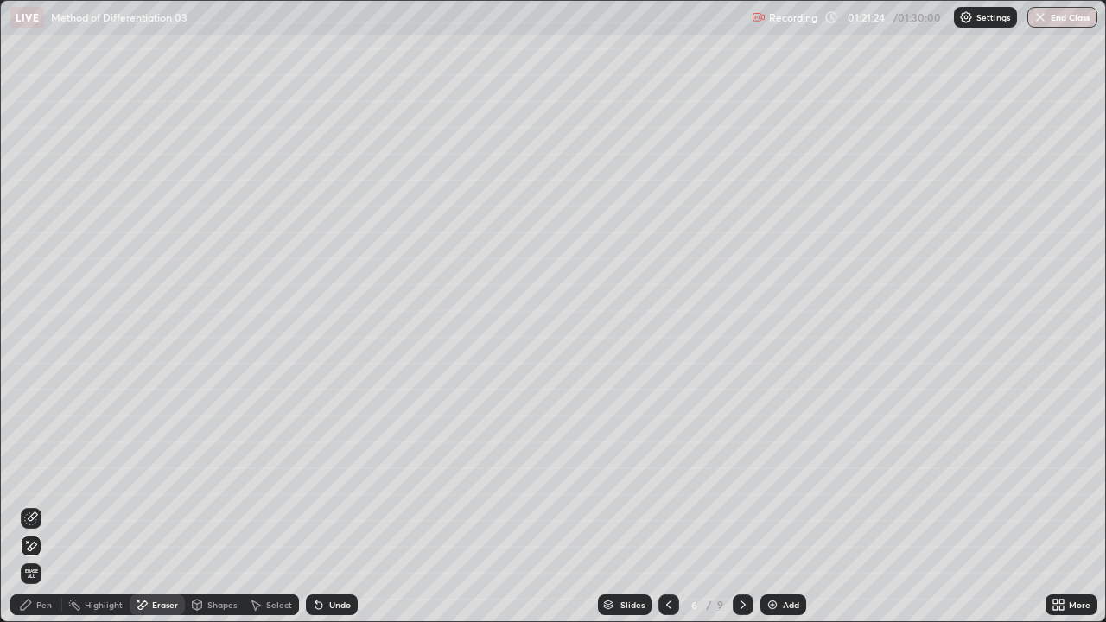
click at [54, 504] on div "Pen" at bounding box center [36, 604] width 52 height 21
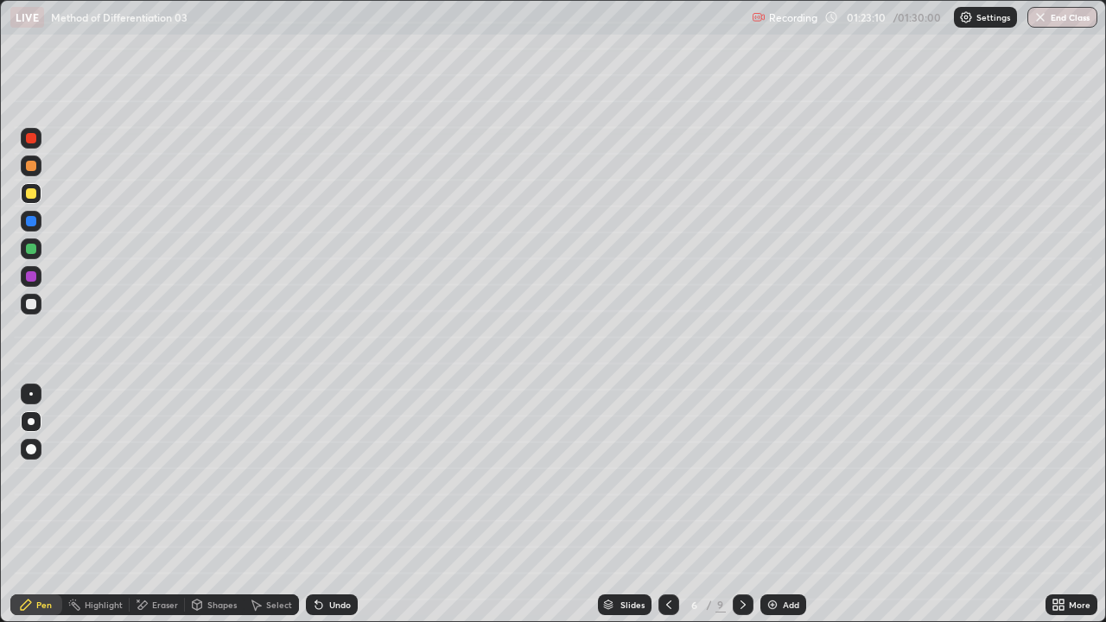
click at [666, 504] on icon at bounding box center [669, 605] width 14 height 14
click at [669, 504] on icon at bounding box center [669, 605] width 14 height 14
click at [667, 504] on icon at bounding box center [668, 604] width 5 height 9
click at [739, 504] on icon at bounding box center [743, 605] width 14 height 14
click at [1054, 19] on button "End Class" at bounding box center [1063, 17] width 68 height 21
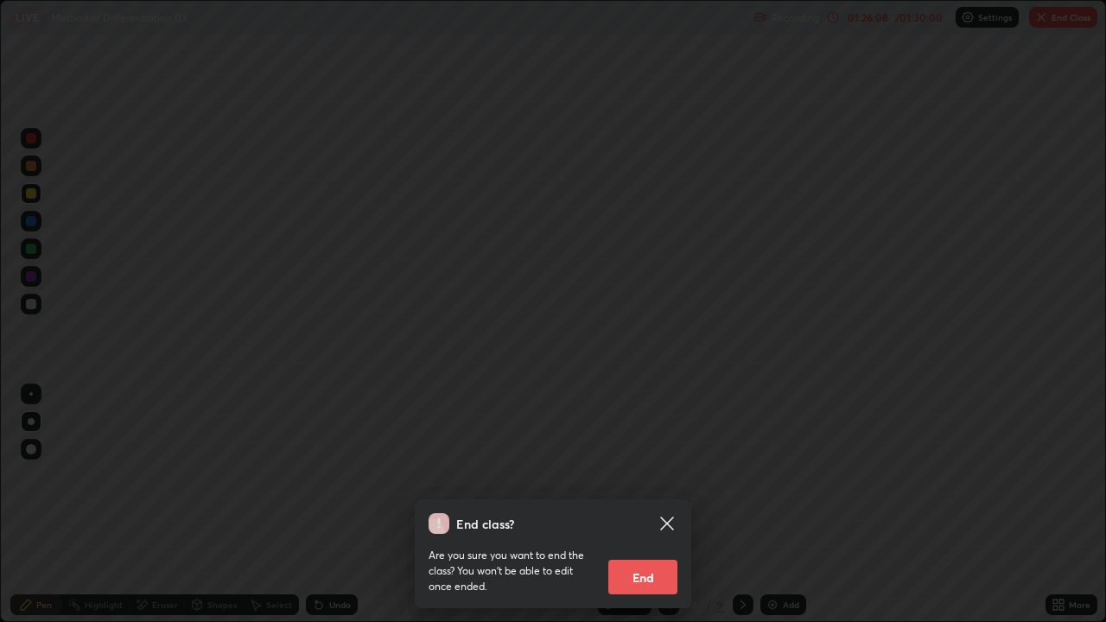
click at [638, 504] on button "End" at bounding box center [642, 577] width 69 height 35
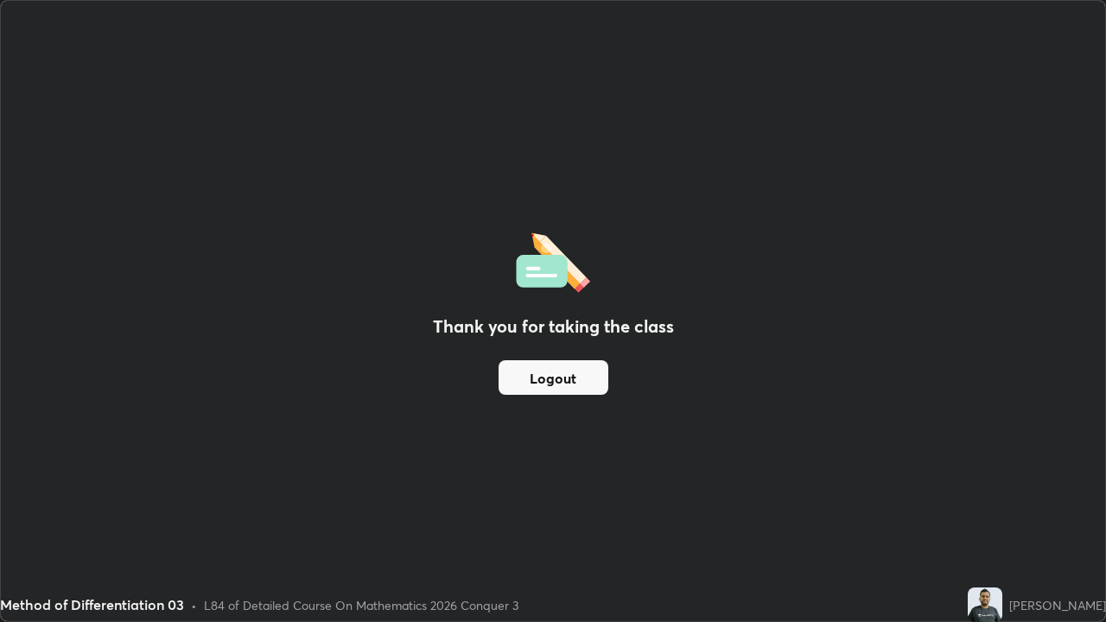
click at [546, 380] on button "Logout" at bounding box center [553, 377] width 110 height 35
